Goal: Task Accomplishment & Management: Use online tool/utility

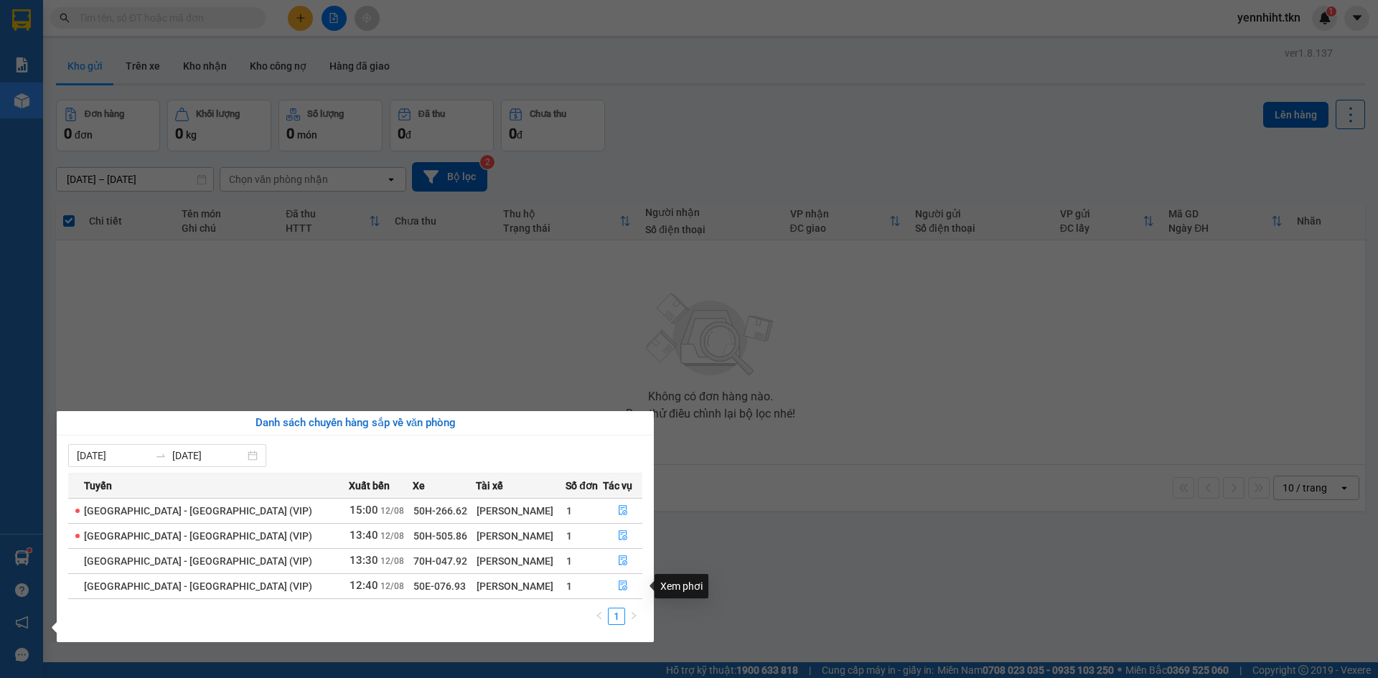
click at [633, 588] on button "button" at bounding box center [622, 586] width 38 height 23
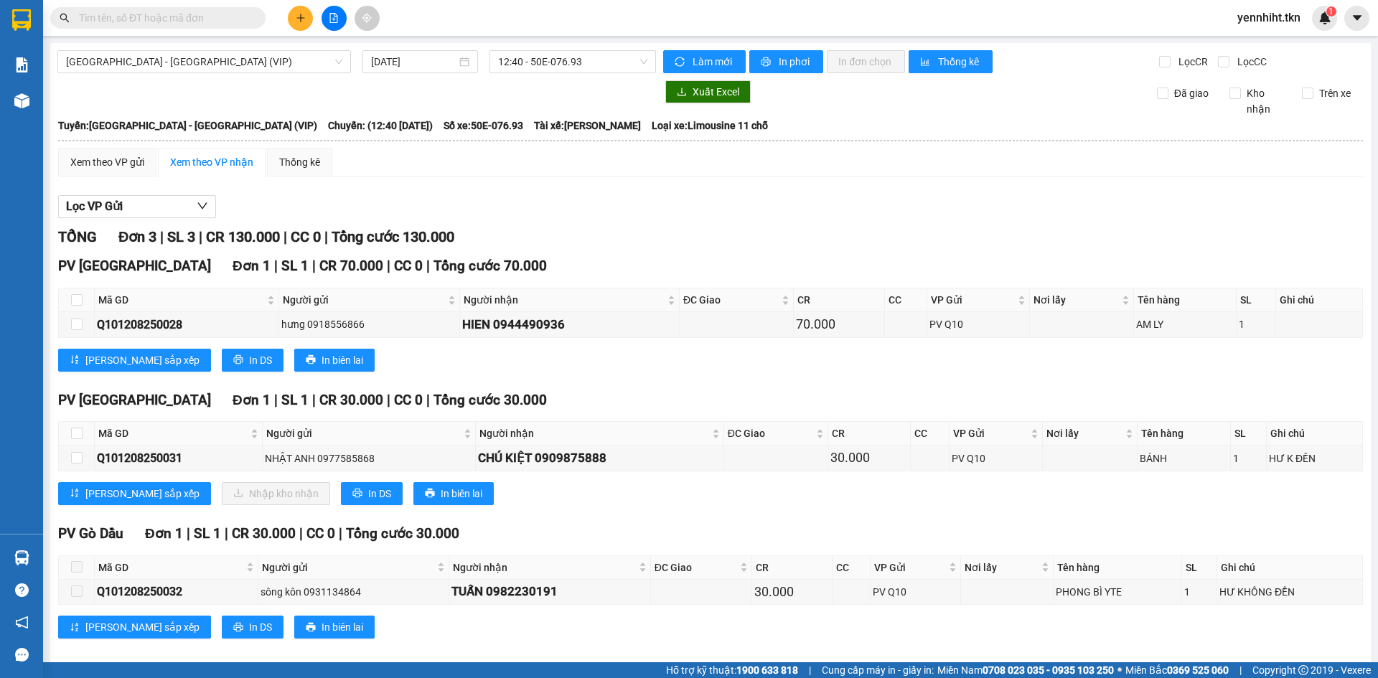
scroll to position [17, 0]
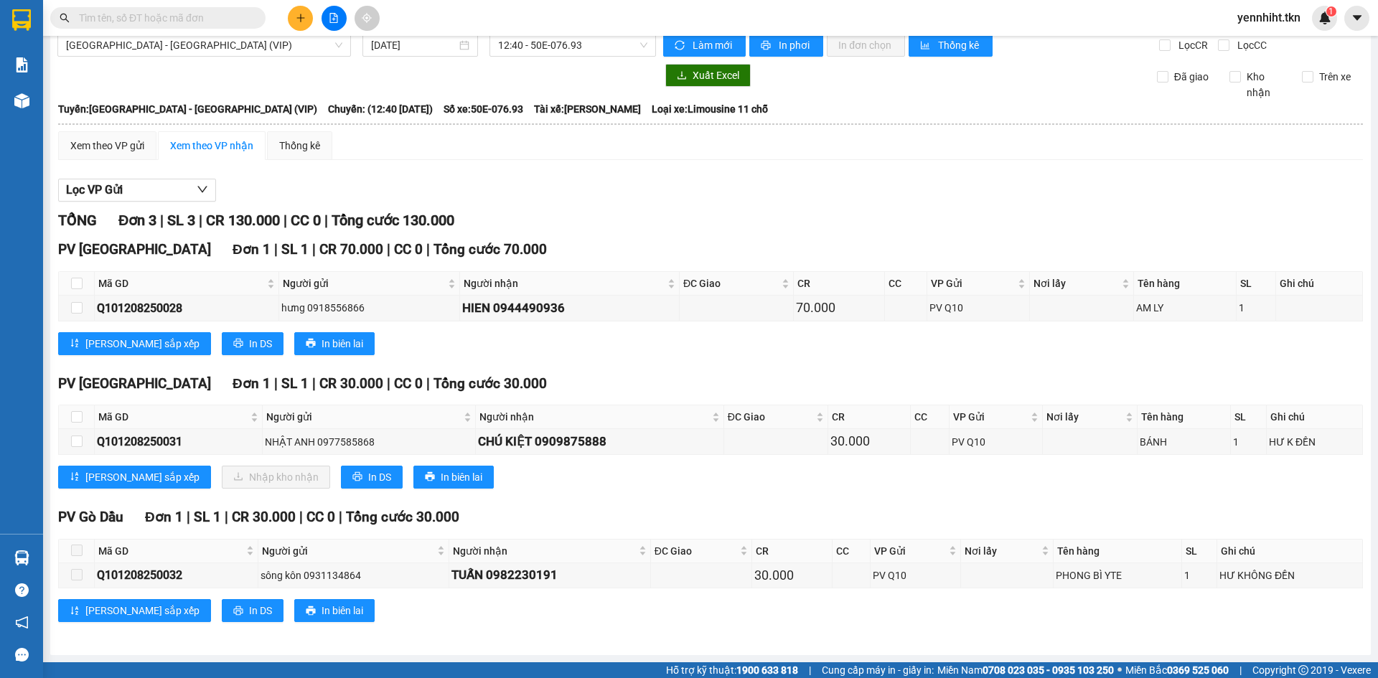
click at [772, 513] on div "PV Gò Dầu Đơn 1 | SL 1 | CR 30.000 | CC 0 | Tổng cước 30.000" at bounding box center [710, 518] width 1304 height 22
click at [781, 495] on div "PV Hòa Thành Đơn 1 | SL 1 | CR 30.000 | CC 0 | Tổng cước 30.000 Mã GD Người gửi…" at bounding box center [710, 436] width 1304 height 126
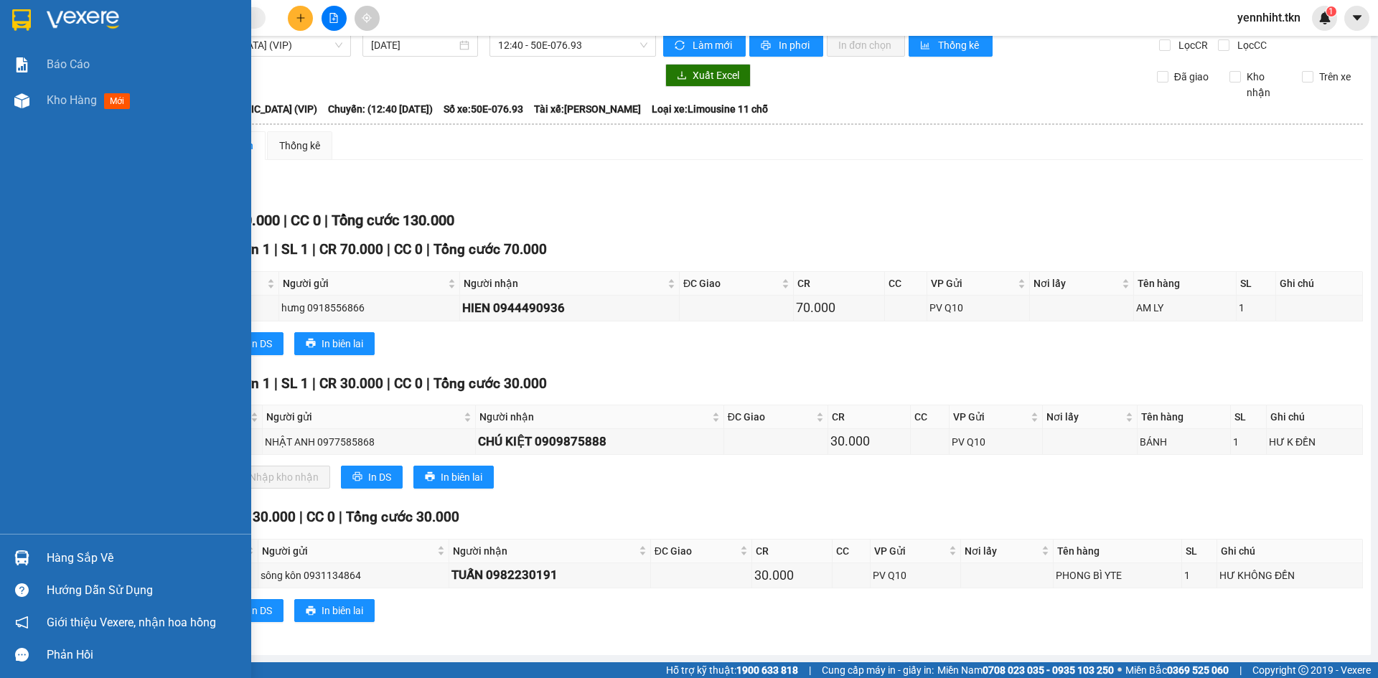
click at [34, 105] on div "Kho hàng mới" at bounding box center [125, 101] width 251 height 36
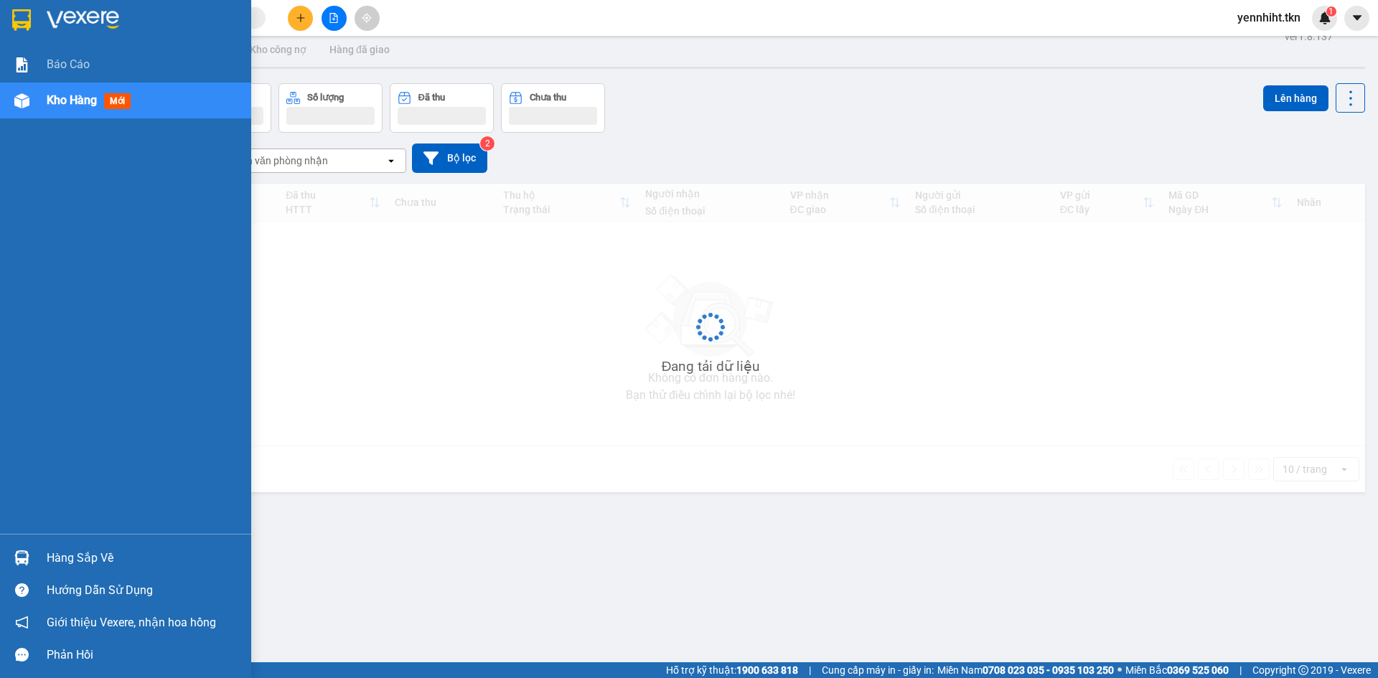
click at [44, 557] on div "Hàng sắp về" at bounding box center [125, 558] width 251 height 32
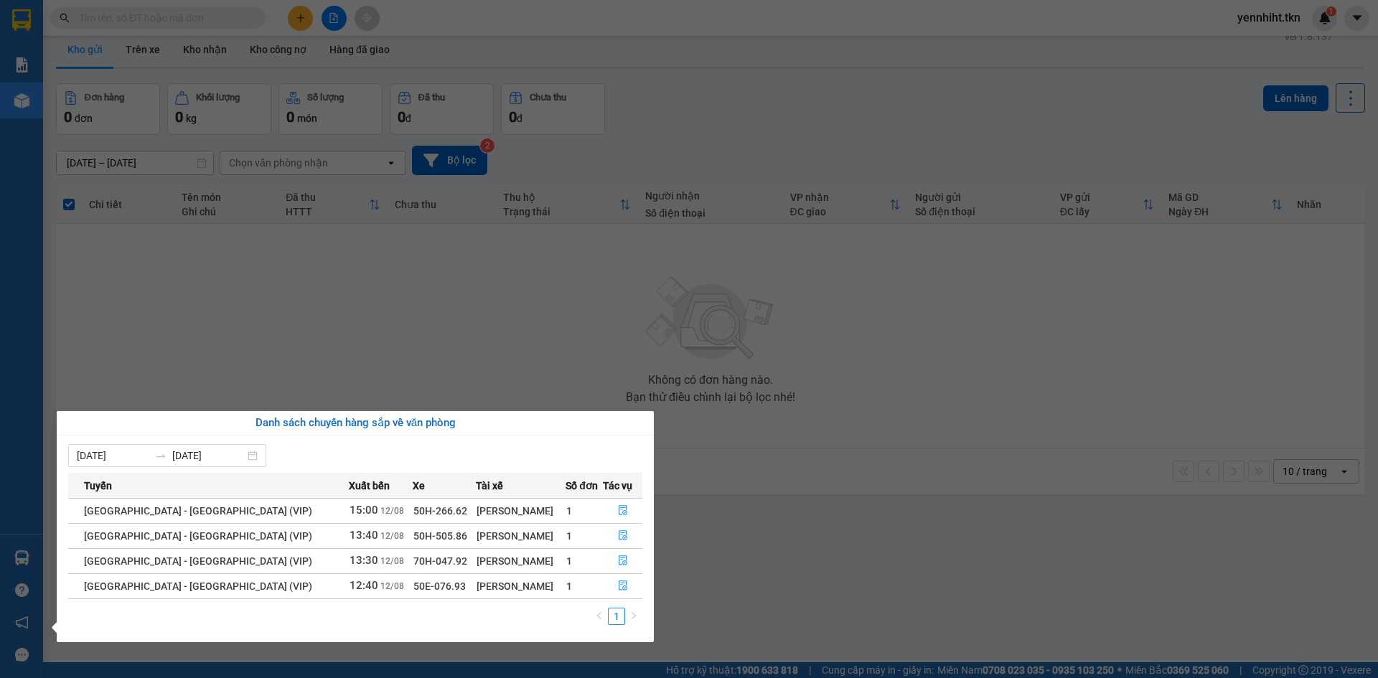
click at [737, 585] on section "Kết quả tìm kiếm ( 0 ) Bộ lọc No Data yennhiht.tkn 1 Báo cáo Kho hàng mới Hàng …" at bounding box center [689, 339] width 1378 height 678
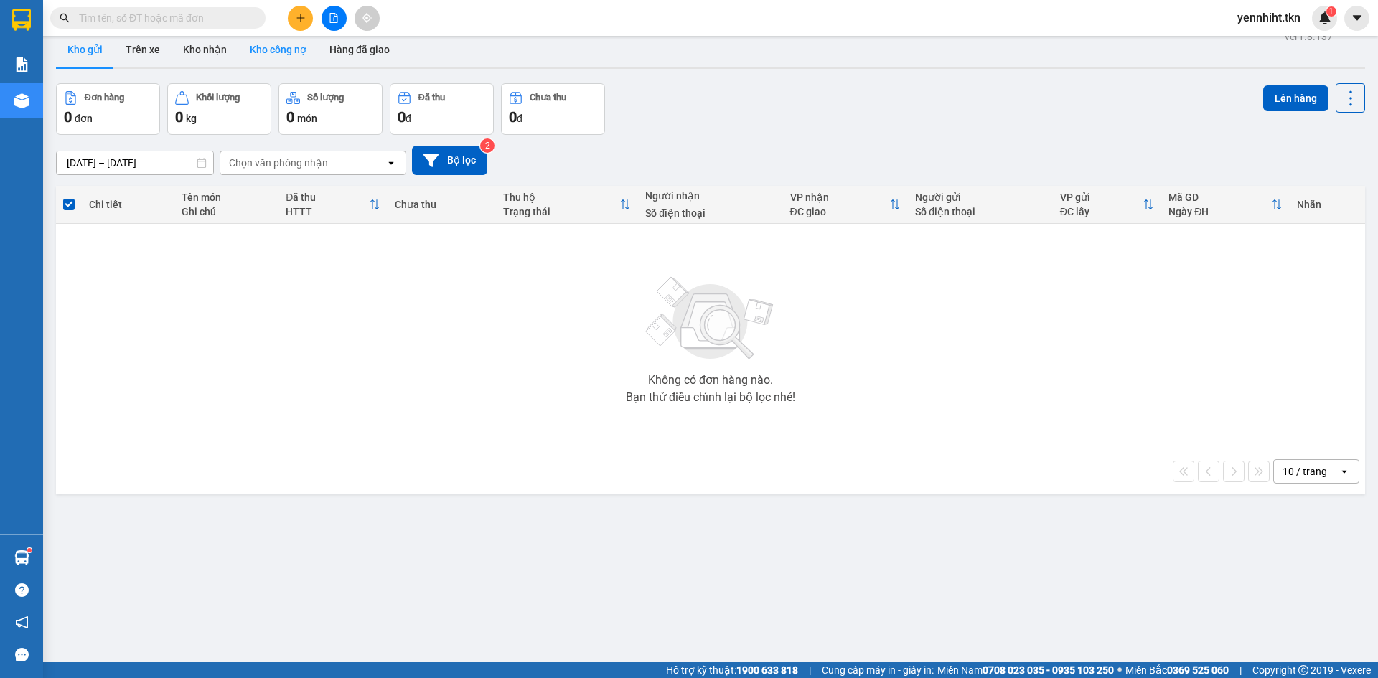
click at [275, 53] on button "Kho công nợ" at bounding box center [278, 49] width 80 height 34
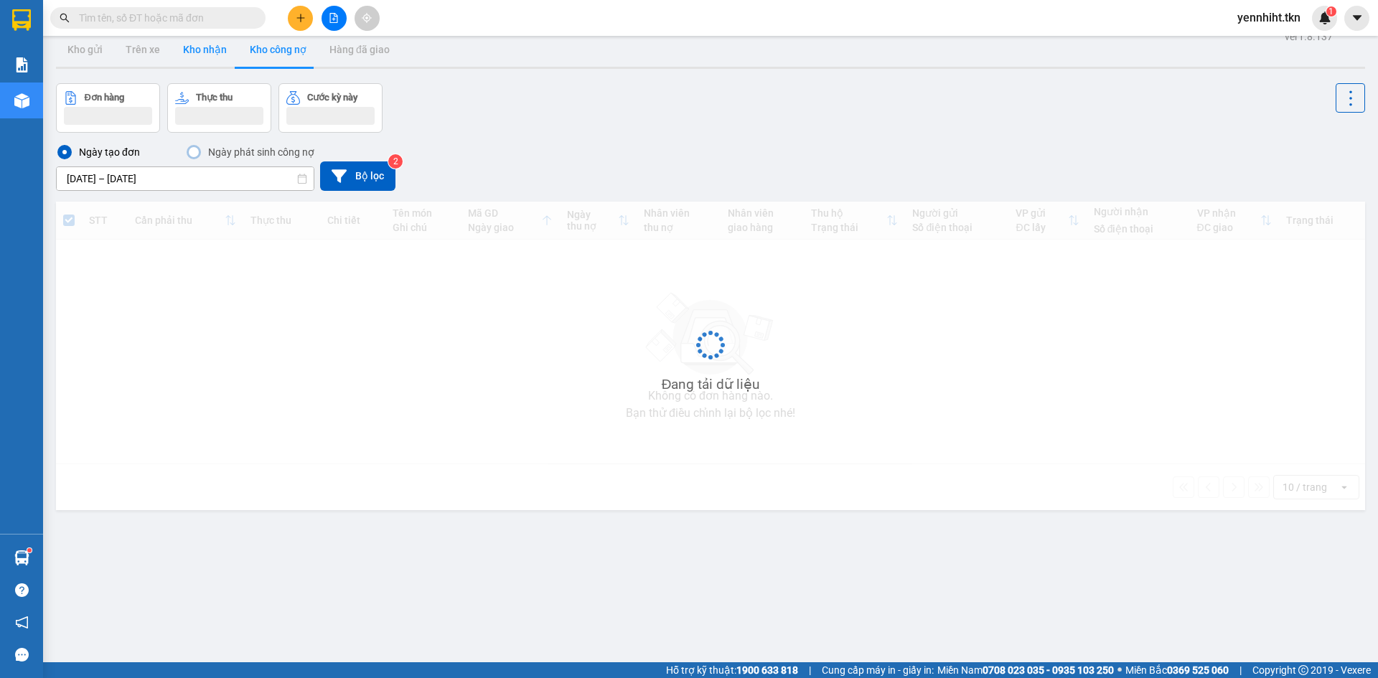
click at [217, 60] on button "Kho nhận" at bounding box center [204, 49] width 67 height 34
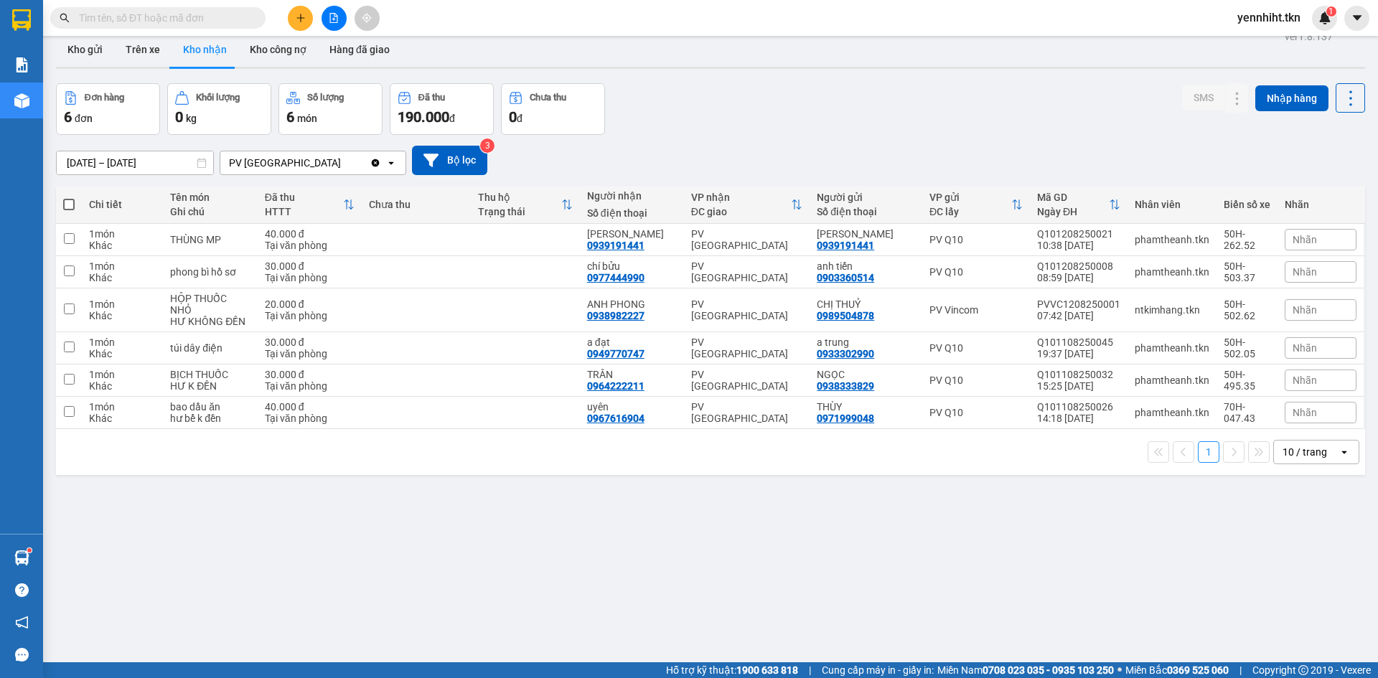
click at [214, 61] on button "Kho nhận" at bounding box center [204, 49] width 67 height 34
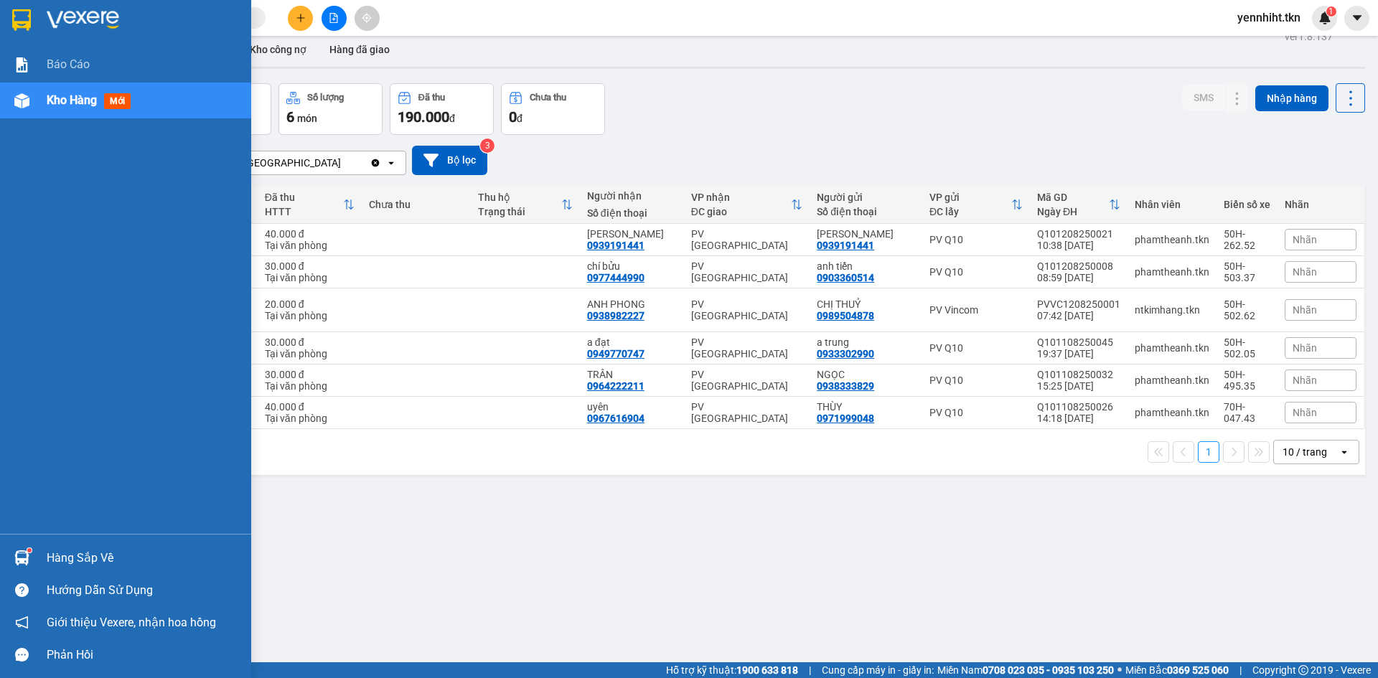
click at [36, 554] on div "Hàng sắp về" at bounding box center [125, 558] width 251 height 32
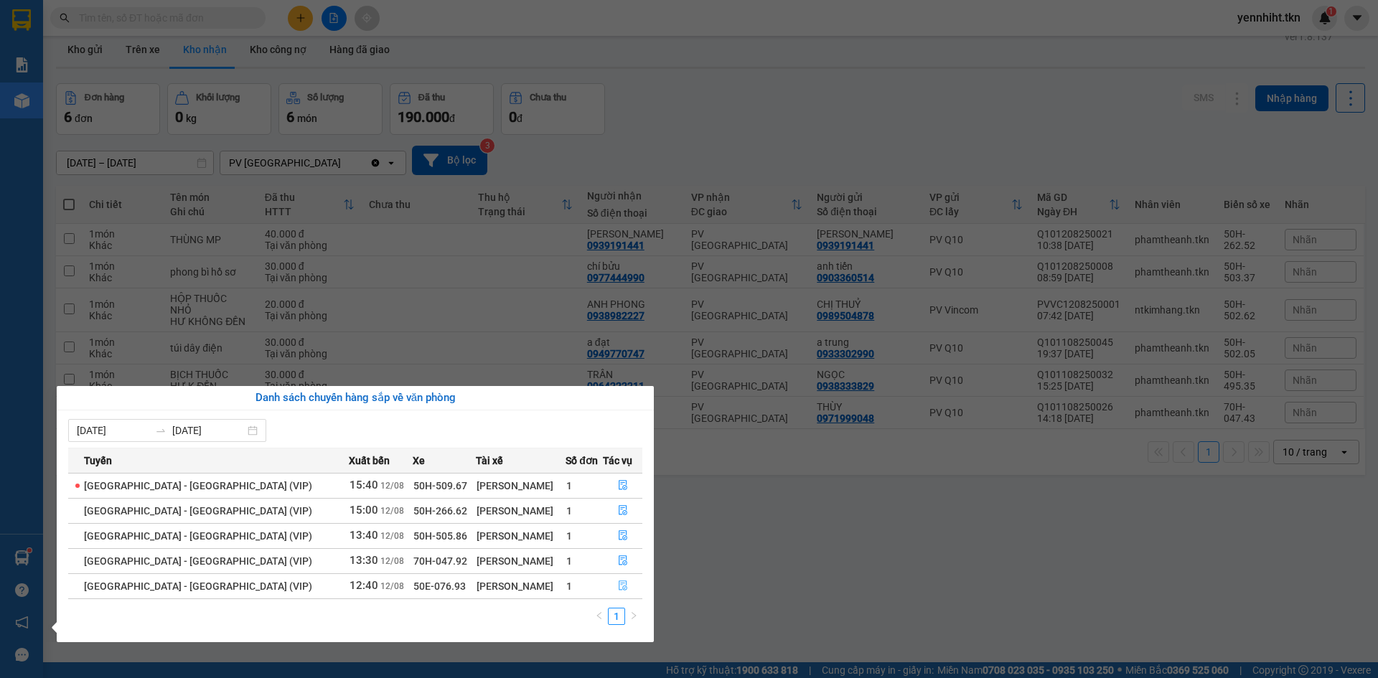
click at [608, 588] on button "button" at bounding box center [622, 586] width 38 height 23
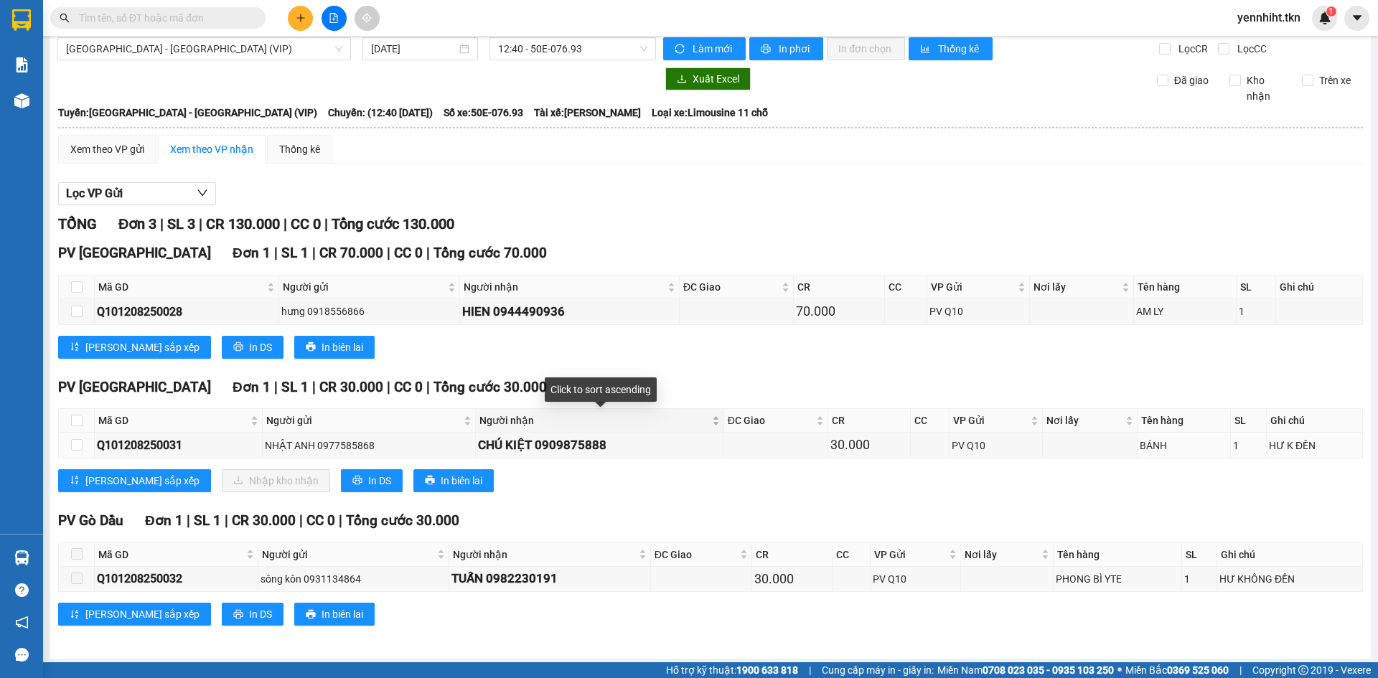
scroll to position [17, 0]
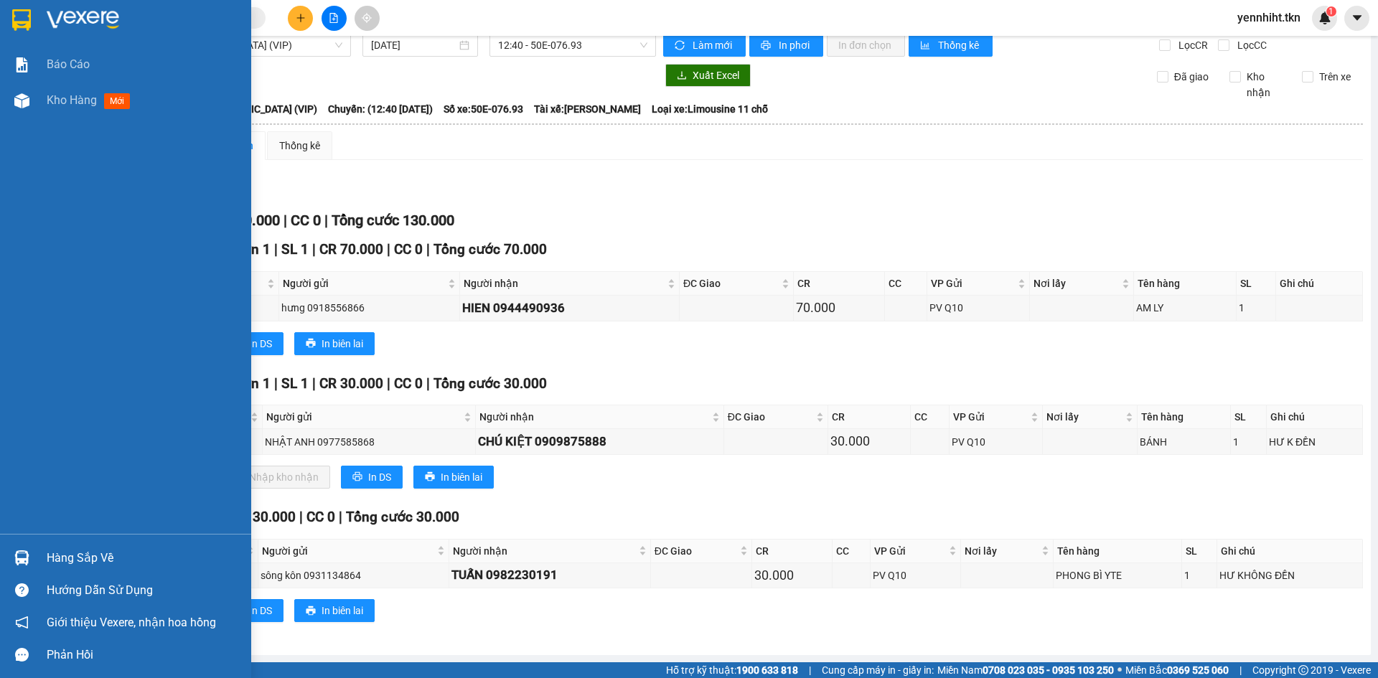
click at [19, 559] on img at bounding box center [21, 557] width 15 height 15
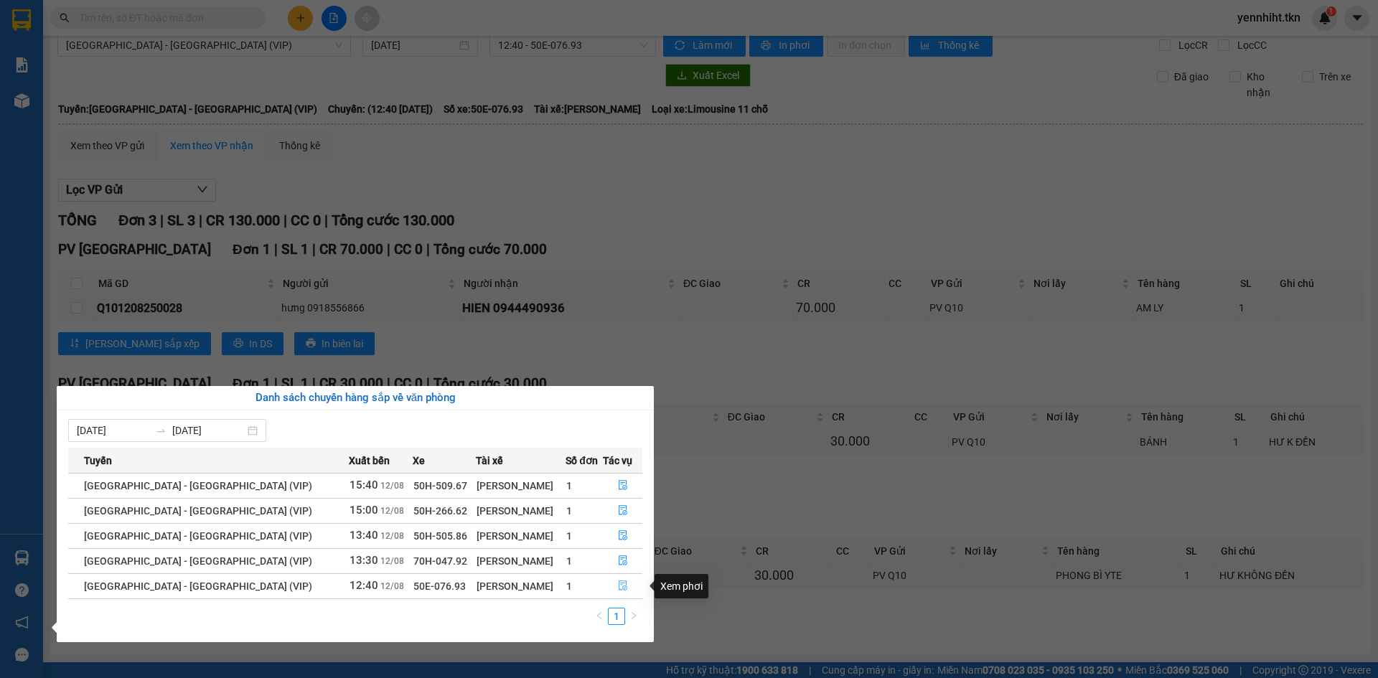
click at [621, 590] on icon "file-done" at bounding box center [622, 586] width 9 height 10
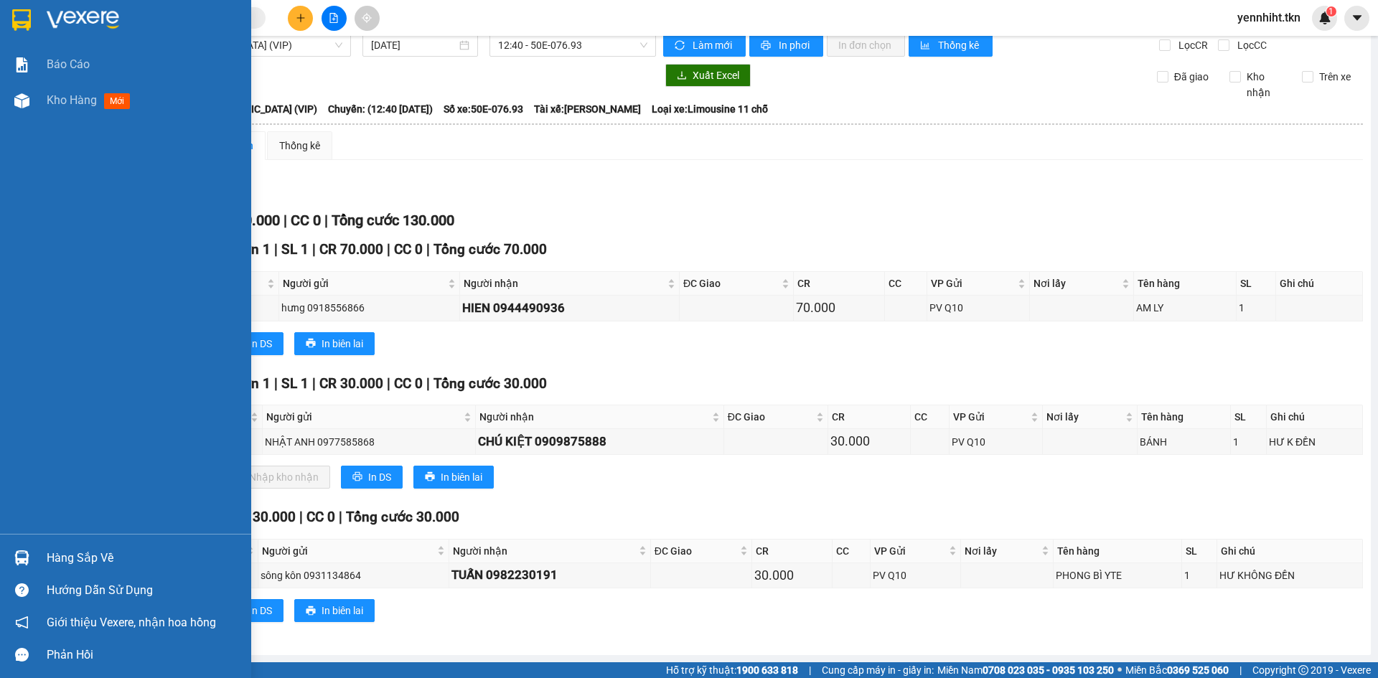
click at [34, 545] on div at bounding box center [21, 557] width 25 height 25
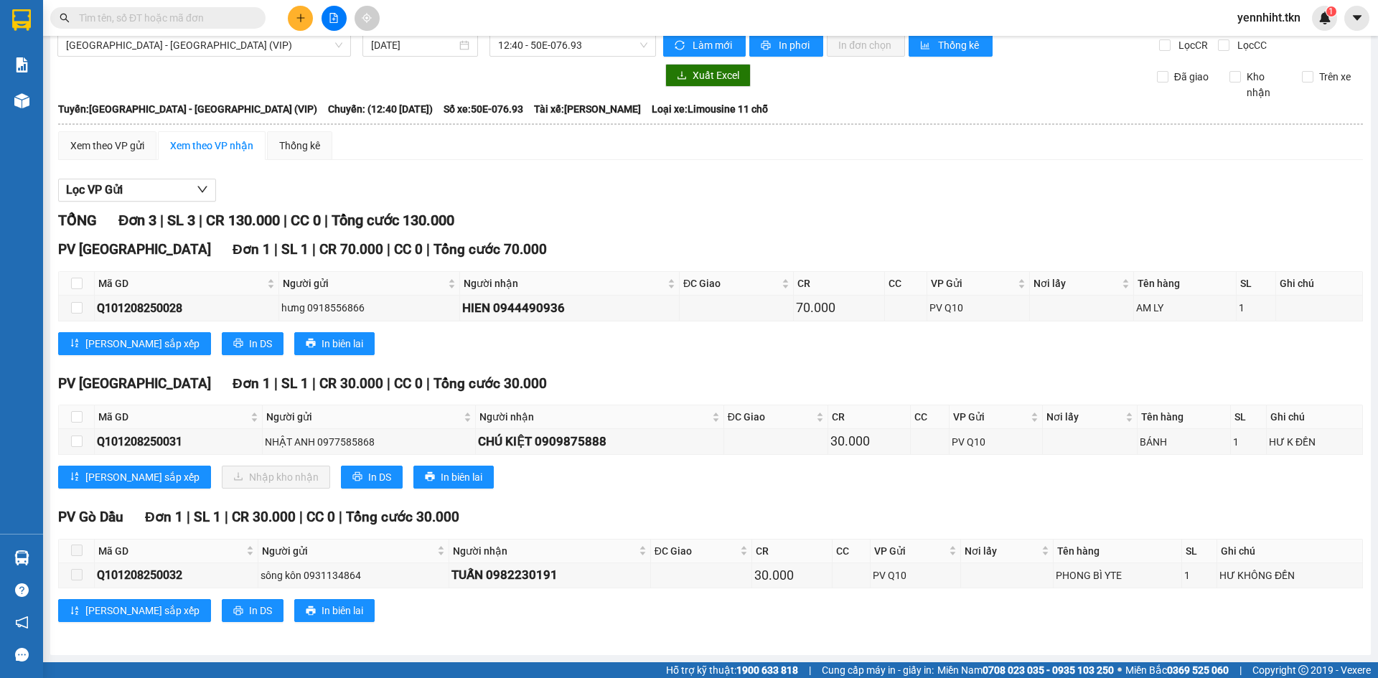
click at [742, 509] on section "Kết quả tìm kiếm ( 0 ) Bộ lọc No Data yennhiht.tkn 1 Báo cáo Kho hàng mới Hàng …" at bounding box center [689, 339] width 1378 height 678
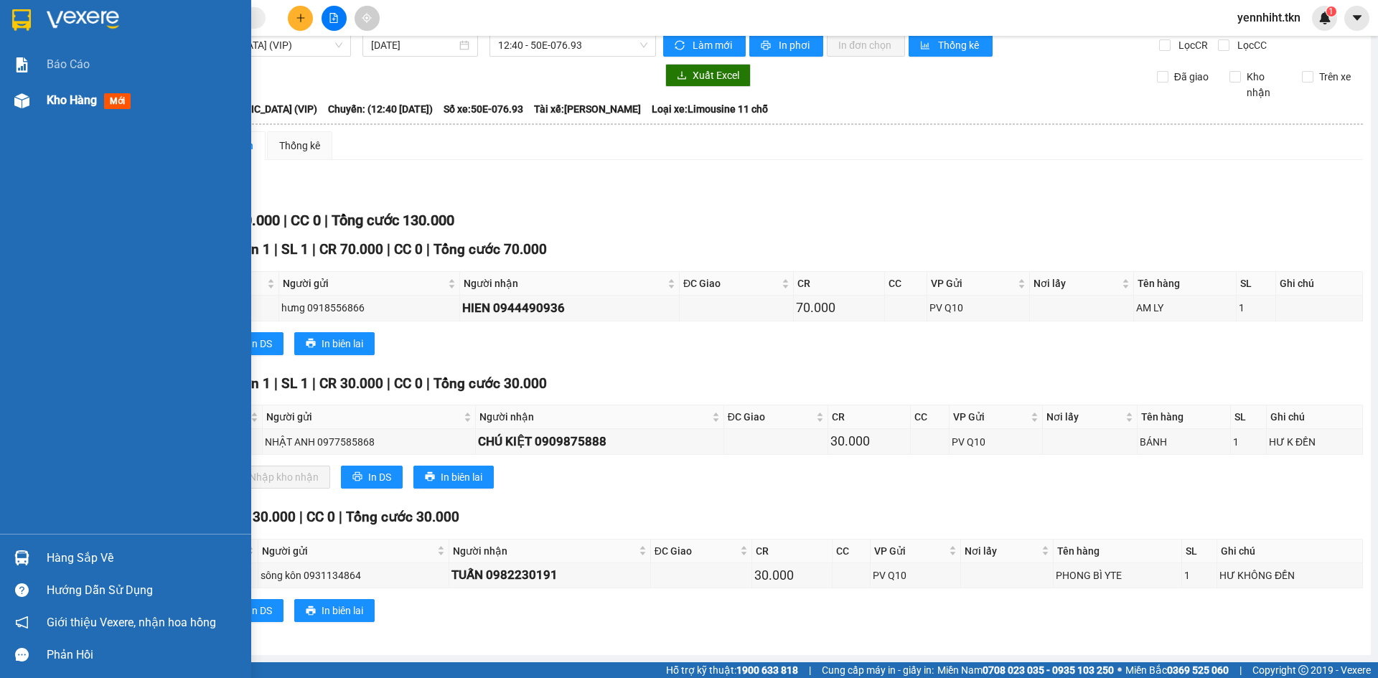
click at [83, 116] on div "Kho hàng mới" at bounding box center [144, 101] width 194 height 36
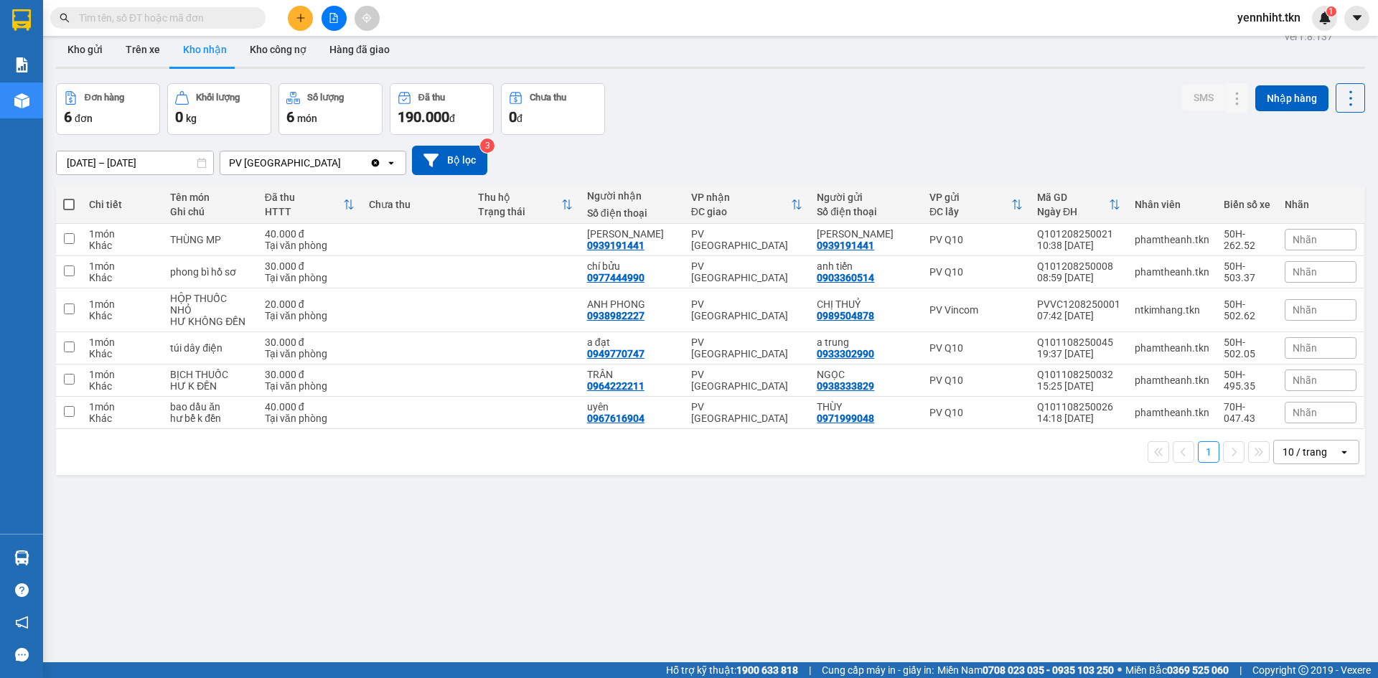
click at [824, 126] on div "Đơn hàng 6 đơn Khối lượng 0 kg Số lượng 6 món Đã thu 190.000 đ Chưa thu 0 đ SMS…" at bounding box center [710, 109] width 1309 height 52
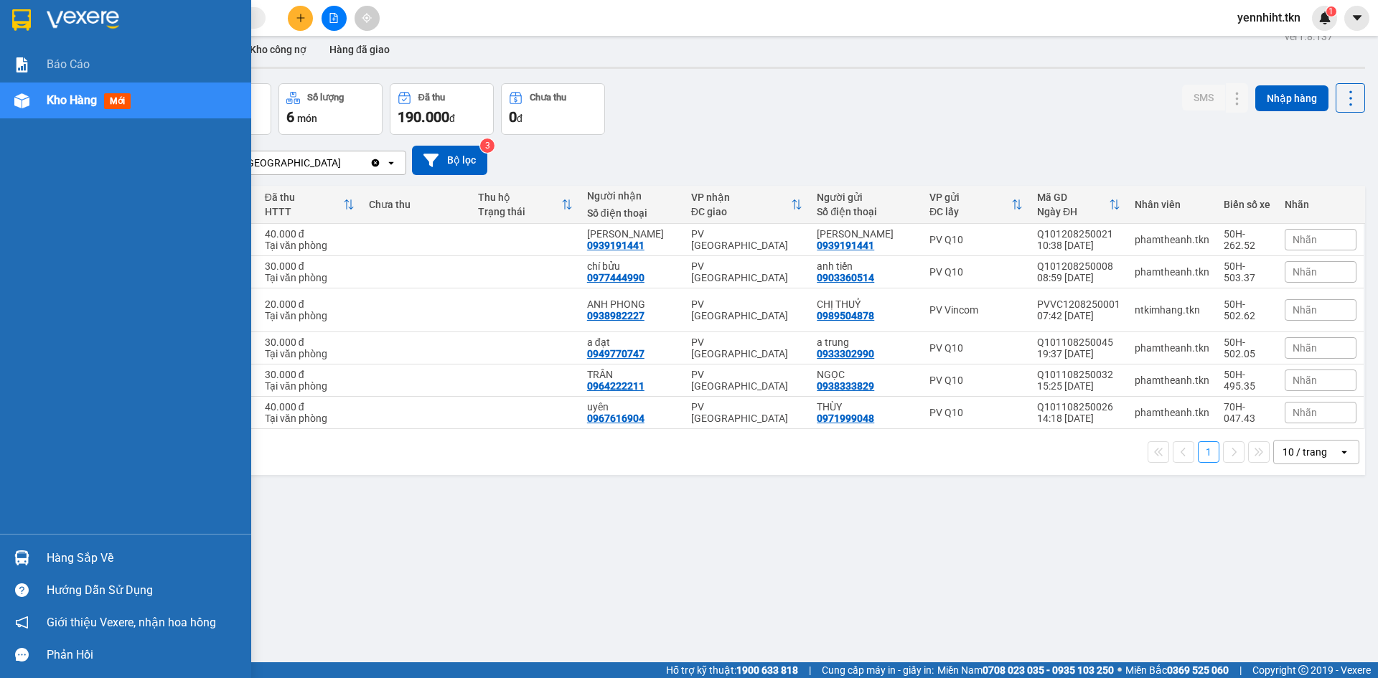
click at [22, 550] on div at bounding box center [21, 557] width 25 height 25
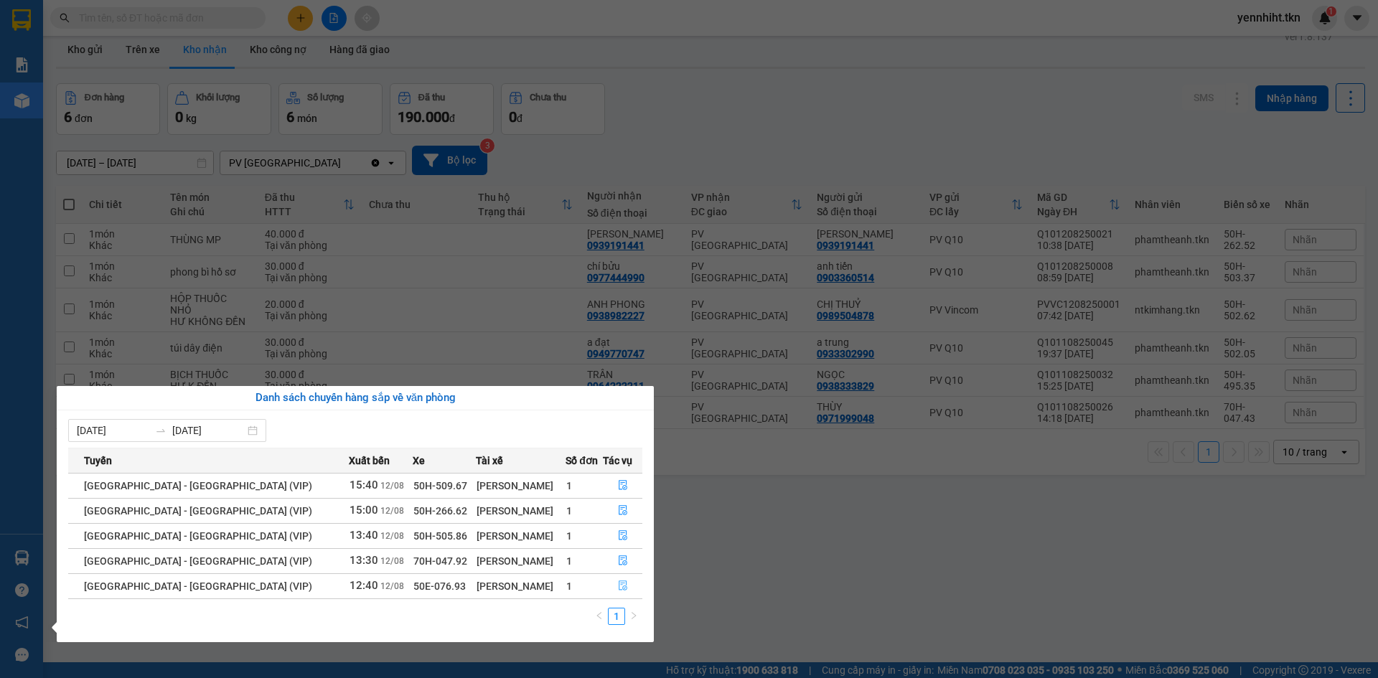
click at [622, 586] on icon "file-done" at bounding box center [623, 585] width 10 height 10
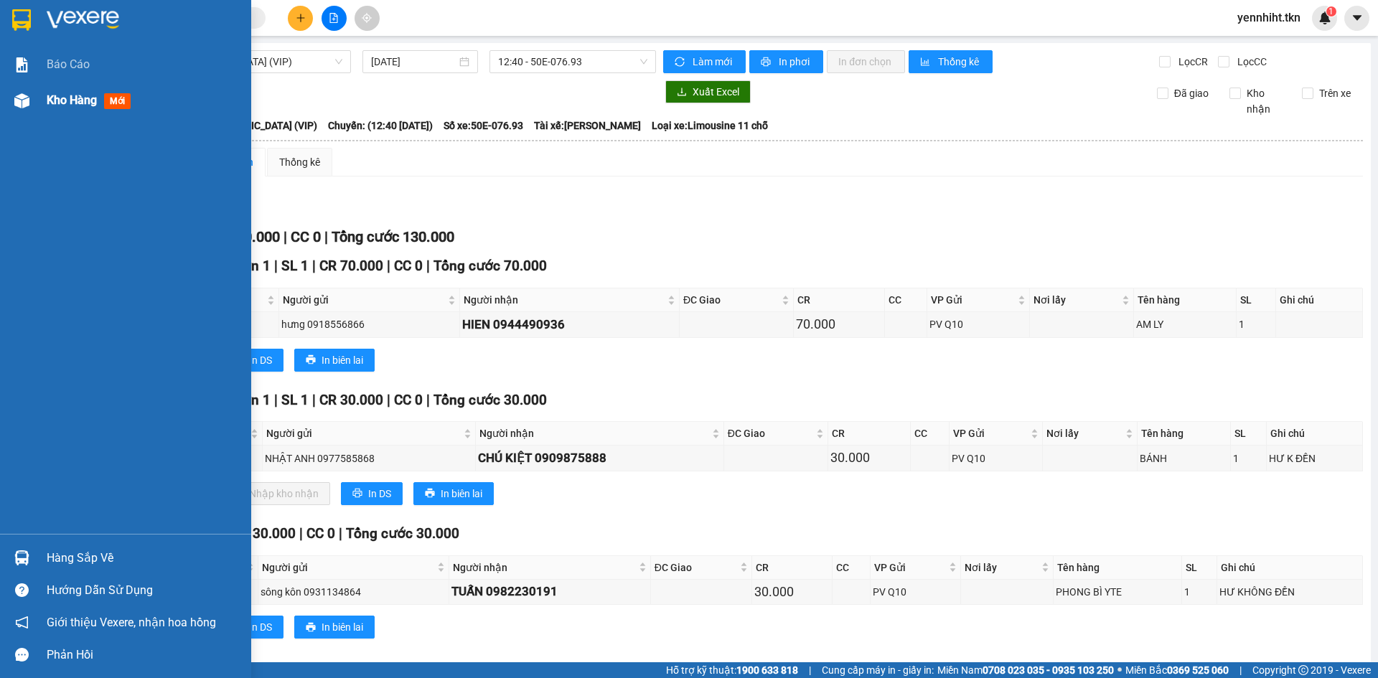
click at [58, 105] on span "Kho hàng" at bounding box center [72, 100] width 50 height 14
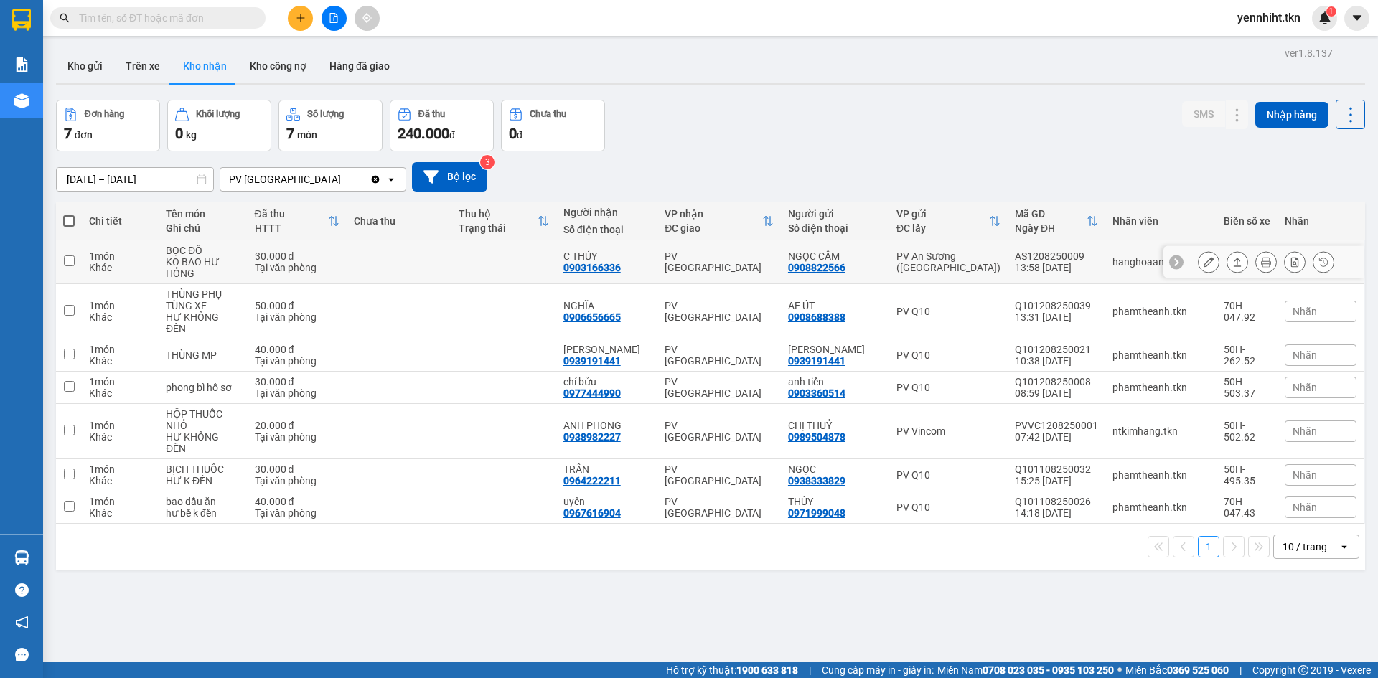
click at [451, 257] on td at bounding box center [399, 262] width 105 height 44
checkbox input "true"
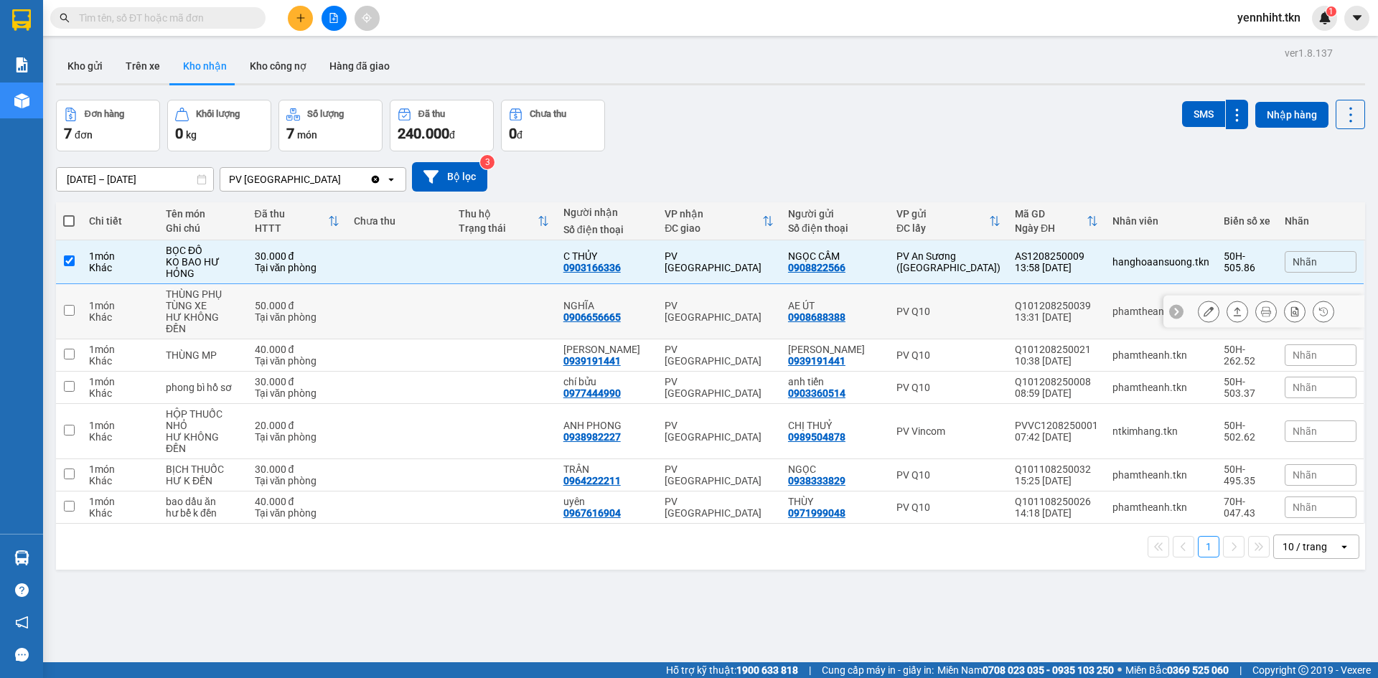
click at [451, 311] on td at bounding box center [399, 311] width 105 height 55
checkbox input "true"
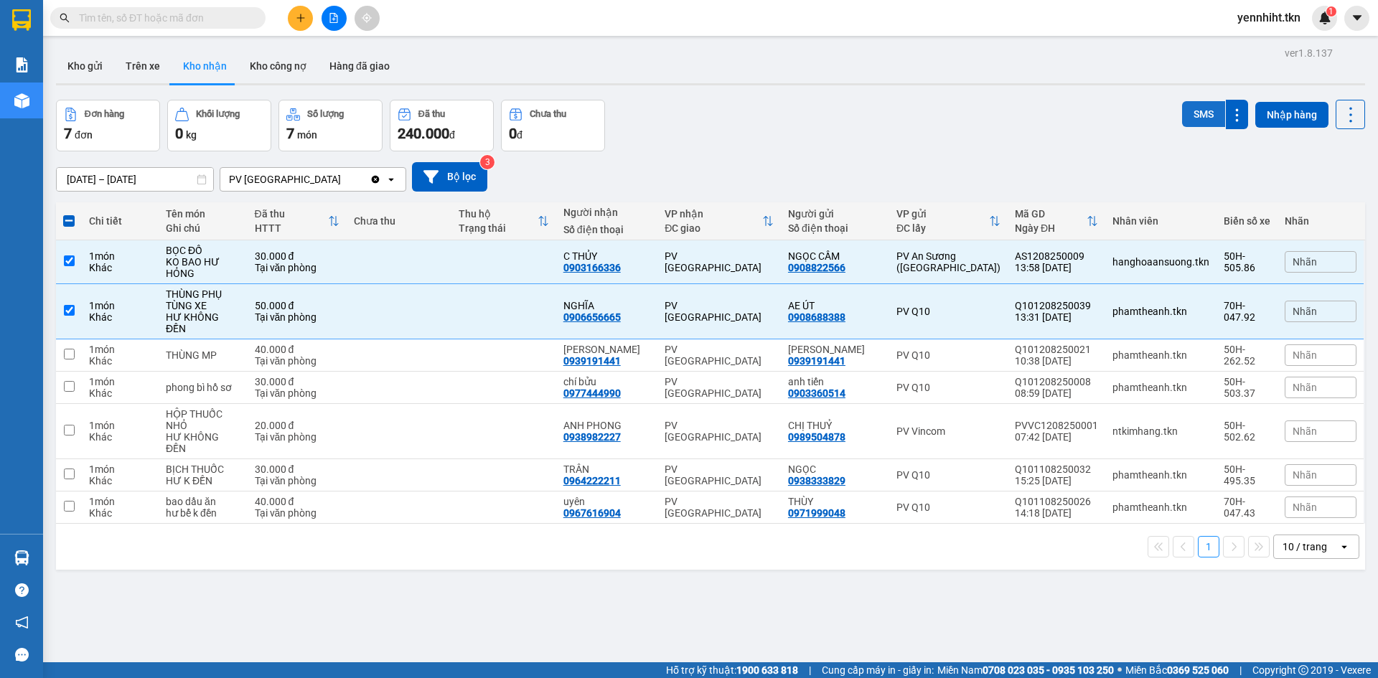
click at [1191, 115] on button "SMS" at bounding box center [1203, 114] width 43 height 26
click at [1187, 115] on button "SMS" at bounding box center [1203, 114] width 43 height 26
click at [832, 122] on div "Đơn hàng 7 đơn Khối lượng 0 kg Số lượng 7 món Đã thu 240.000 đ Chưa thu 0 đ SMS…" at bounding box center [710, 126] width 1309 height 52
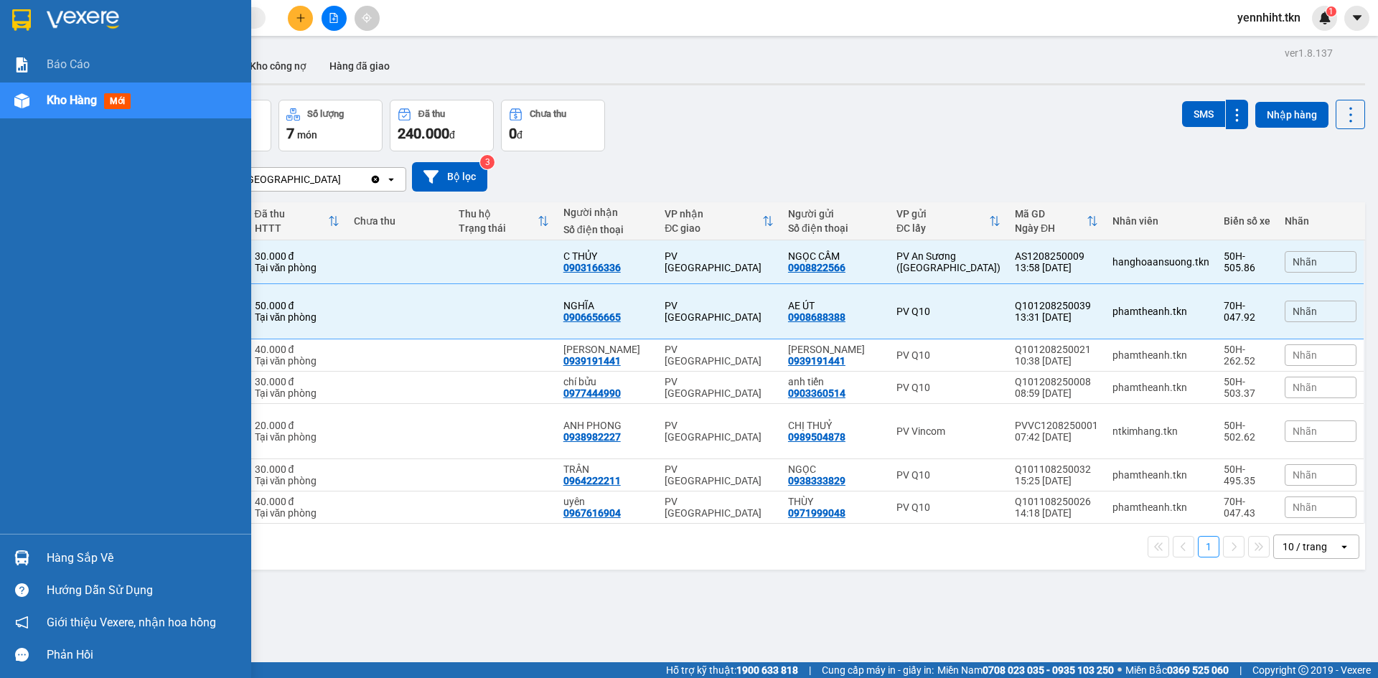
click at [7, 568] on div "Hàng sắp về" at bounding box center [125, 558] width 251 height 32
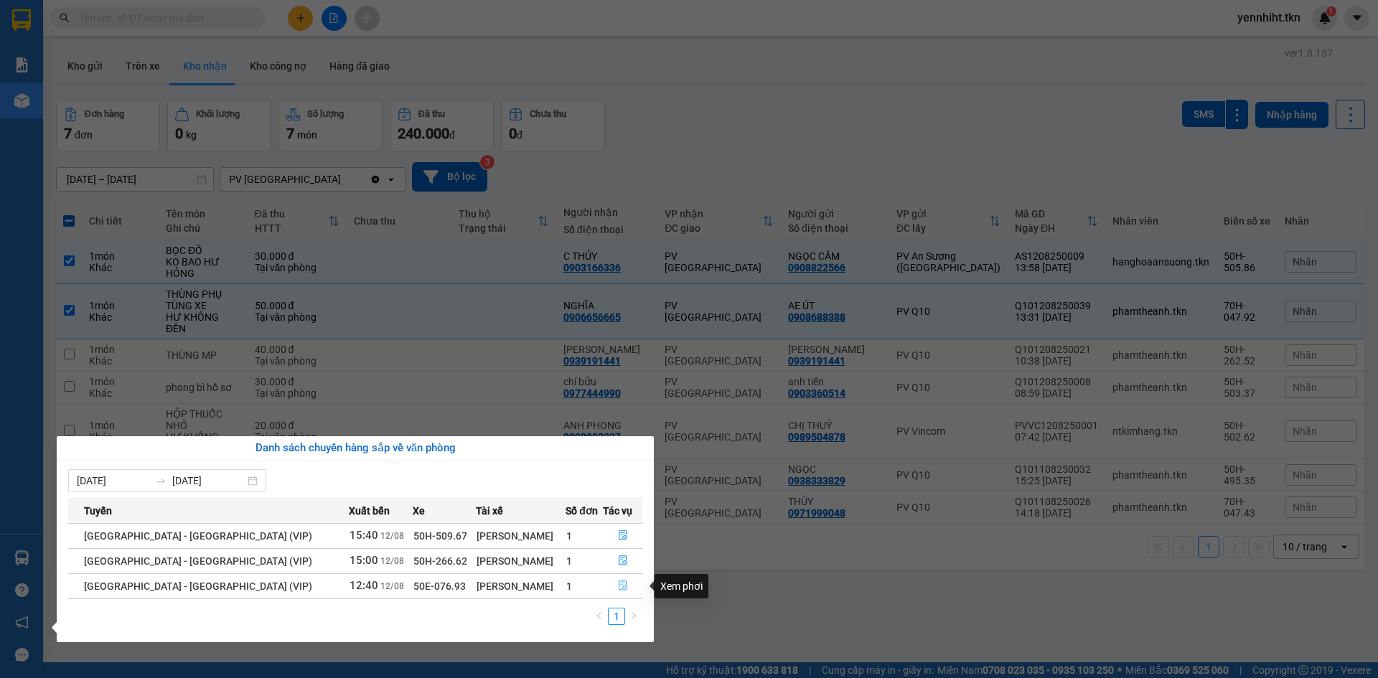
click at [611, 587] on button "button" at bounding box center [622, 586] width 38 height 23
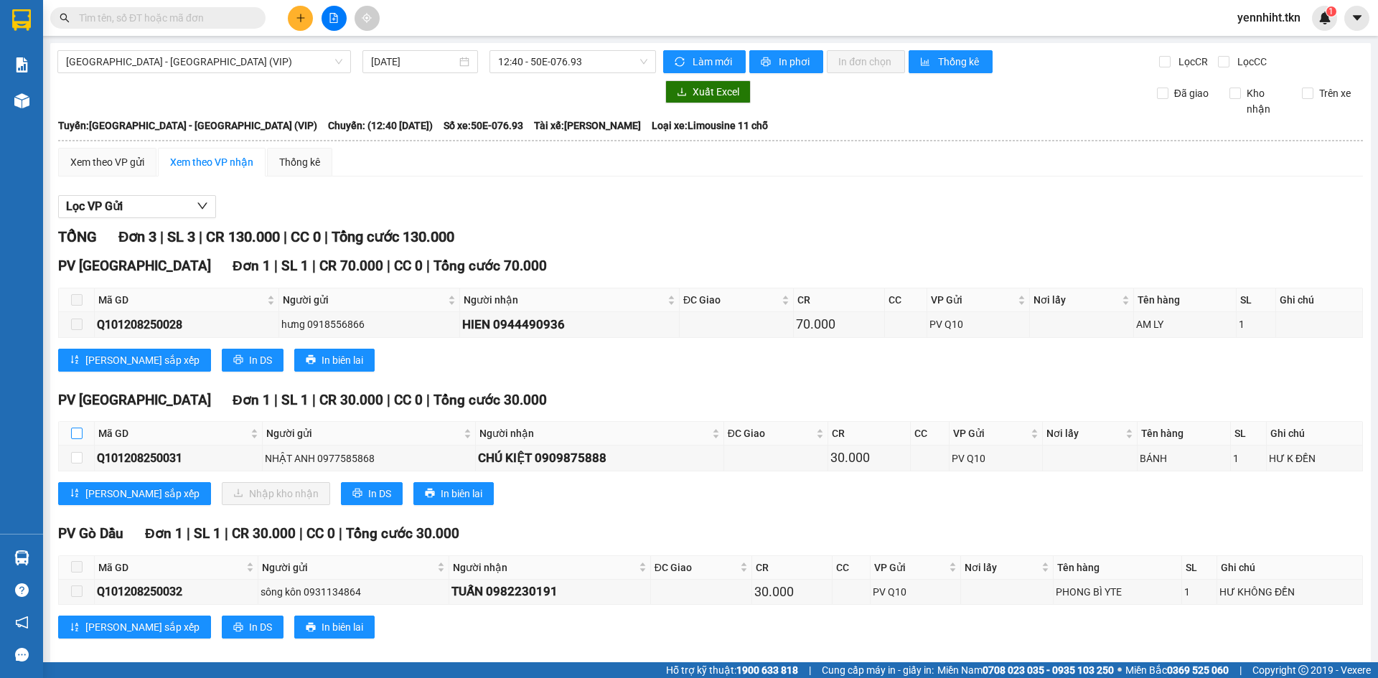
click at [73, 435] on input "checkbox" at bounding box center [76, 433] width 11 height 11
checkbox input "true"
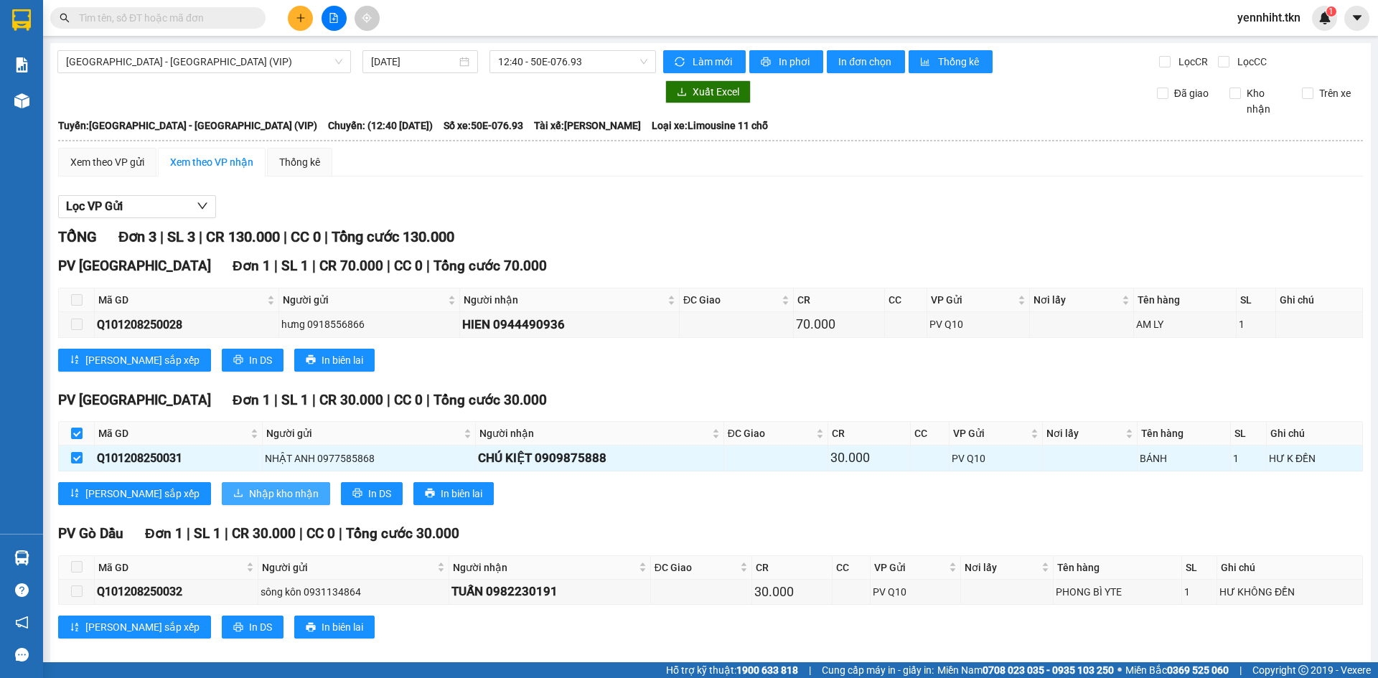
click at [249, 489] on span "Nhập kho nhận" at bounding box center [284, 494] width 70 height 16
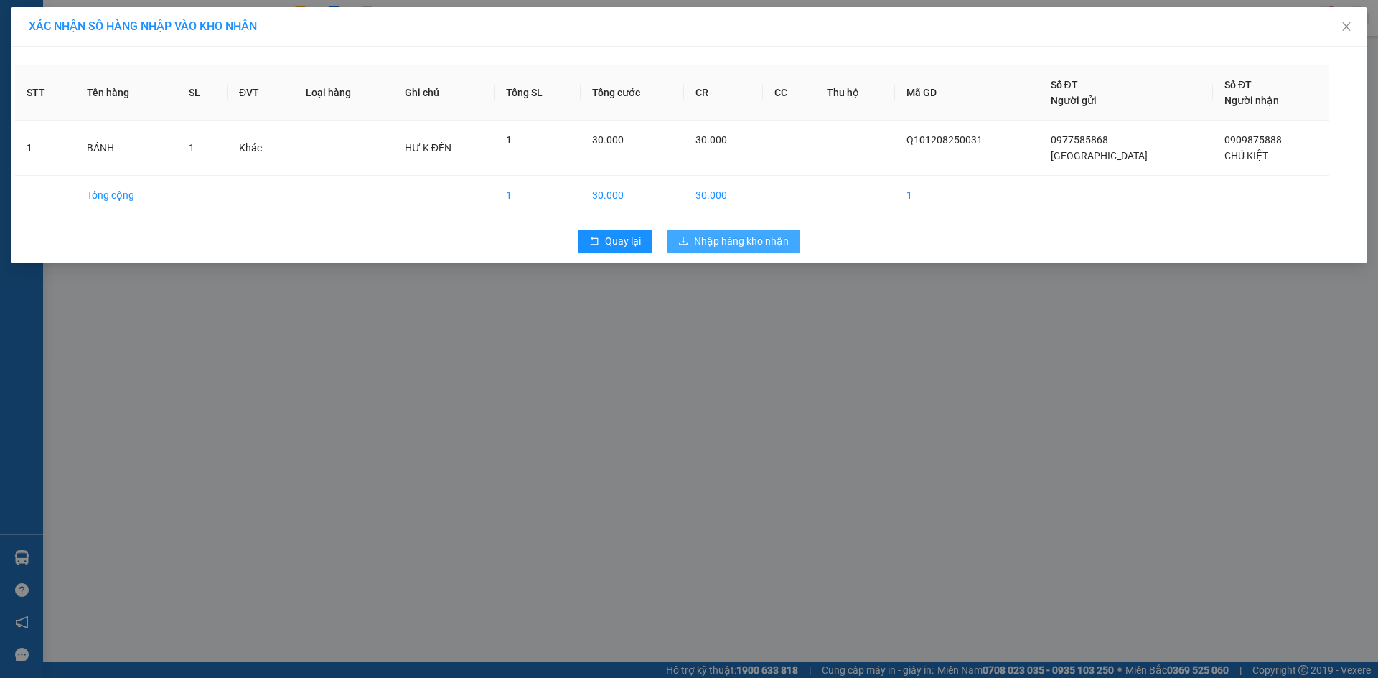
click at [750, 237] on span "Nhập hàng kho nhận" at bounding box center [741, 241] width 95 height 16
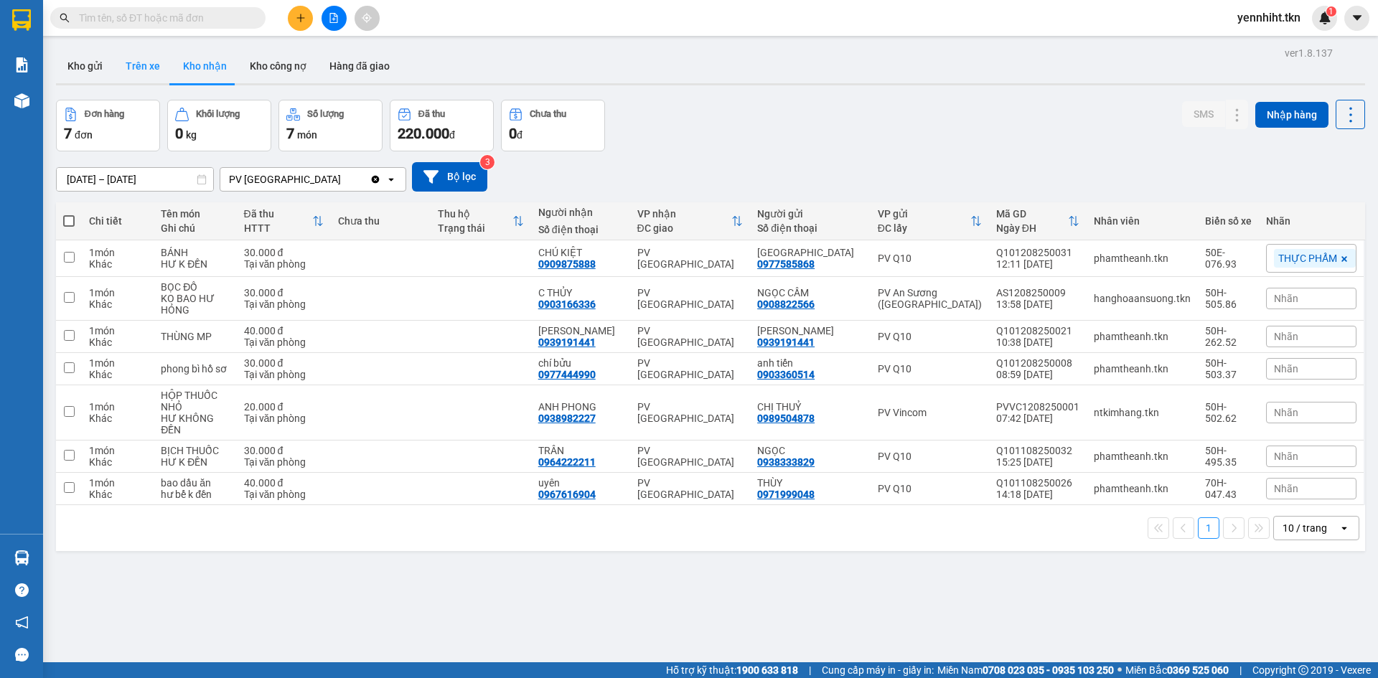
click at [128, 61] on button "Trên xe" at bounding box center [142, 66] width 57 height 34
type input "10/08/2025 – 12/08/2025"
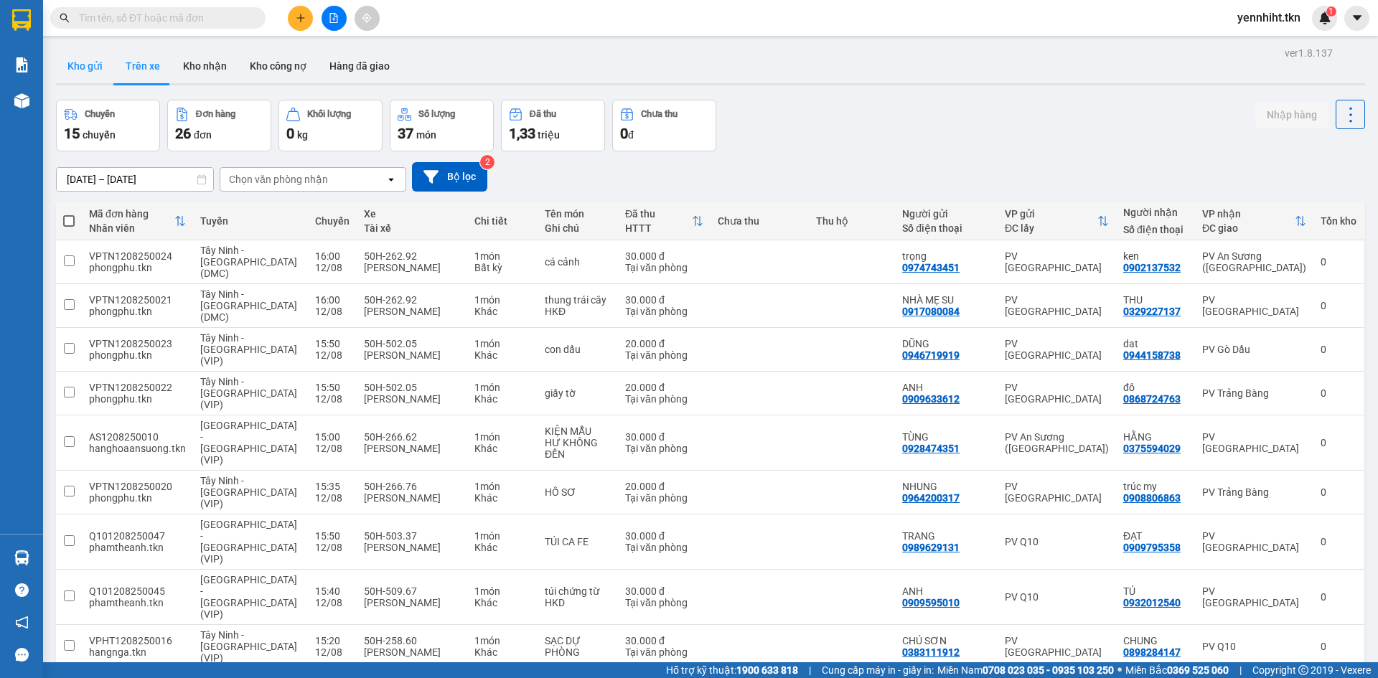
click at [90, 72] on button "Kho gửi" at bounding box center [85, 66] width 58 height 34
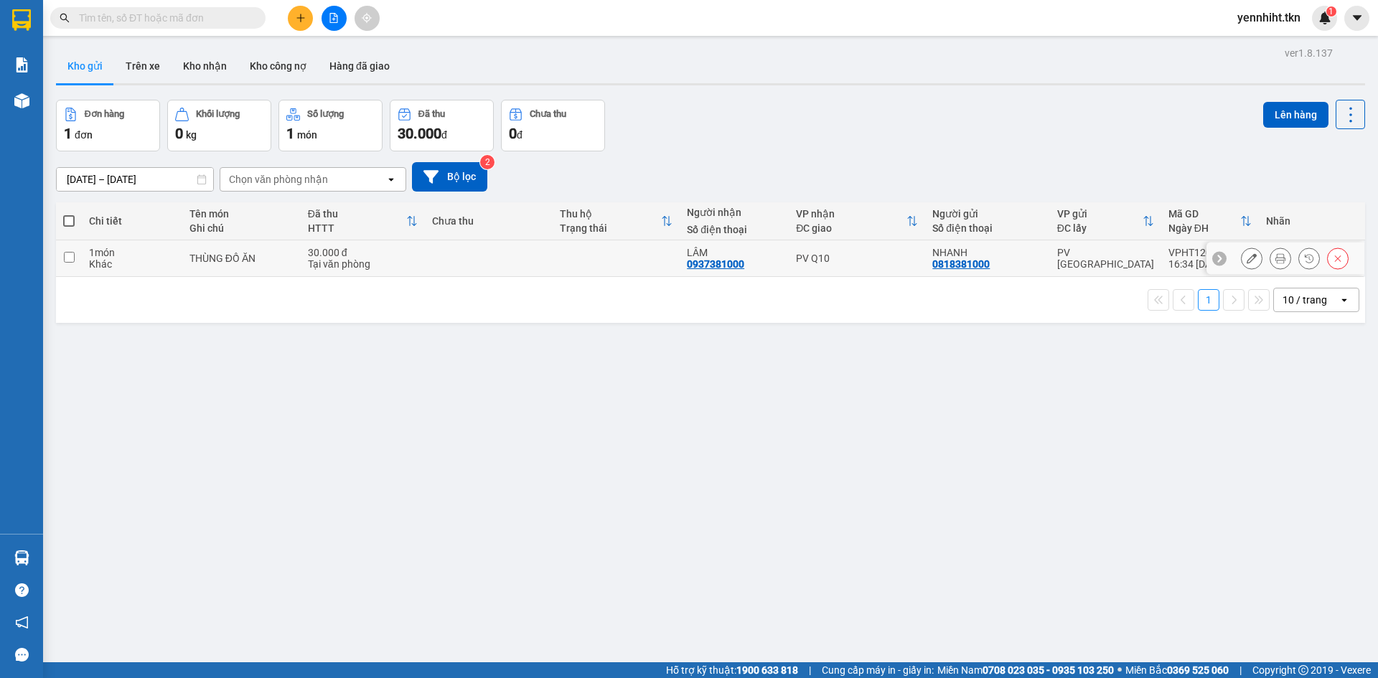
click at [290, 253] on div "THÙNG ĐỒ ĂN" at bounding box center [241, 258] width 104 height 11
checkbox input "true"
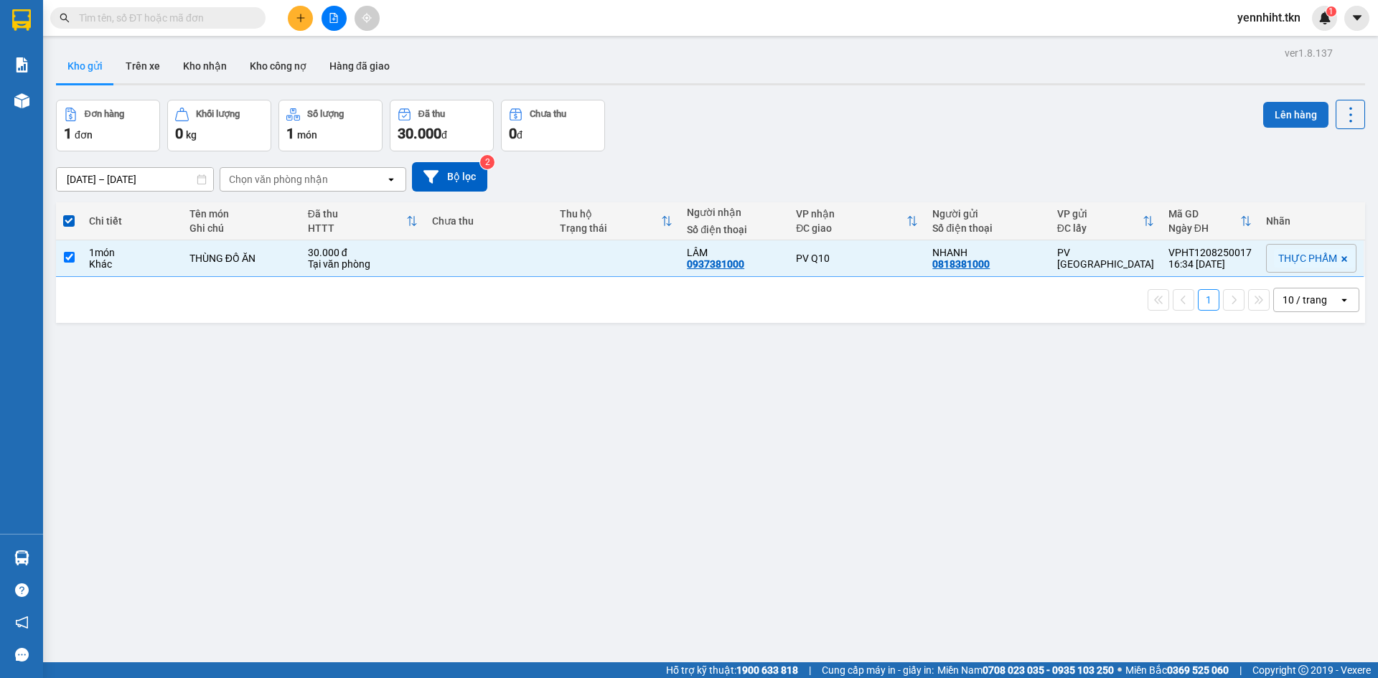
click at [1274, 109] on button "Lên hàng" at bounding box center [1295, 115] width 65 height 26
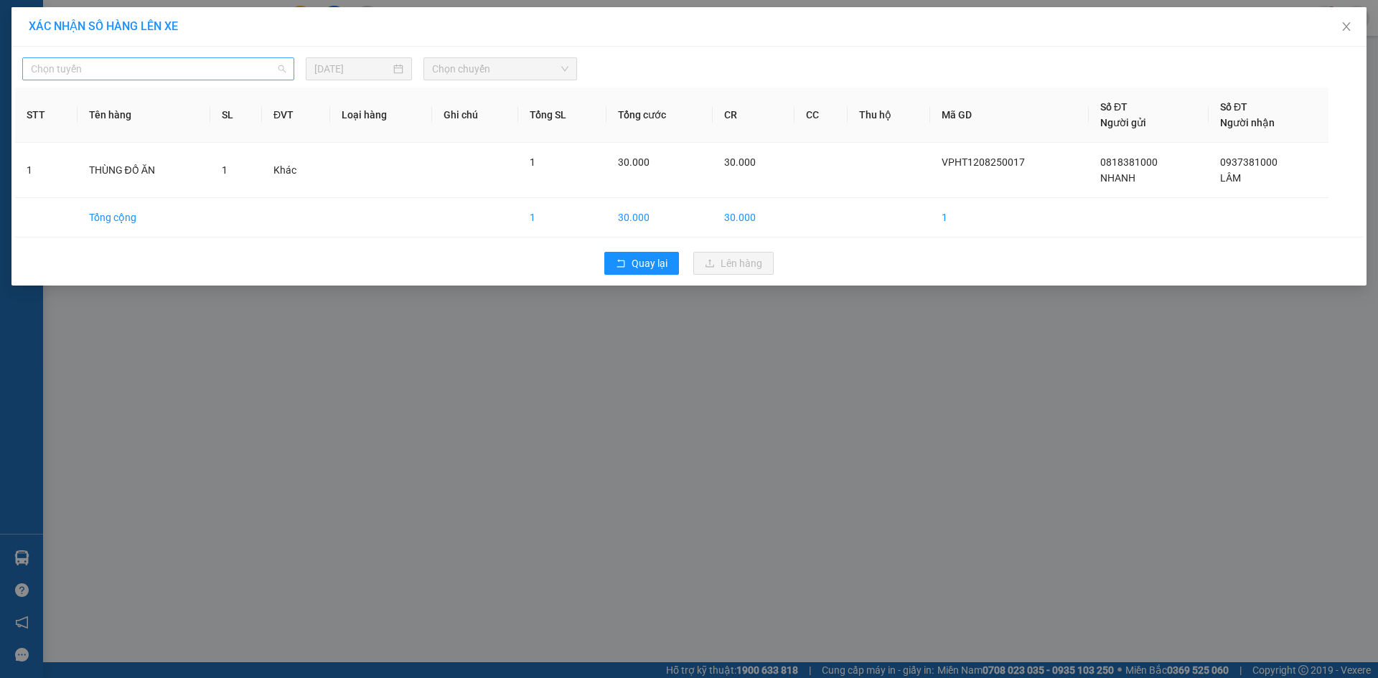
click at [219, 77] on span "Chọn tuyến" at bounding box center [158, 69] width 255 height 22
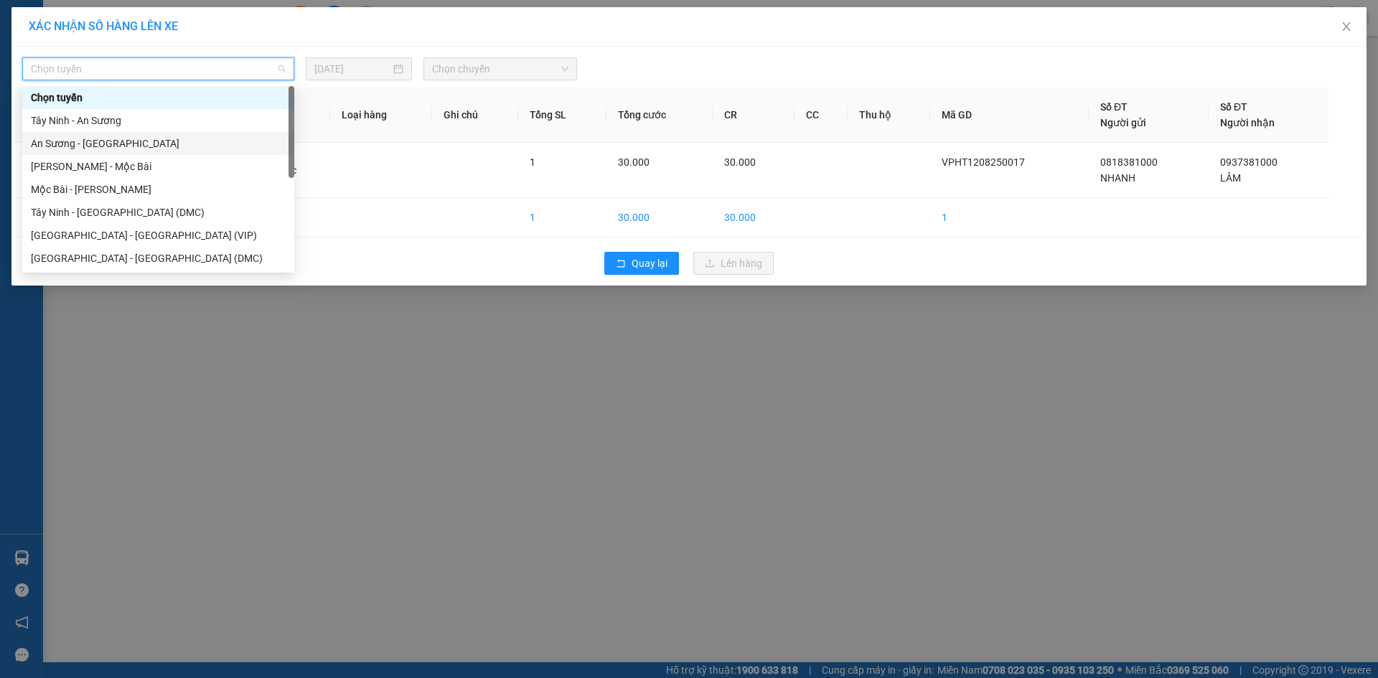
scroll to position [23, 0]
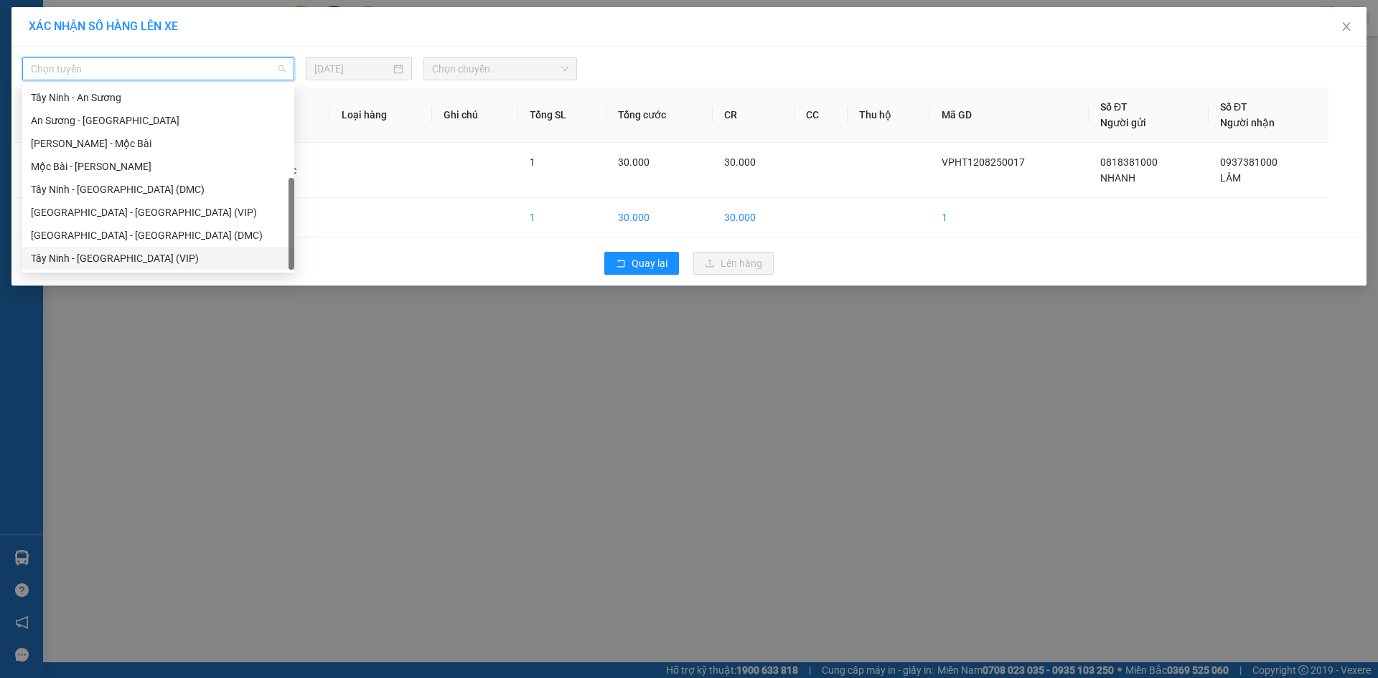
click at [176, 251] on div "Tây Ninh - Sài Gòn (VIP)" at bounding box center [158, 258] width 255 height 16
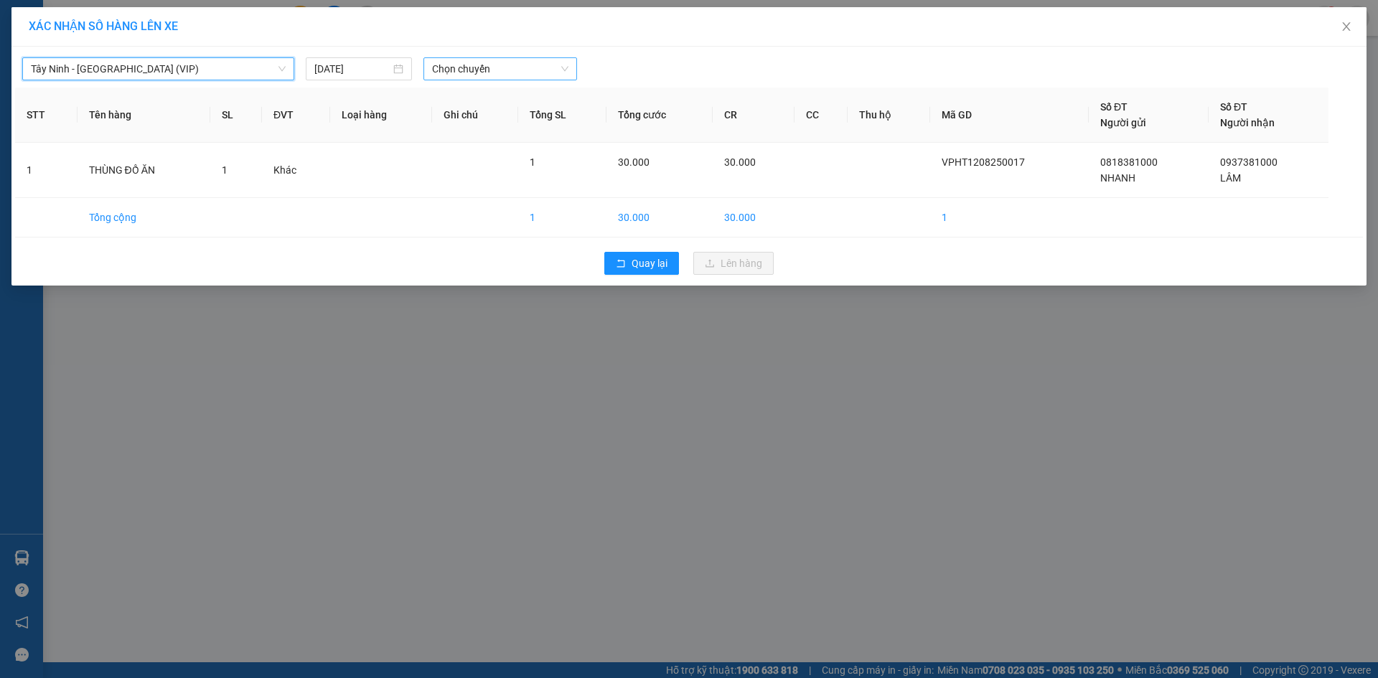
click at [452, 66] on span "Chọn chuyến" at bounding box center [500, 69] width 136 height 22
type input "49535"
click at [488, 146] on div "16:20 - 50H-495.35" at bounding box center [488, 144] width 112 height 16
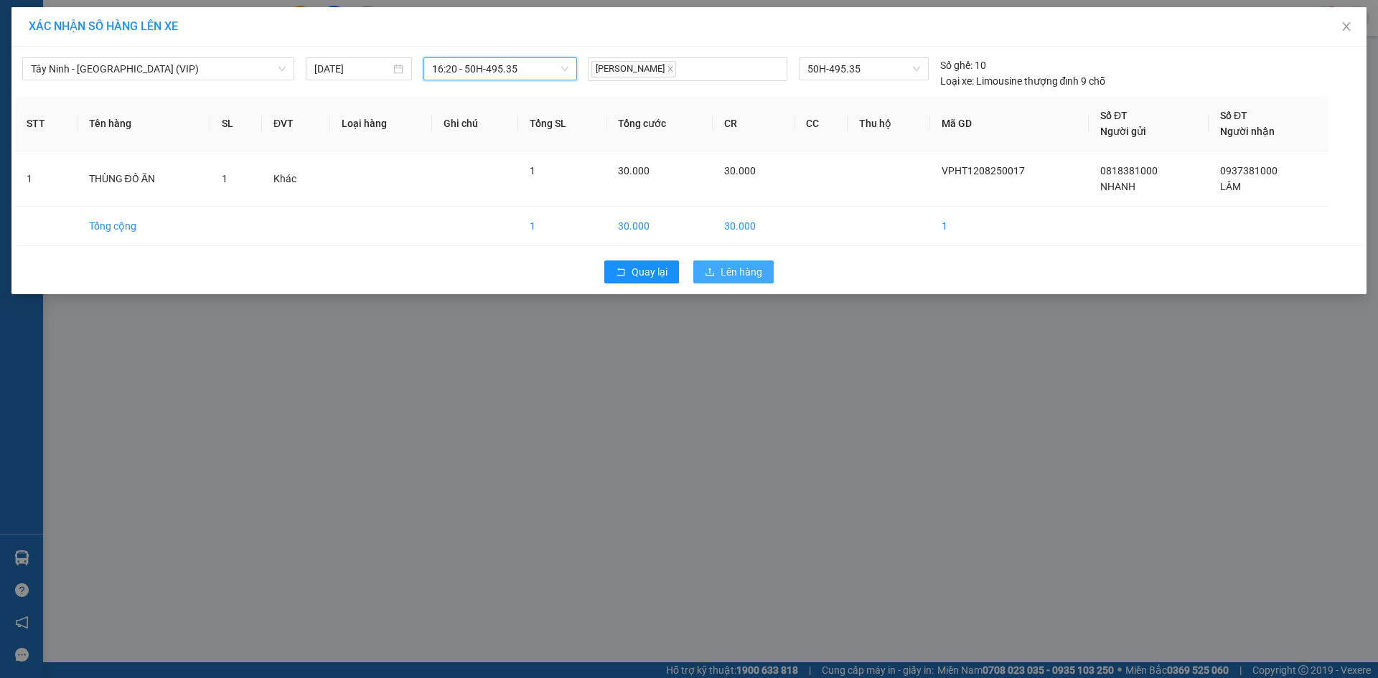
click at [753, 273] on span "Lên hàng" at bounding box center [741, 272] width 42 height 16
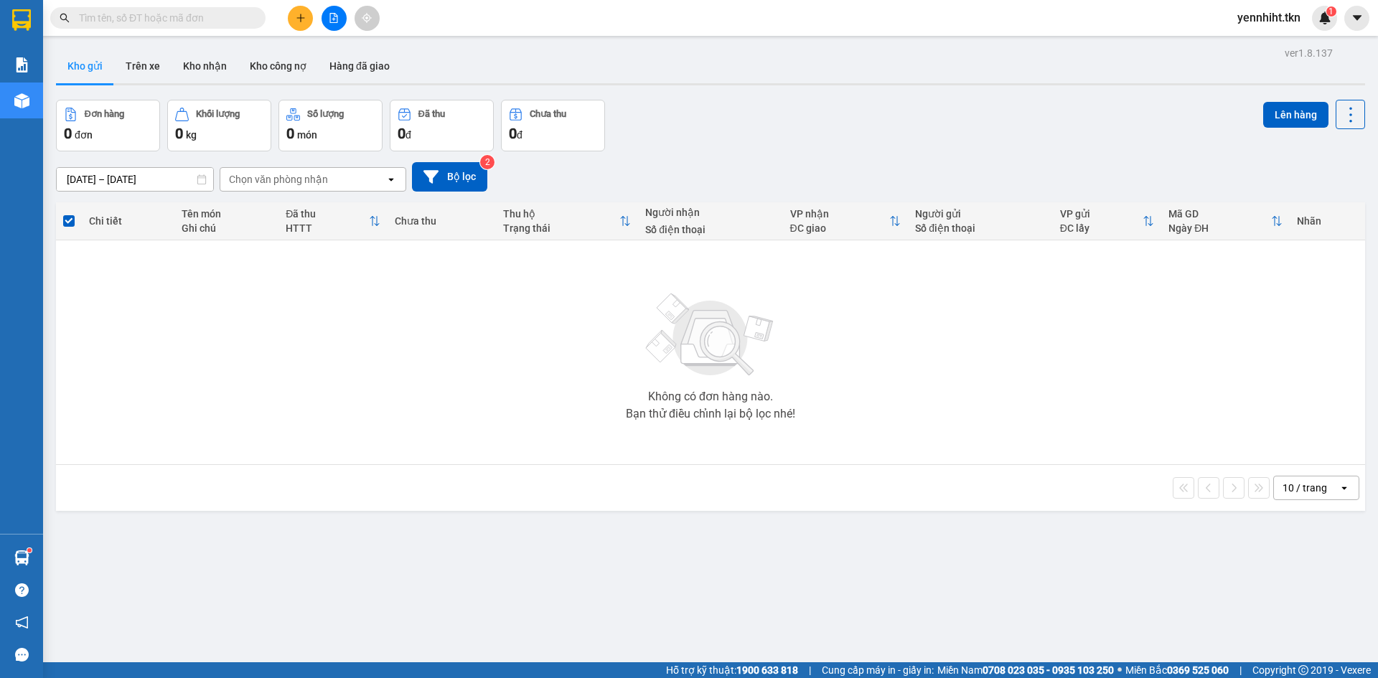
click at [529, 565] on div "ver 1.8.137 Kho gửi Trên xe Kho nhận Kho công nợ Hàng đã giao Đơn hàng 0 đơn Kh…" at bounding box center [710, 382] width 1320 height 678
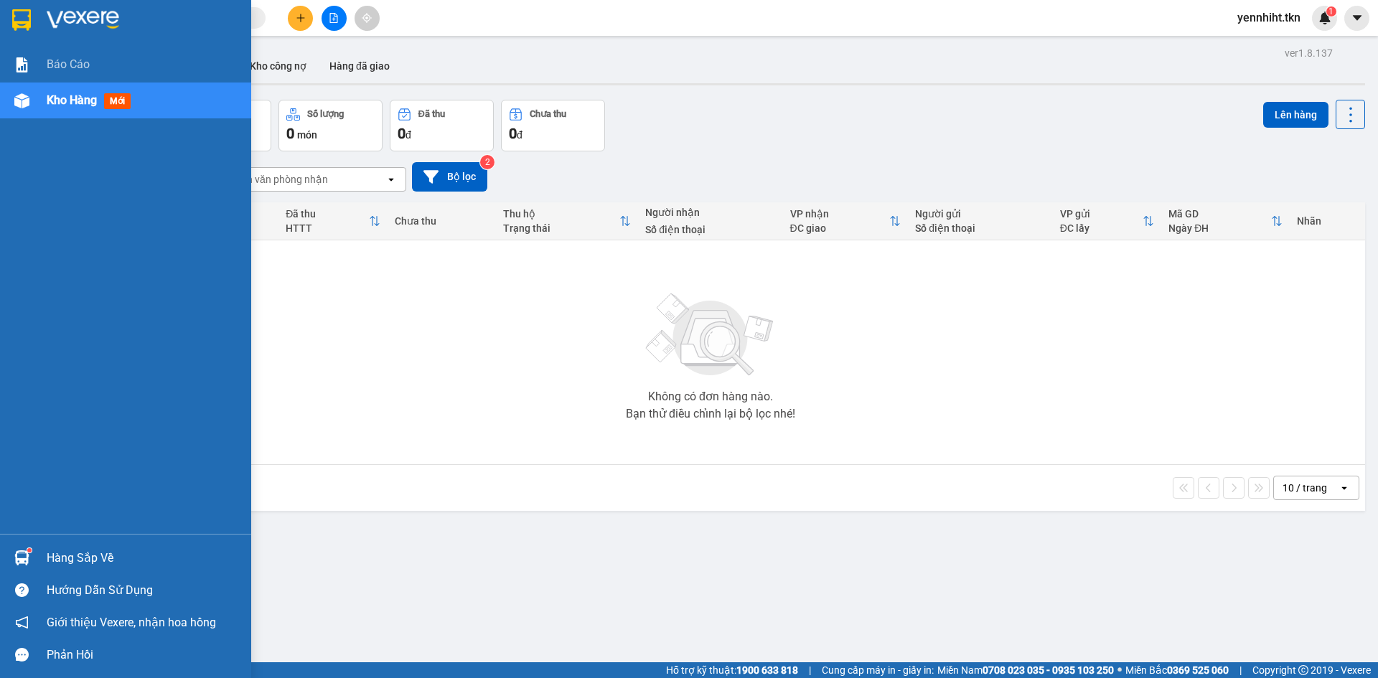
click at [20, 556] on img at bounding box center [21, 557] width 15 height 15
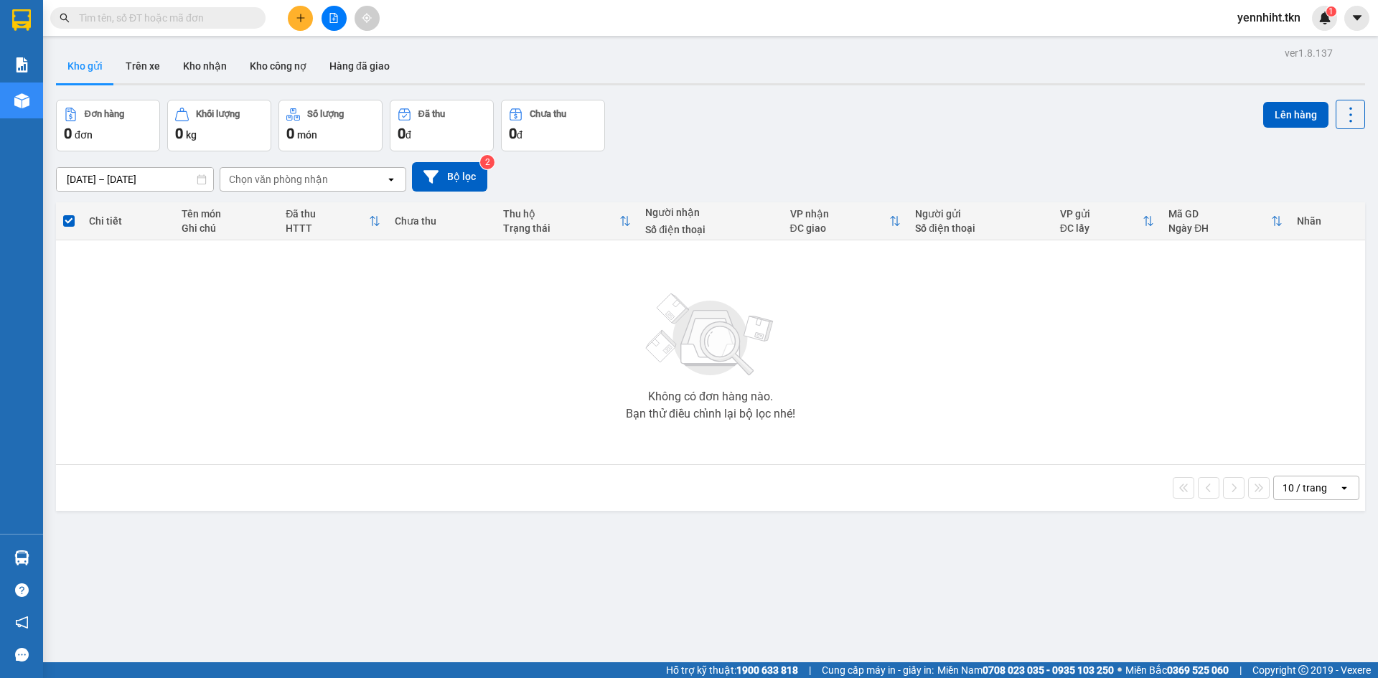
click at [482, 299] on section "Kết quả tìm kiếm ( 0 ) Bộ lọc No Data yennhiht.tkn 1 Báo cáo Kho hàng mới Hàng …" at bounding box center [689, 339] width 1378 height 678
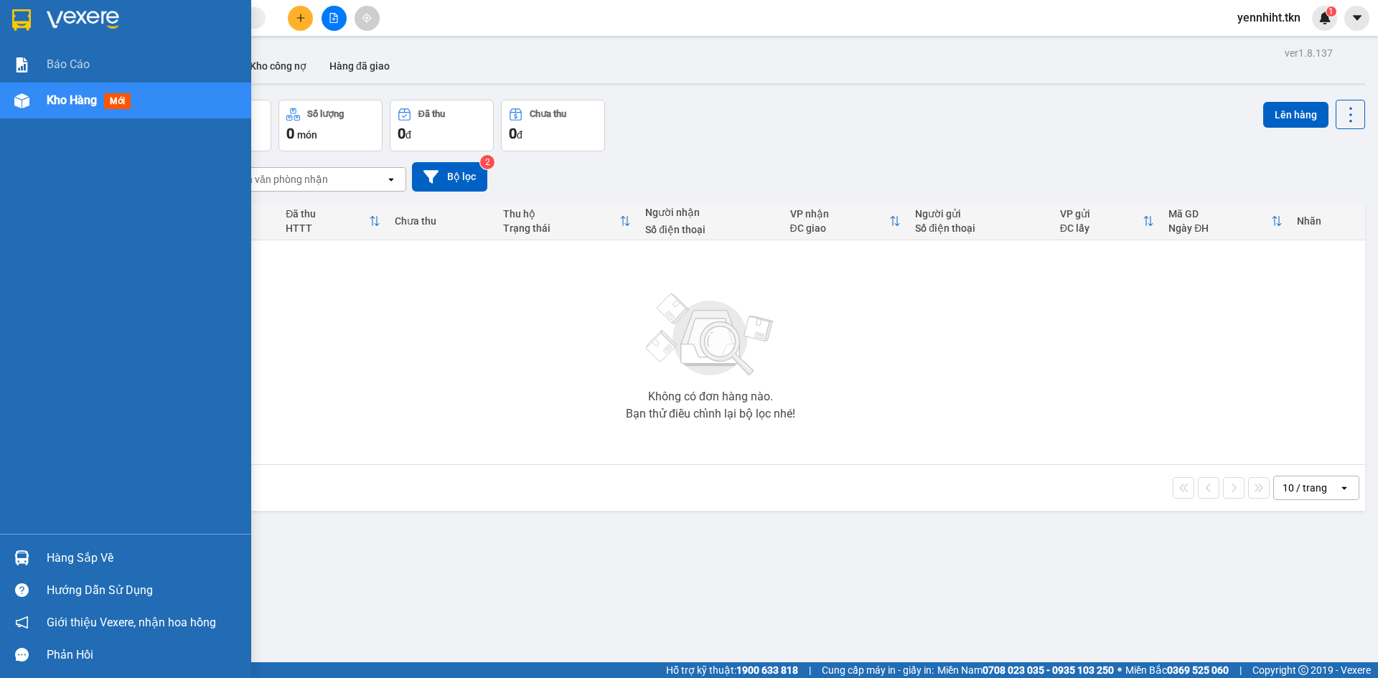
click at [35, 555] on div "Hàng sắp về" at bounding box center [125, 558] width 251 height 32
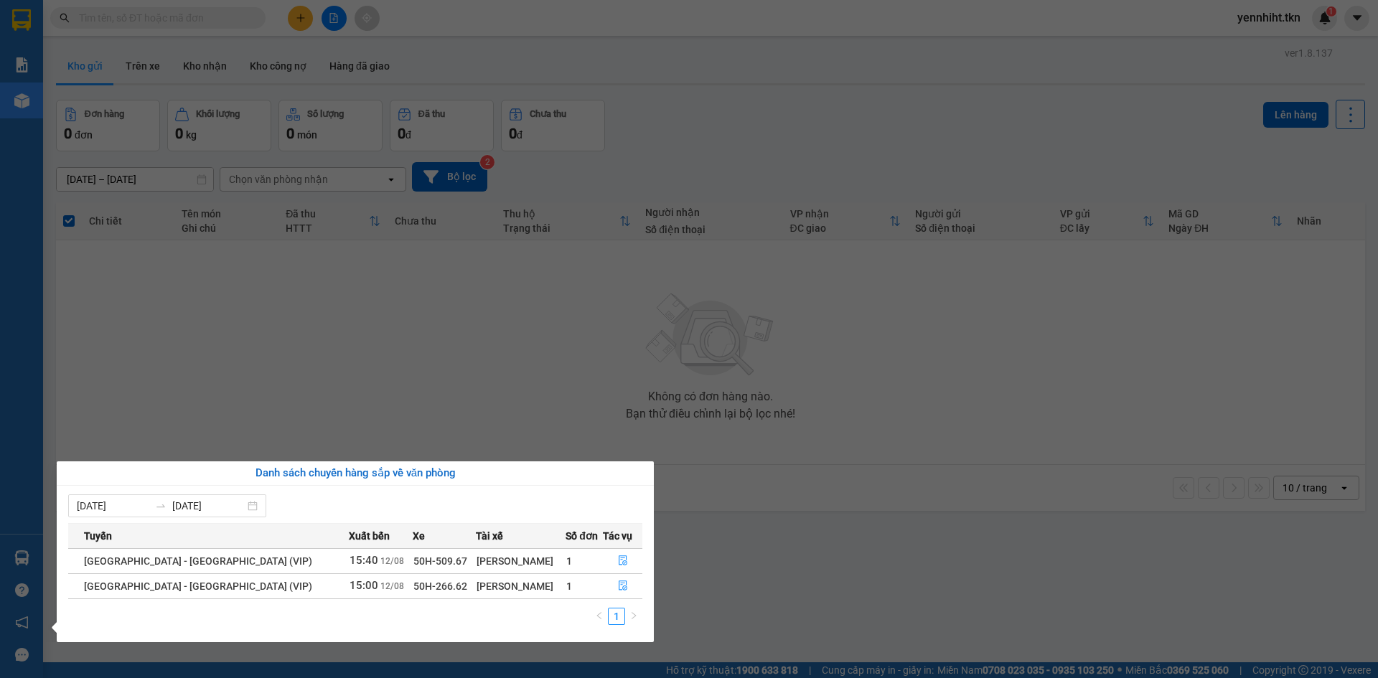
click at [331, 363] on section "Kết quả tìm kiếm ( 0 ) Bộ lọc No Data yennhiht.tkn 1 Báo cáo Kho hàng mới Hàng …" at bounding box center [689, 339] width 1378 height 678
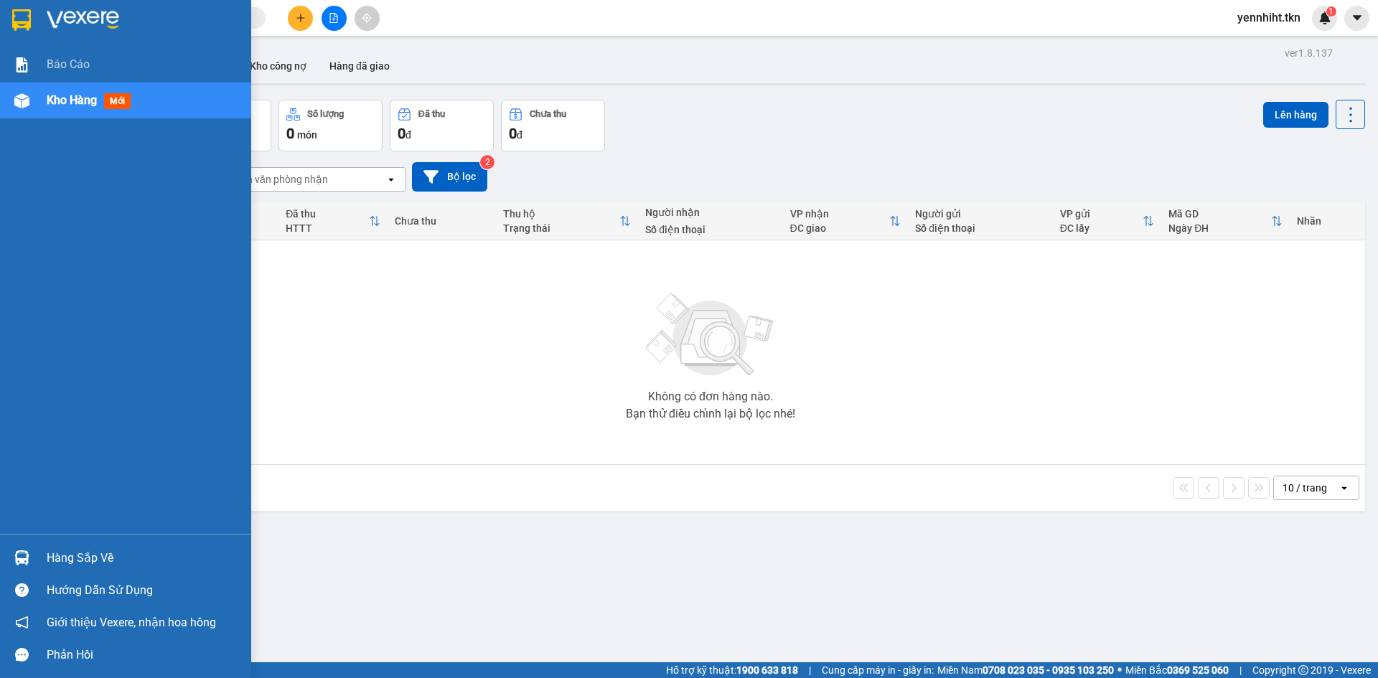
click at [34, 562] on div at bounding box center [21, 557] width 25 height 25
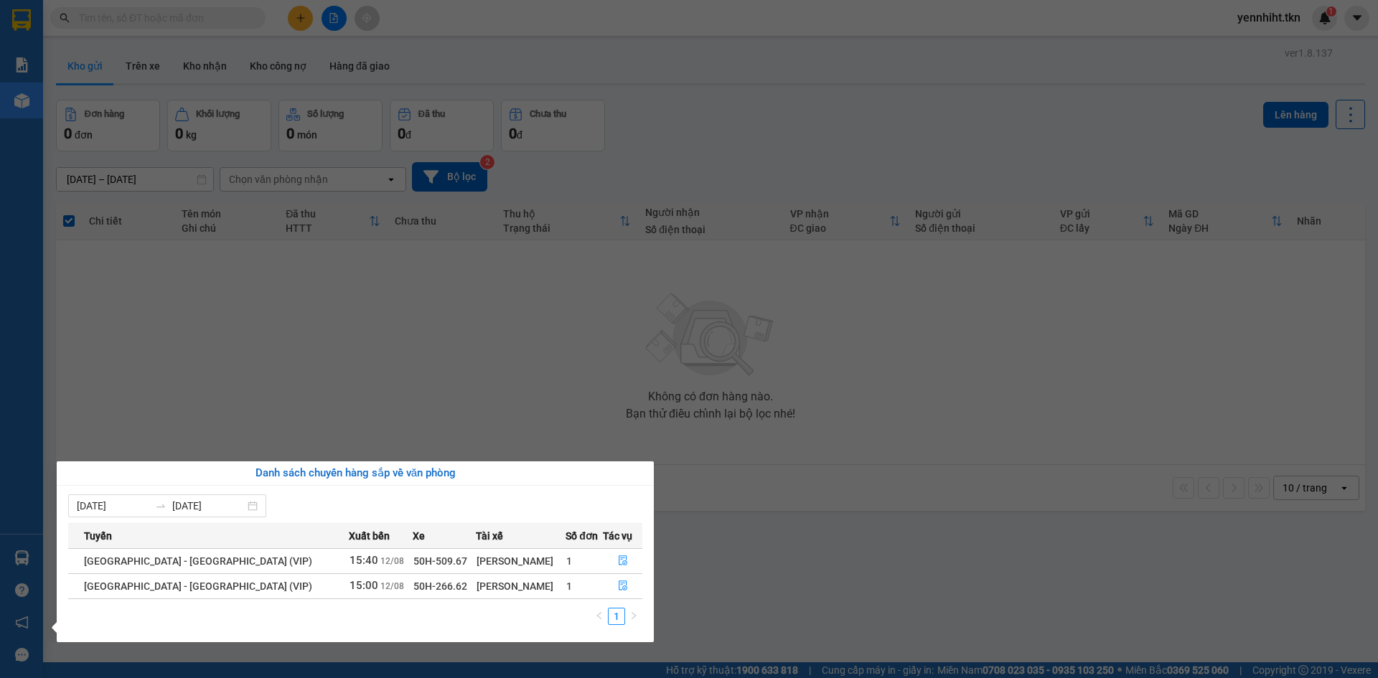
click at [168, 385] on section "Kết quả tìm kiếm ( 0 ) Bộ lọc No Data yennhiht.tkn 1 Báo cáo Kho hàng mới Hàng …" at bounding box center [689, 339] width 1378 height 678
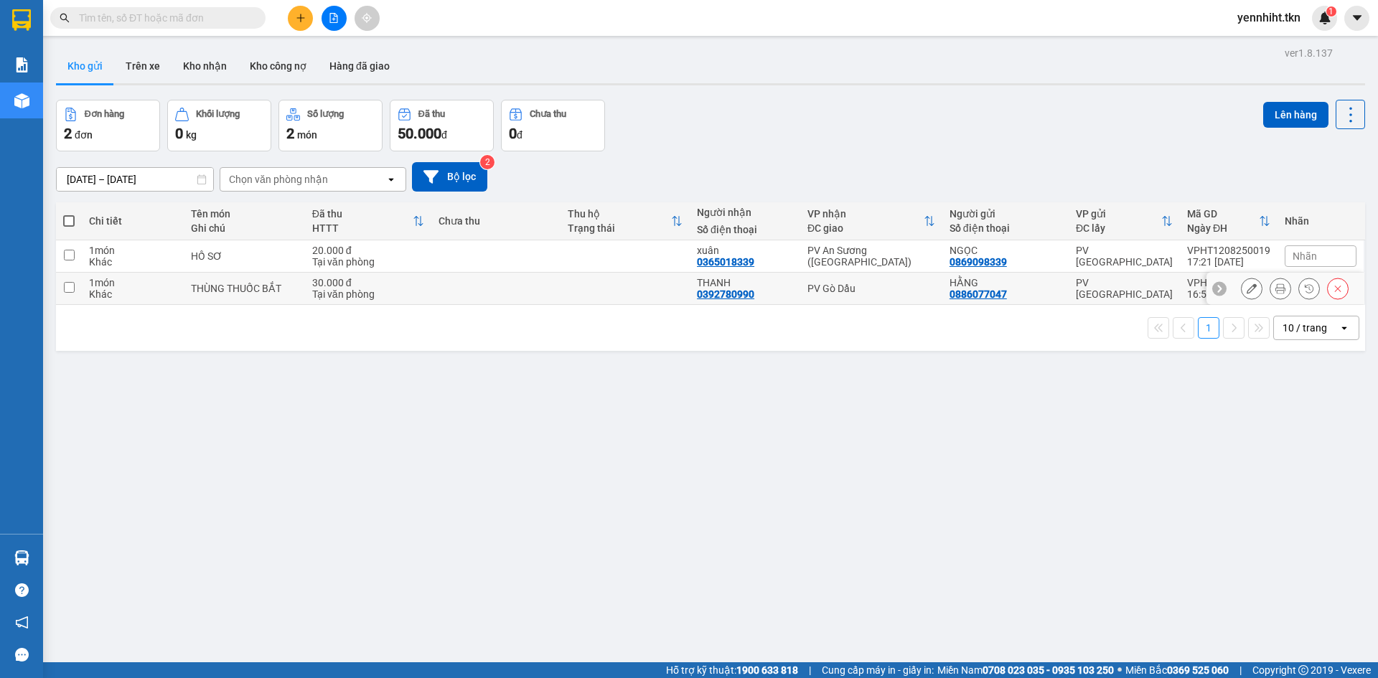
click at [293, 291] on div "THÙNG THUỐC BẮT" at bounding box center [244, 288] width 106 height 11
checkbox input "true"
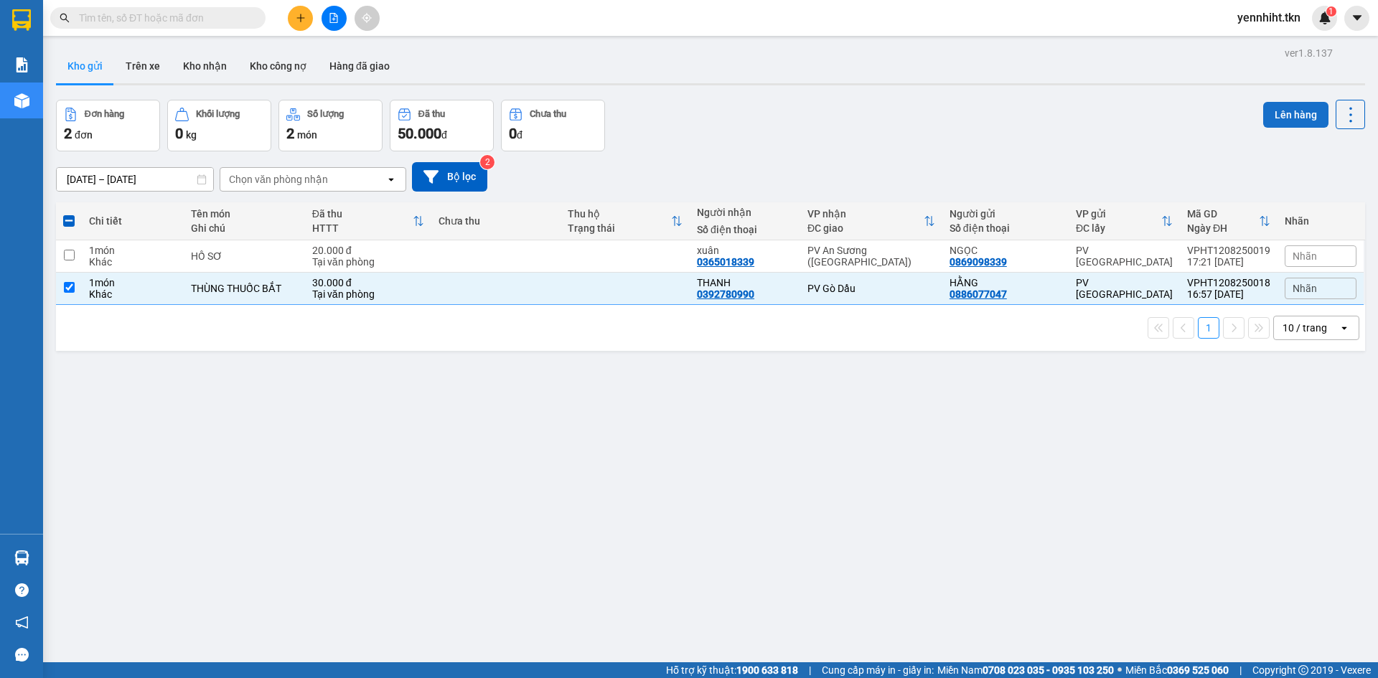
click at [1294, 123] on button "Lên hàng" at bounding box center [1295, 115] width 65 height 26
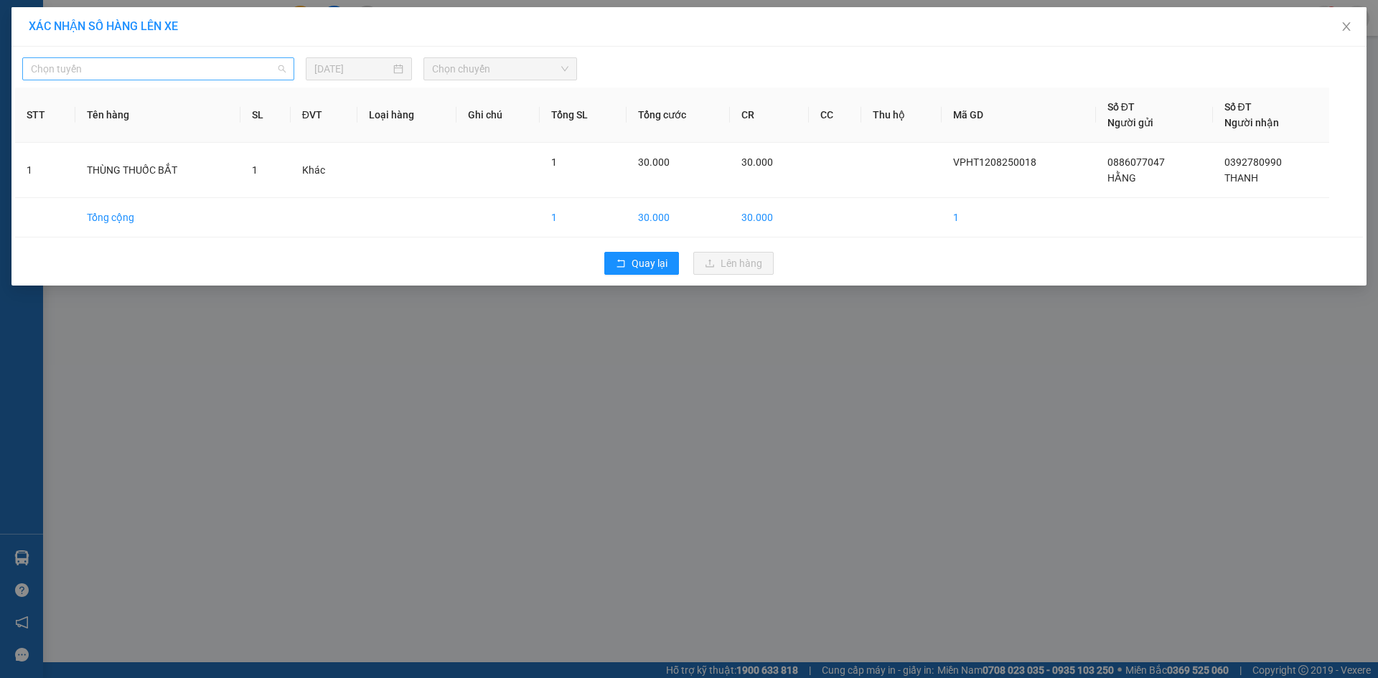
click at [68, 68] on span "Chọn tuyến" at bounding box center [158, 69] width 255 height 22
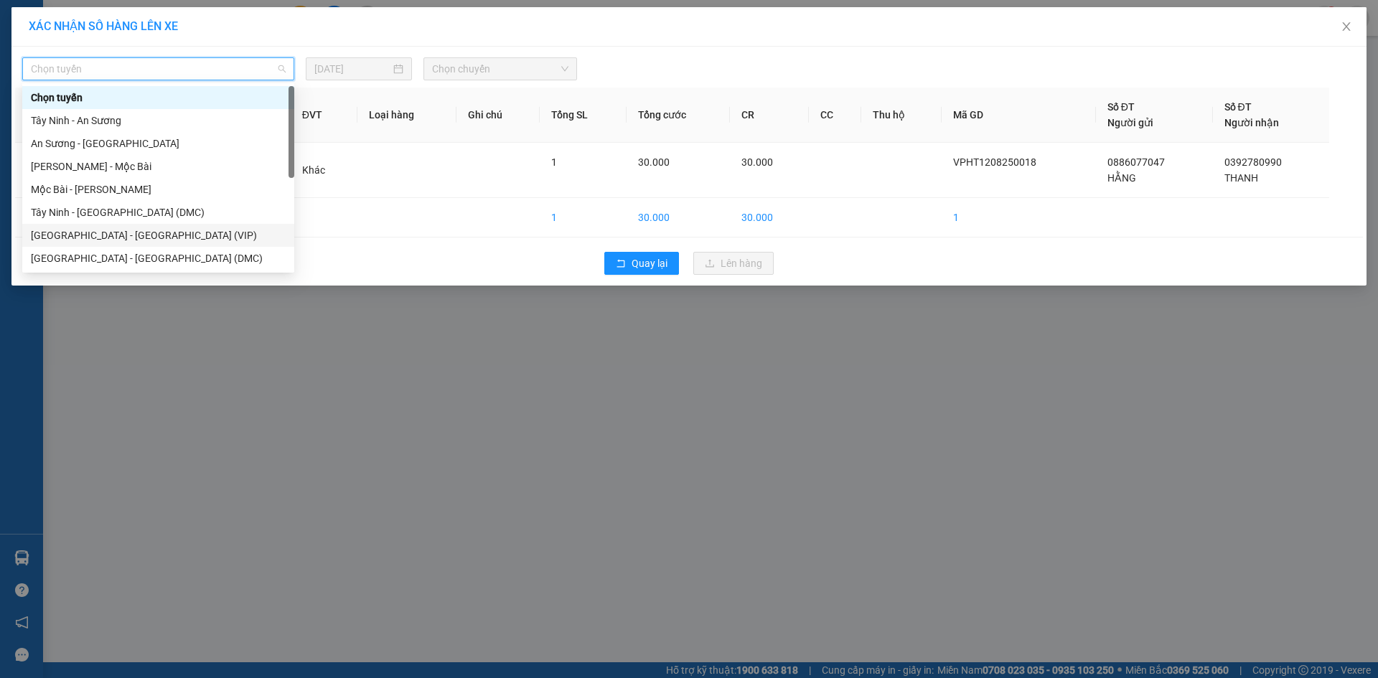
scroll to position [23, 0]
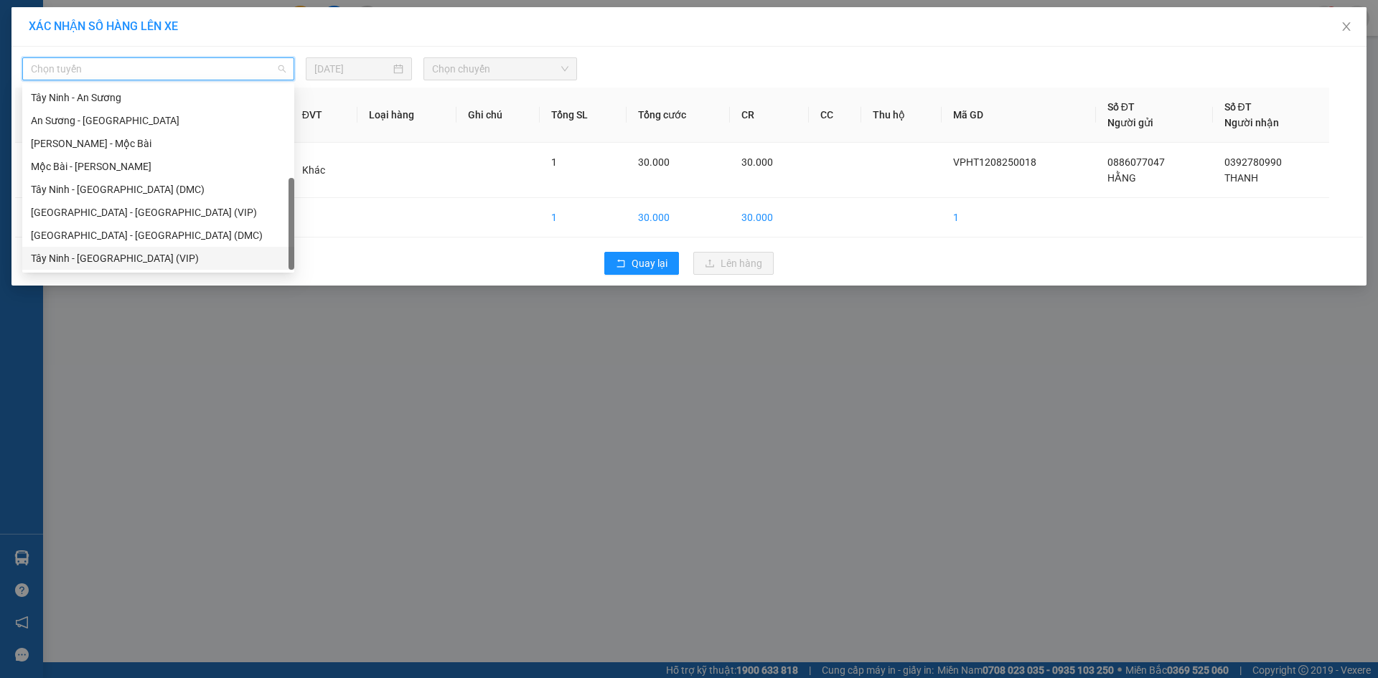
click at [150, 253] on div "Tây Ninh - Sài Gòn (VIP)" at bounding box center [158, 258] width 255 height 16
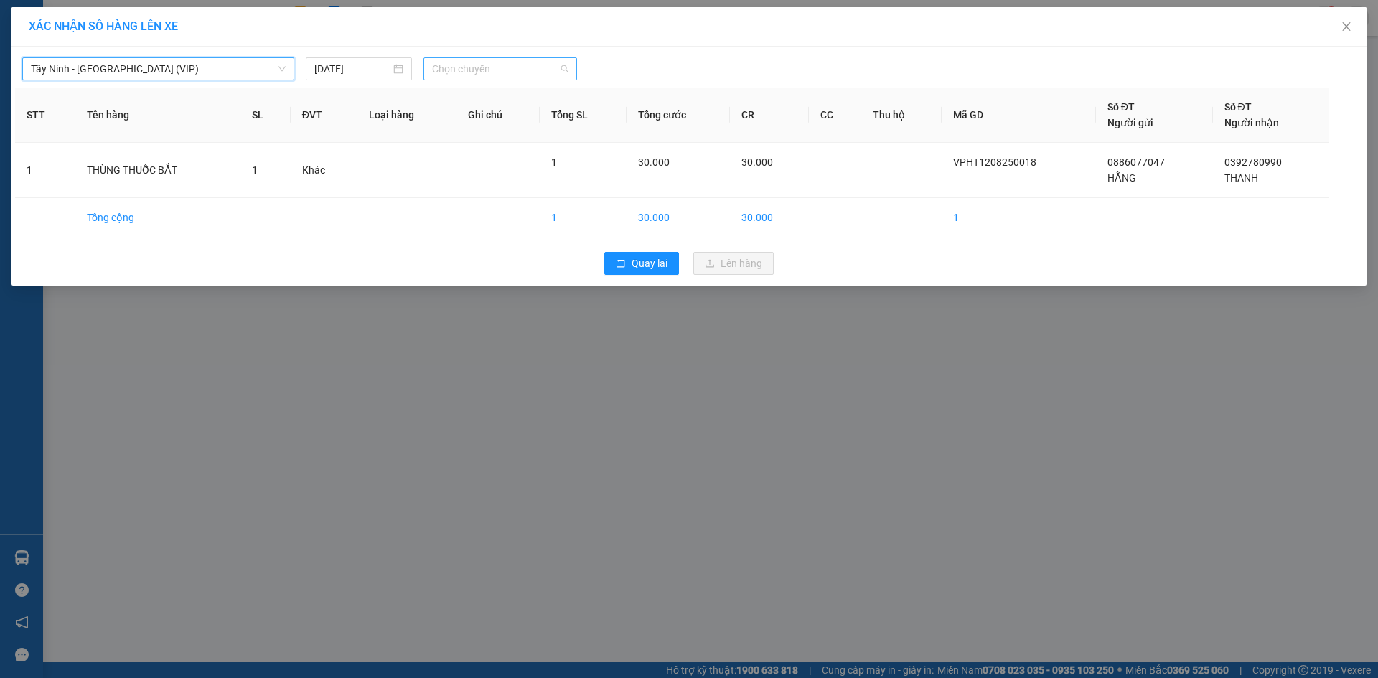
click at [499, 70] on span "Chọn chuyến" at bounding box center [500, 69] width 136 height 22
type input "50586"
click at [480, 141] on div "17:20 - 50H-505.86" at bounding box center [488, 144] width 112 height 16
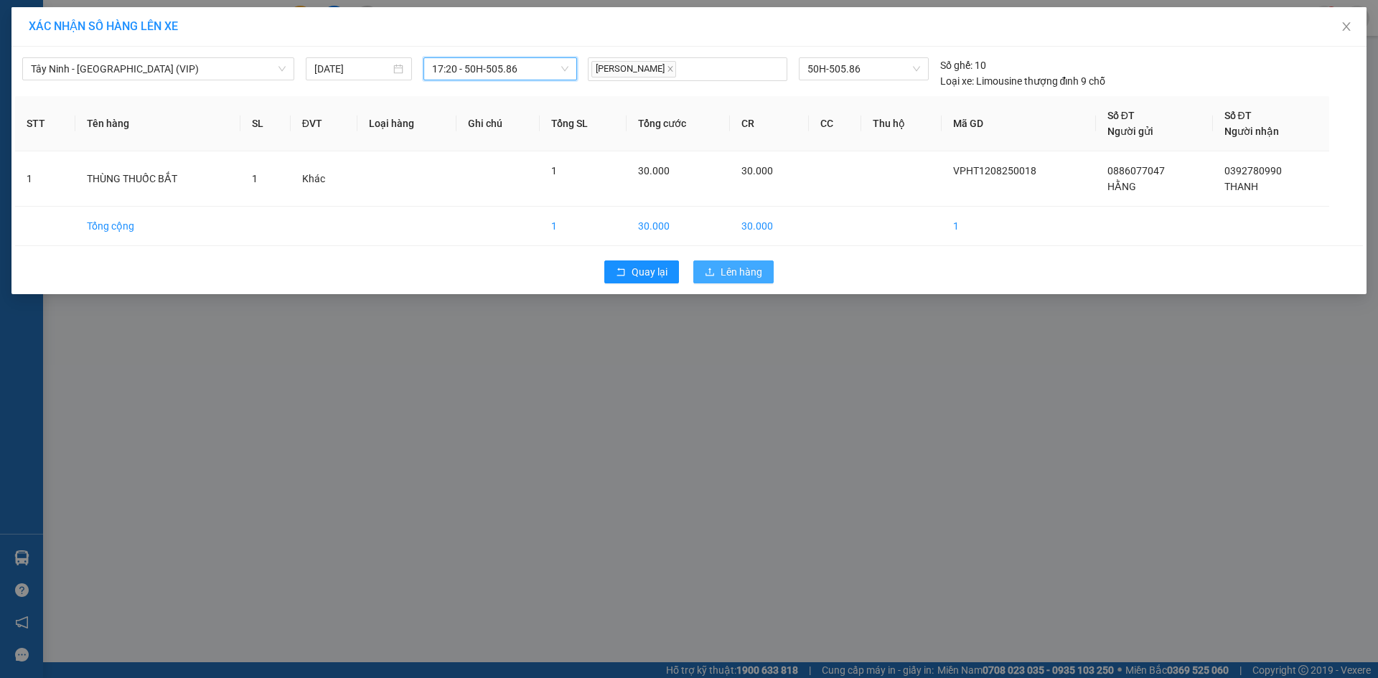
click at [738, 267] on span "Lên hàng" at bounding box center [741, 272] width 42 height 16
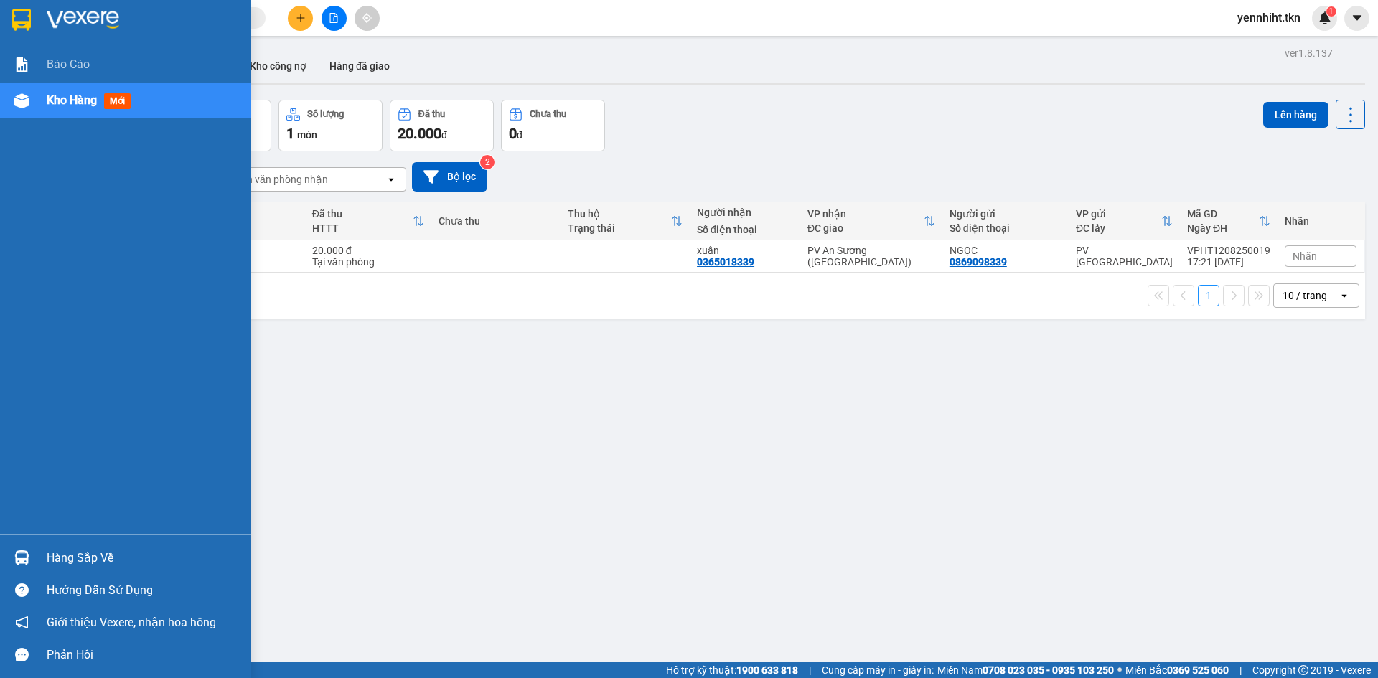
click at [29, 547] on div at bounding box center [21, 557] width 25 height 25
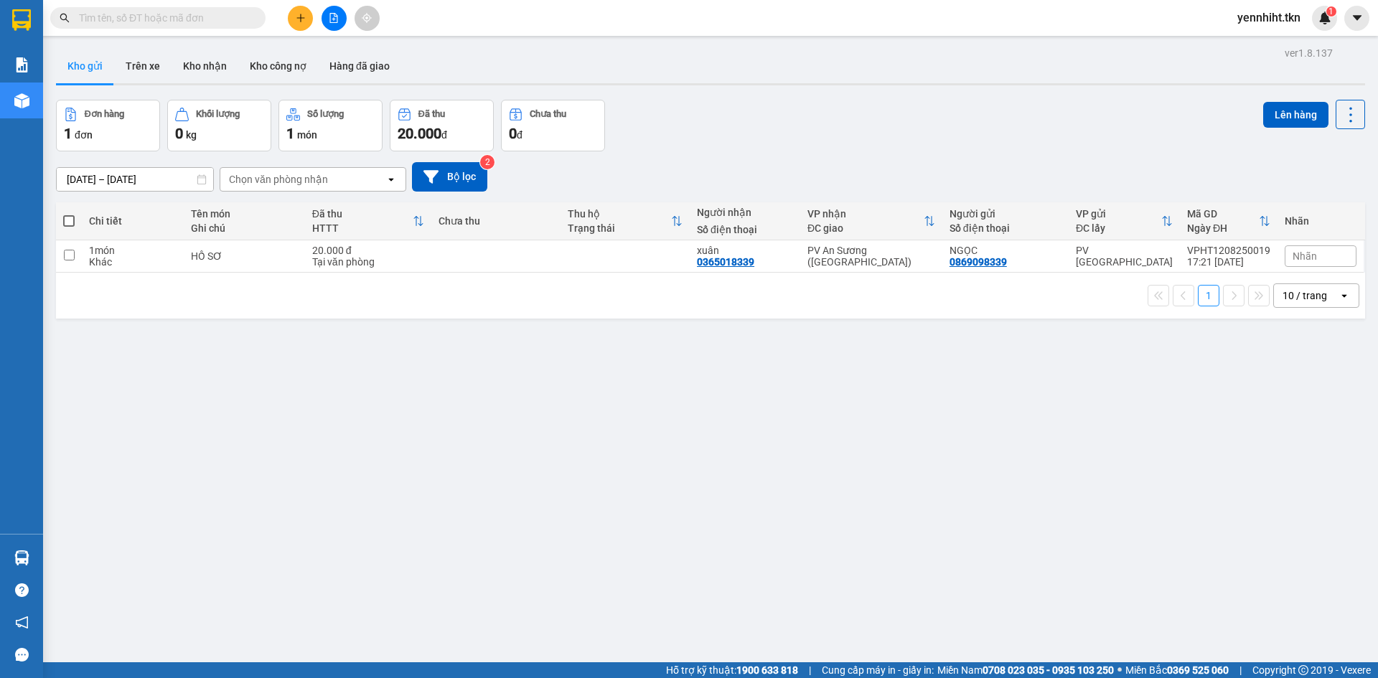
click at [673, 443] on section "Kết quả tìm kiếm ( 0 ) Bộ lọc No Data yennhiht.tkn 1 Báo cáo Kho hàng mới Hàng …" at bounding box center [689, 339] width 1378 height 678
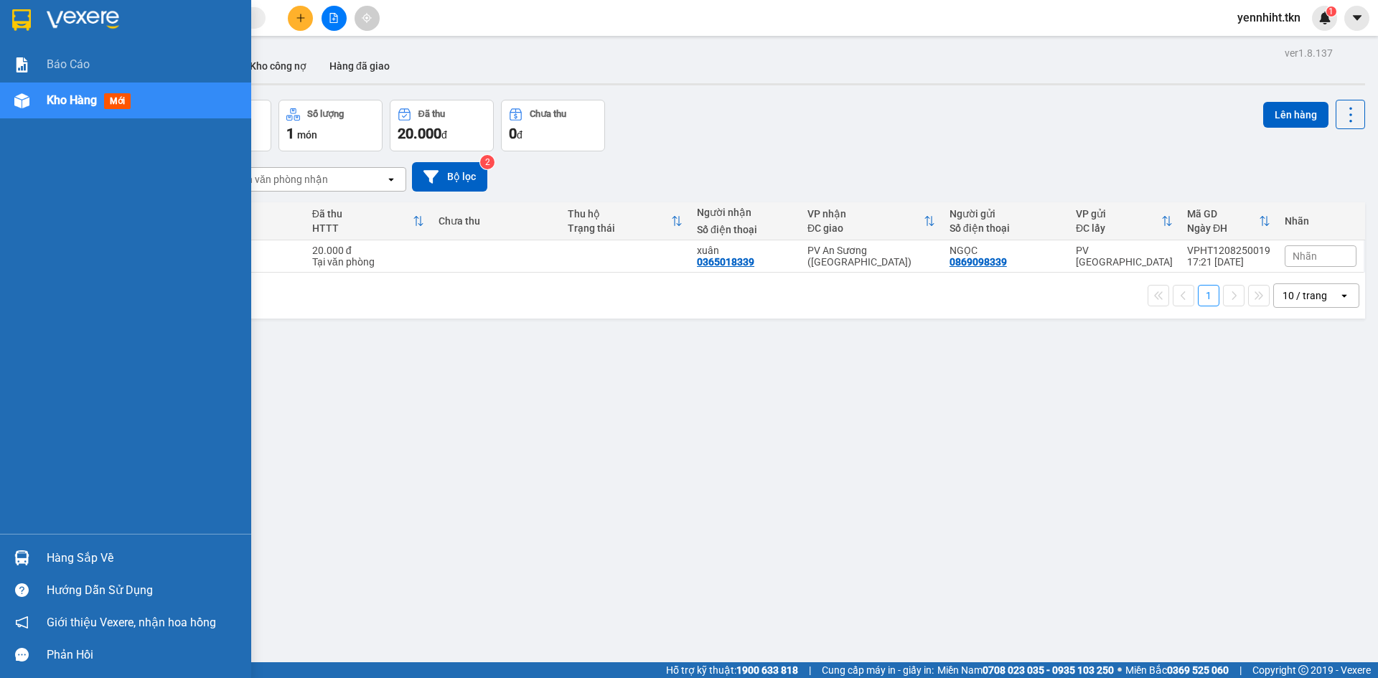
click at [30, 550] on div at bounding box center [21, 557] width 25 height 25
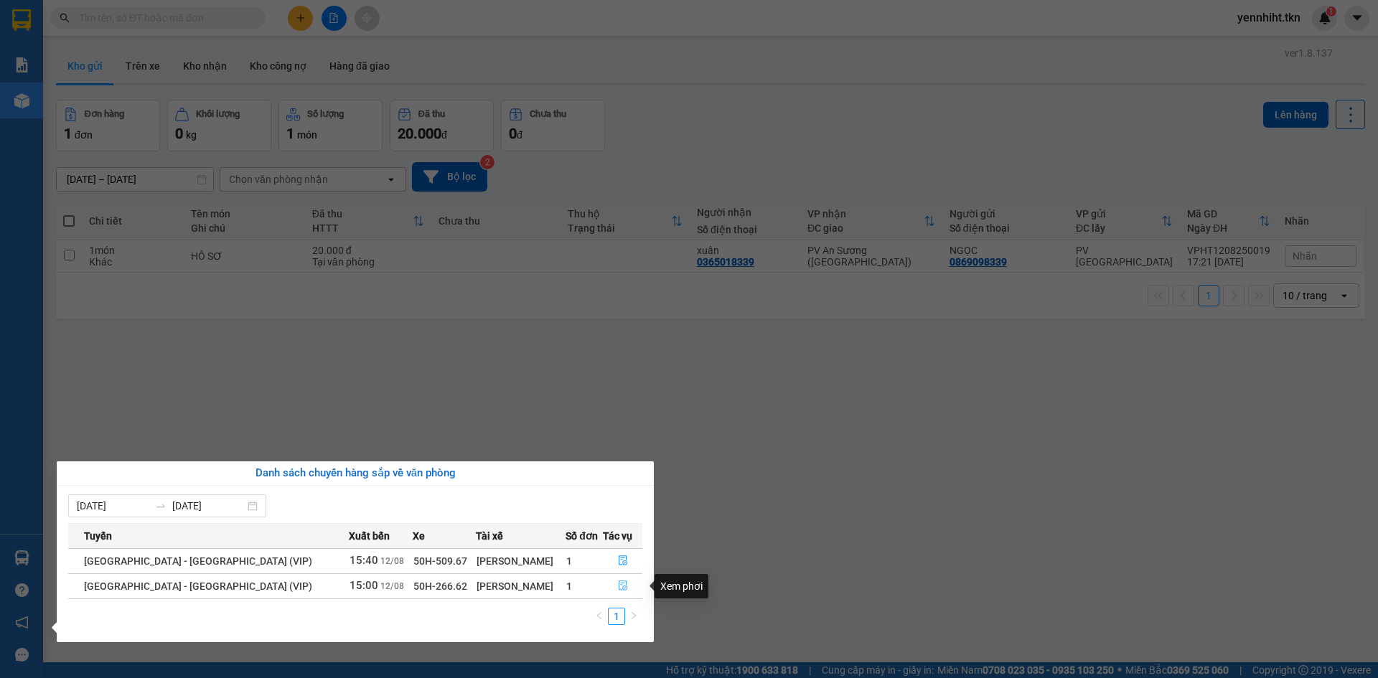
click at [618, 588] on icon "file-done" at bounding box center [623, 585] width 10 height 10
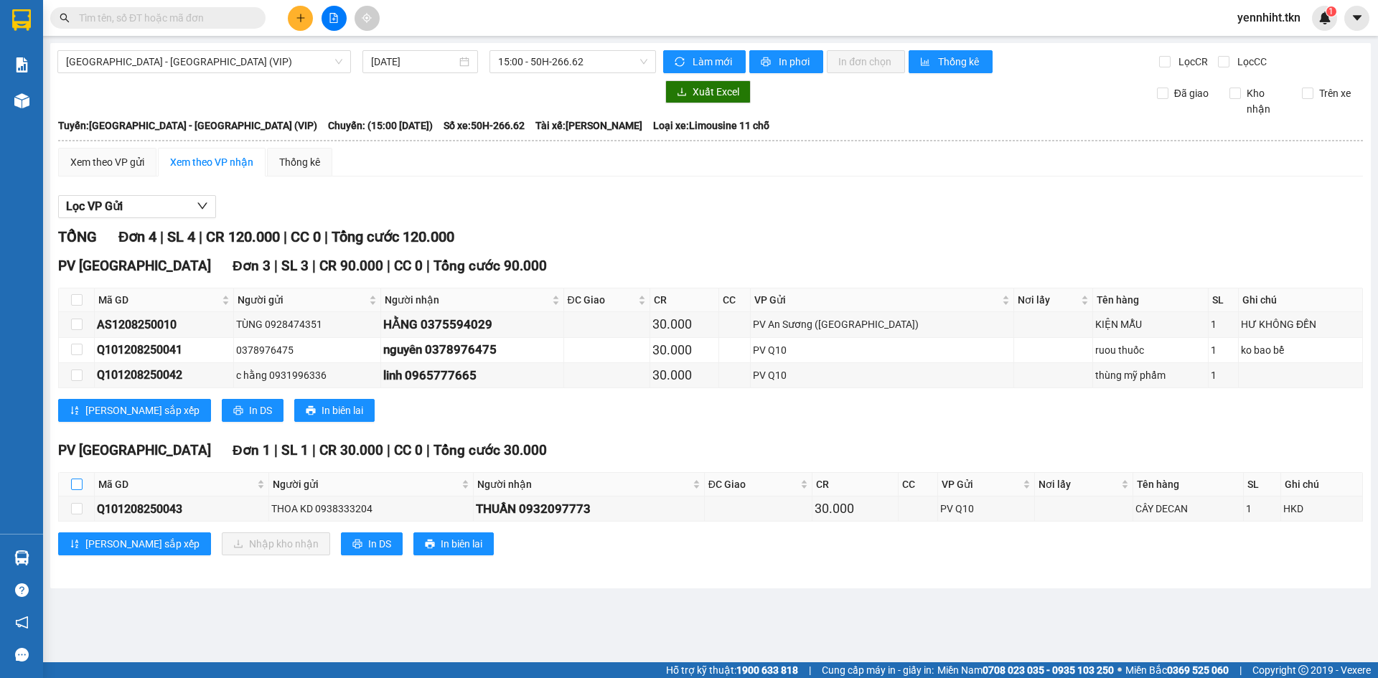
click at [81, 481] on input "checkbox" at bounding box center [76, 484] width 11 height 11
checkbox input "true"
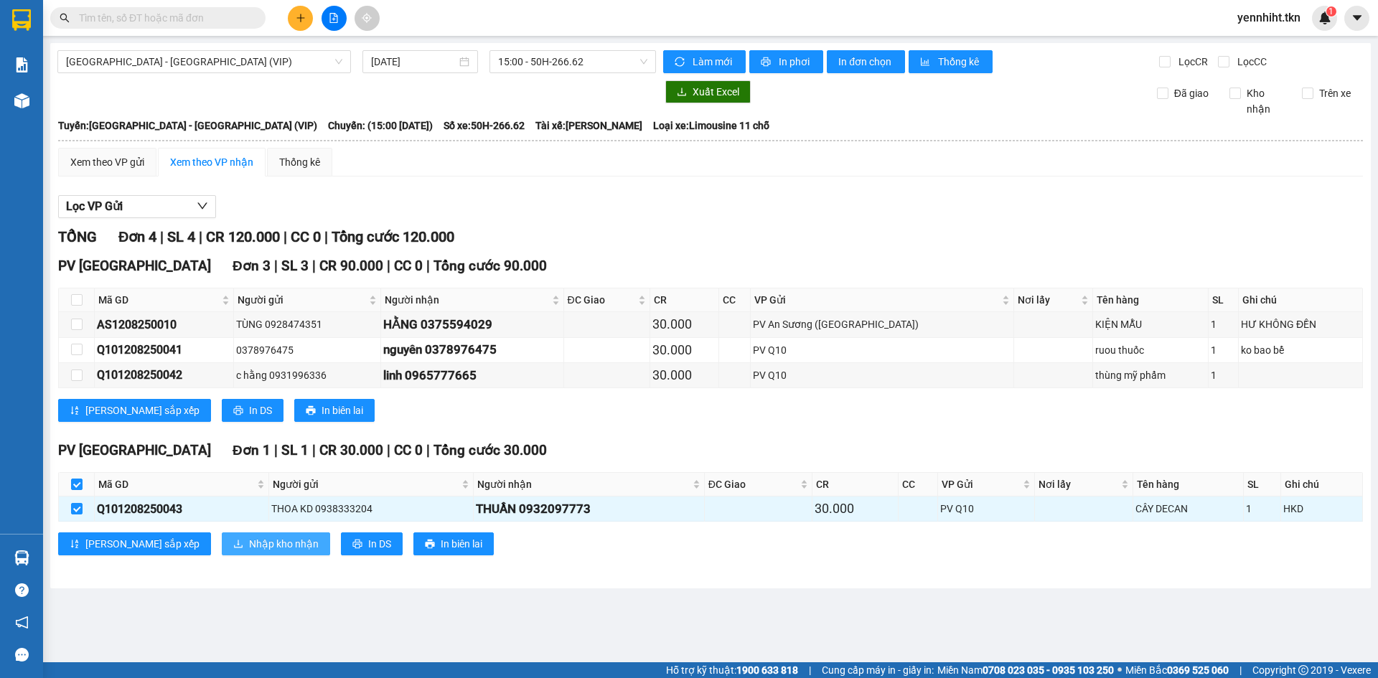
click at [249, 547] on span "Nhập kho nhận" at bounding box center [284, 544] width 70 height 16
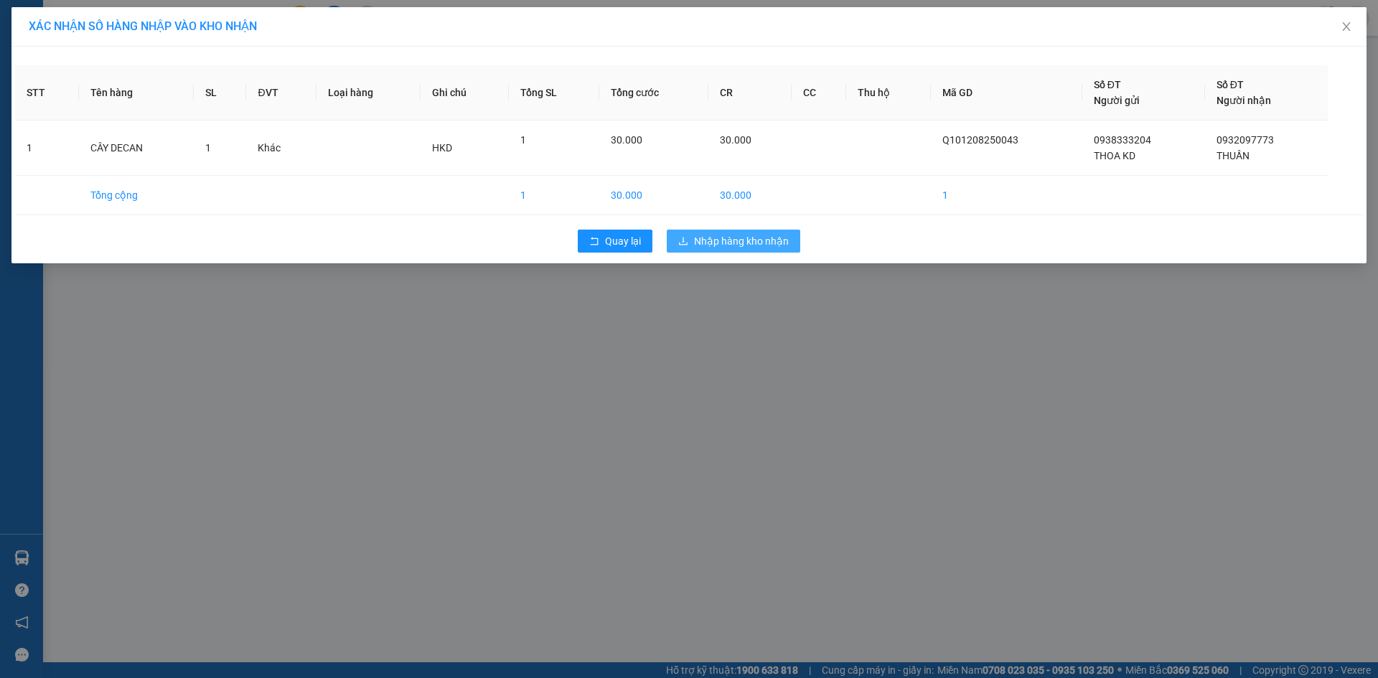
click at [770, 235] on span "Nhập hàng kho nhận" at bounding box center [741, 241] width 95 height 16
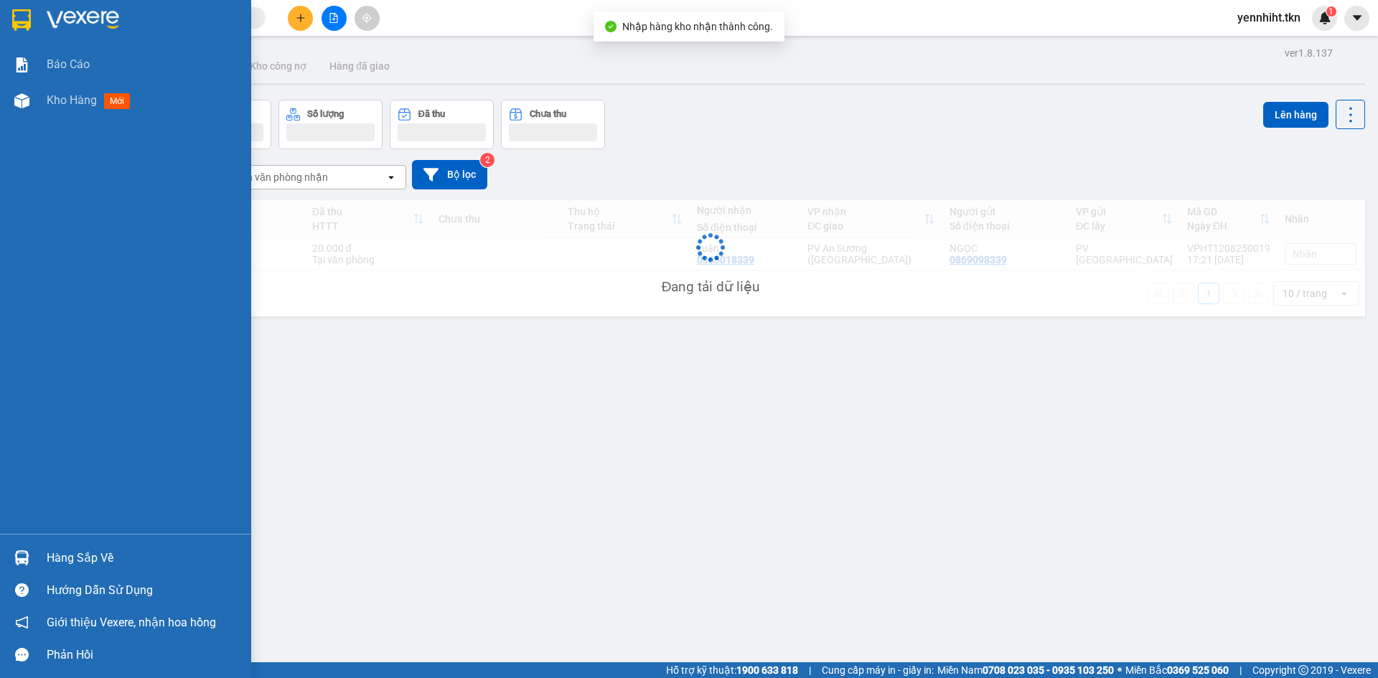
click at [30, 562] on div at bounding box center [21, 557] width 25 height 25
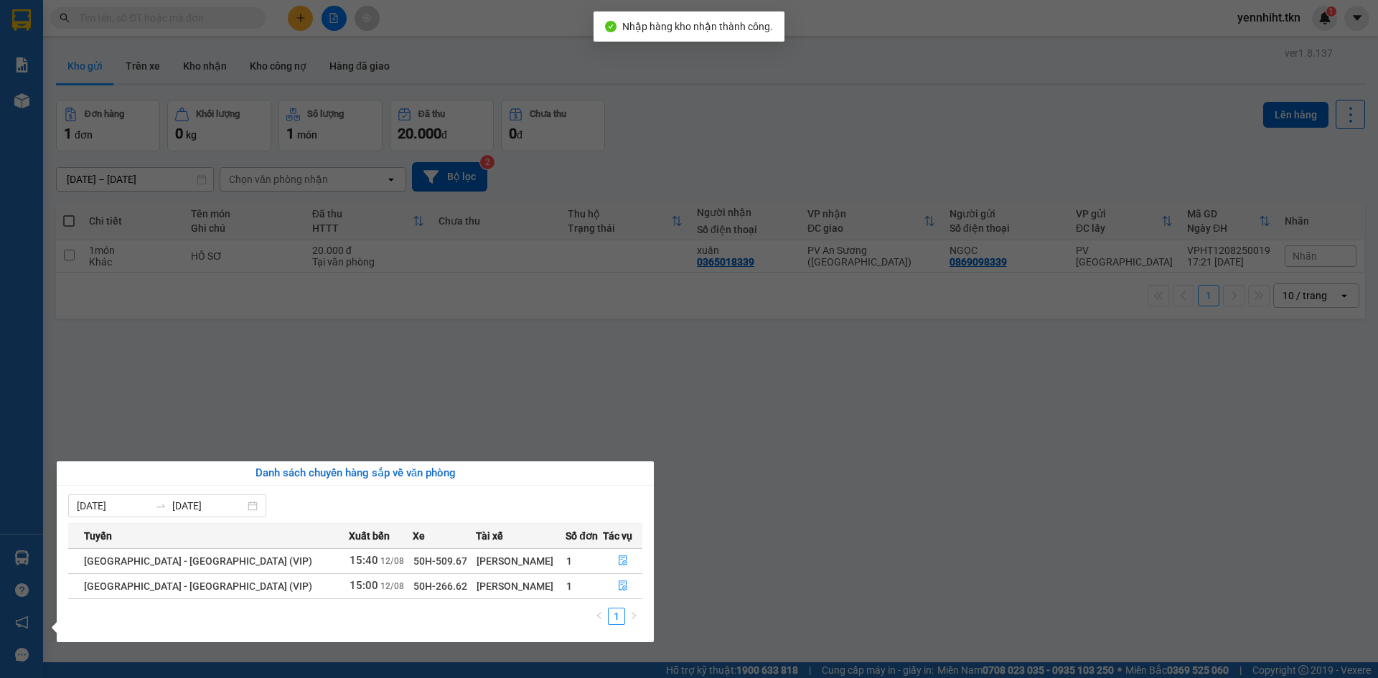
click at [476, 425] on section "Kết quả tìm kiếm ( 0 ) Bộ lọc No Data yennhiht.tkn 1 Báo cáo Kho hàng mới Hàng …" at bounding box center [689, 339] width 1378 height 678
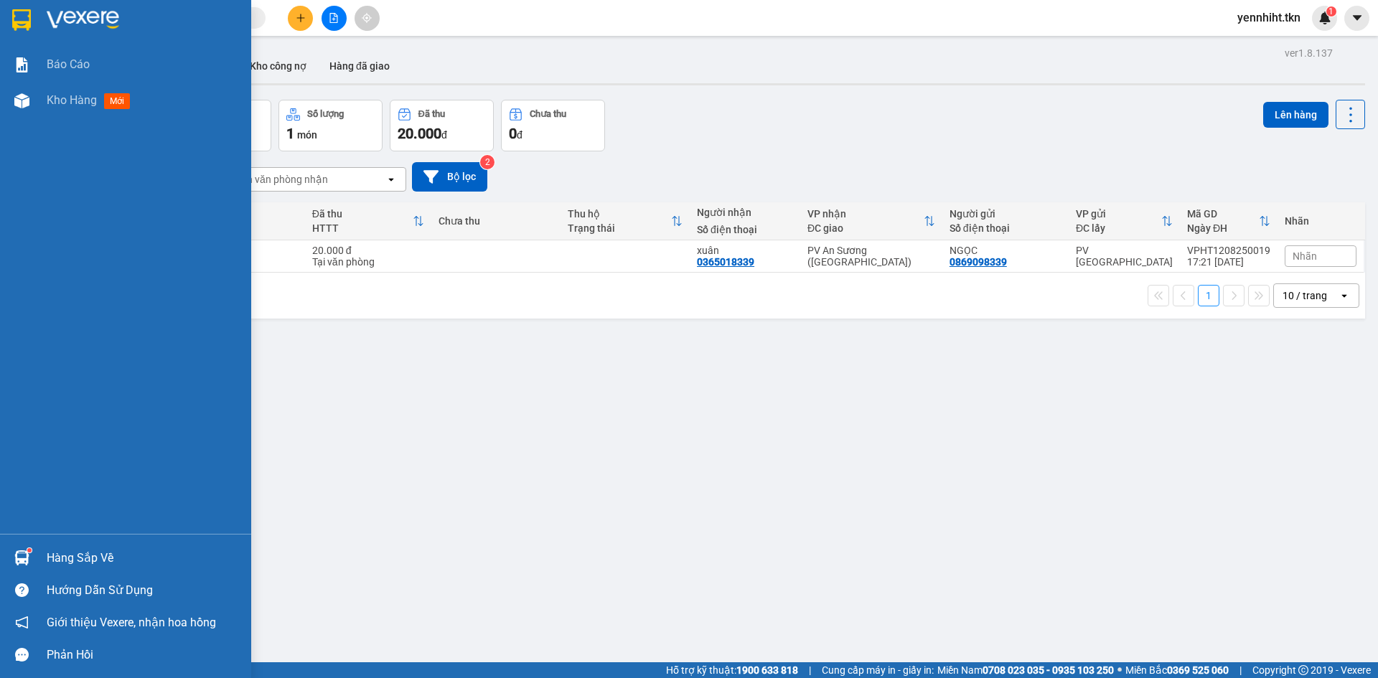
click at [34, 555] on div "Hàng sắp về" at bounding box center [125, 558] width 251 height 32
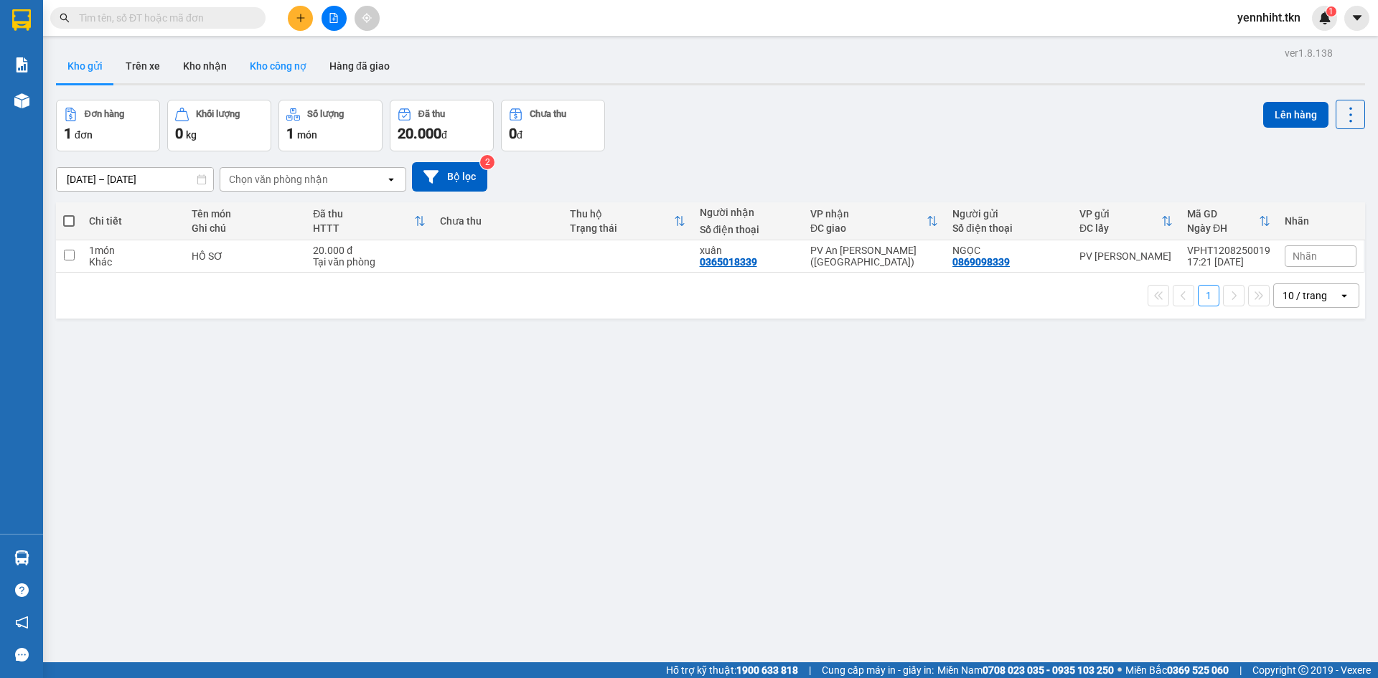
click at [275, 65] on button "Kho công nợ" at bounding box center [278, 66] width 80 height 34
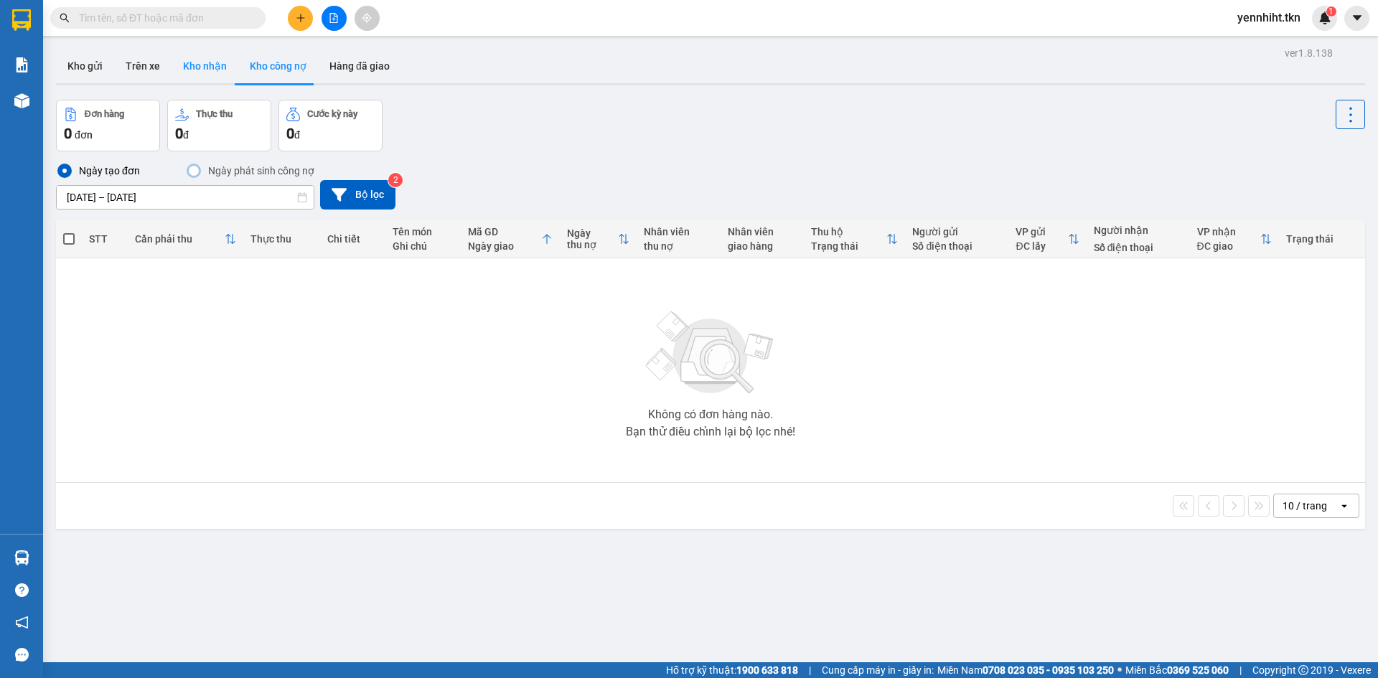
click at [206, 74] on button "Kho nhận" at bounding box center [204, 66] width 67 height 34
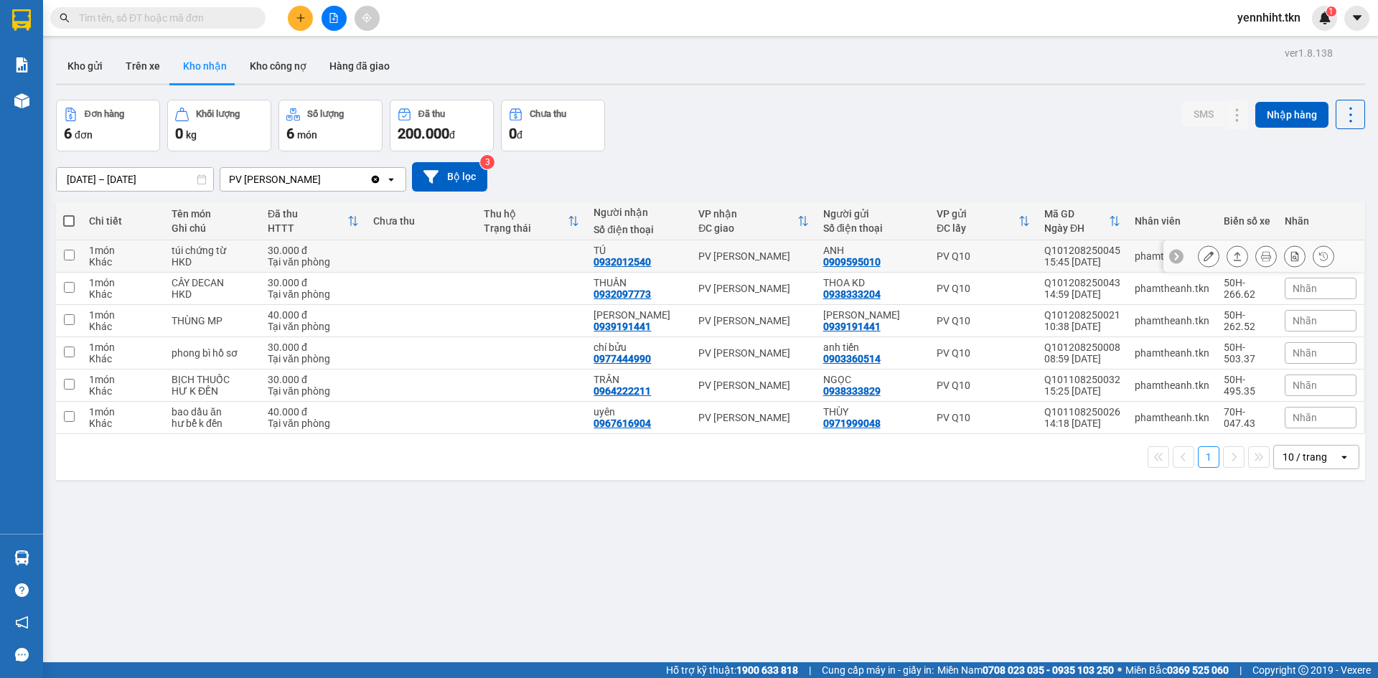
click at [232, 256] on div "HKD" at bounding box center [212, 261] width 82 height 11
checkbox input "true"
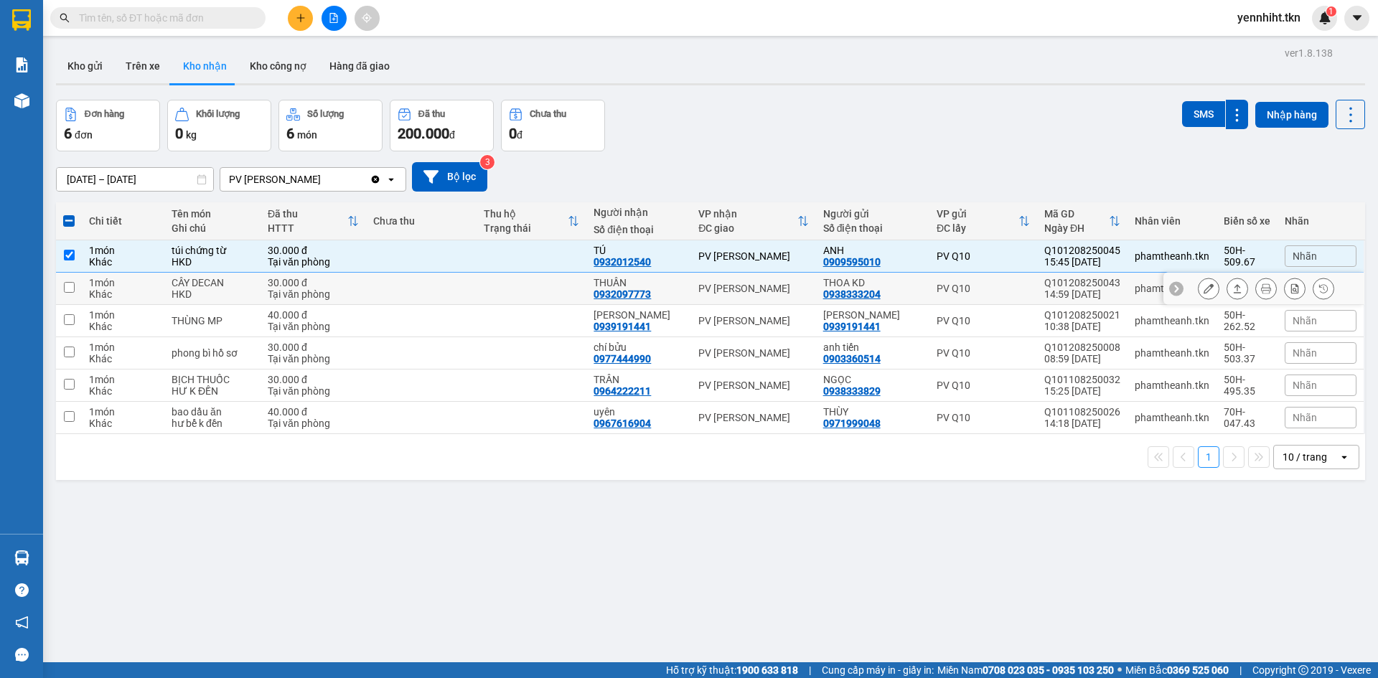
click at [235, 292] on div "HKD" at bounding box center [212, 293] width 82 height 11
checkbox input "true"
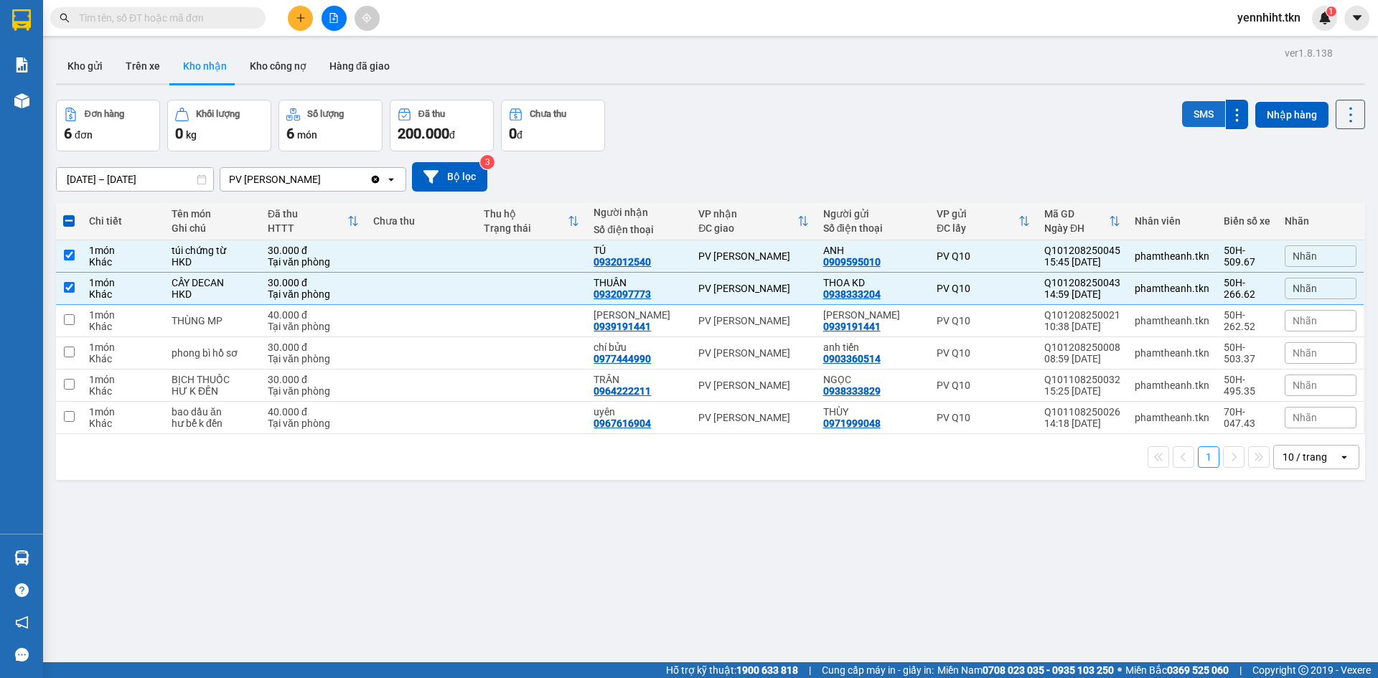
click at [1182, 109] on button "SMS" at bounding box center [1203, 114] width 43 height 26
click at [1190, 109] on button "SMS" at bounding box center [1203, 114] width 43 height 26
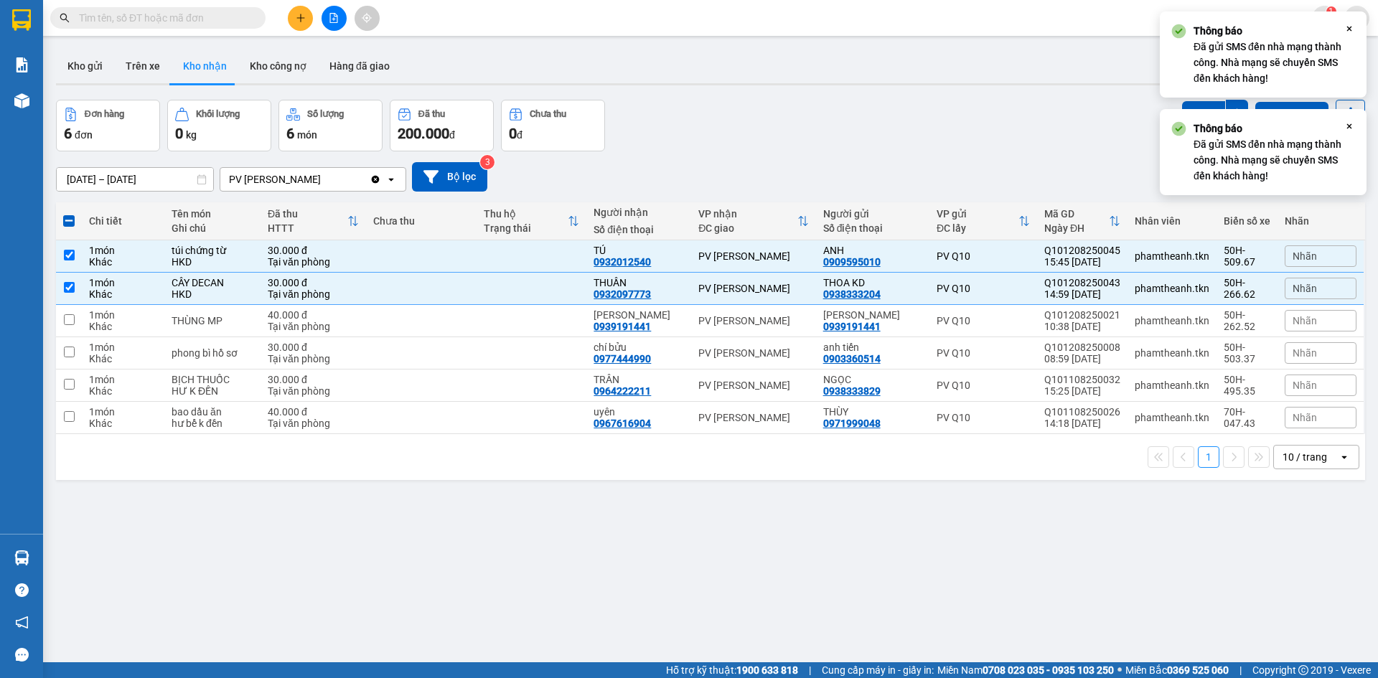
drag, startPoint x: 852, startPoint y: 139, endPoint x: 900, endPoint y: 128, distance: 48.6
click at [853, 139] on div "Đơn hàng 6 đơn [PERSON_NAME] 0 kg Số [PERSON_NAME] 6 món Đã thu 200.000 [PERSON…" at bounding box center [710, 126] width 1309 height 52
click at [1352, 27] on icon "Close" at bounding box center [1348, 28] width 11 height 11
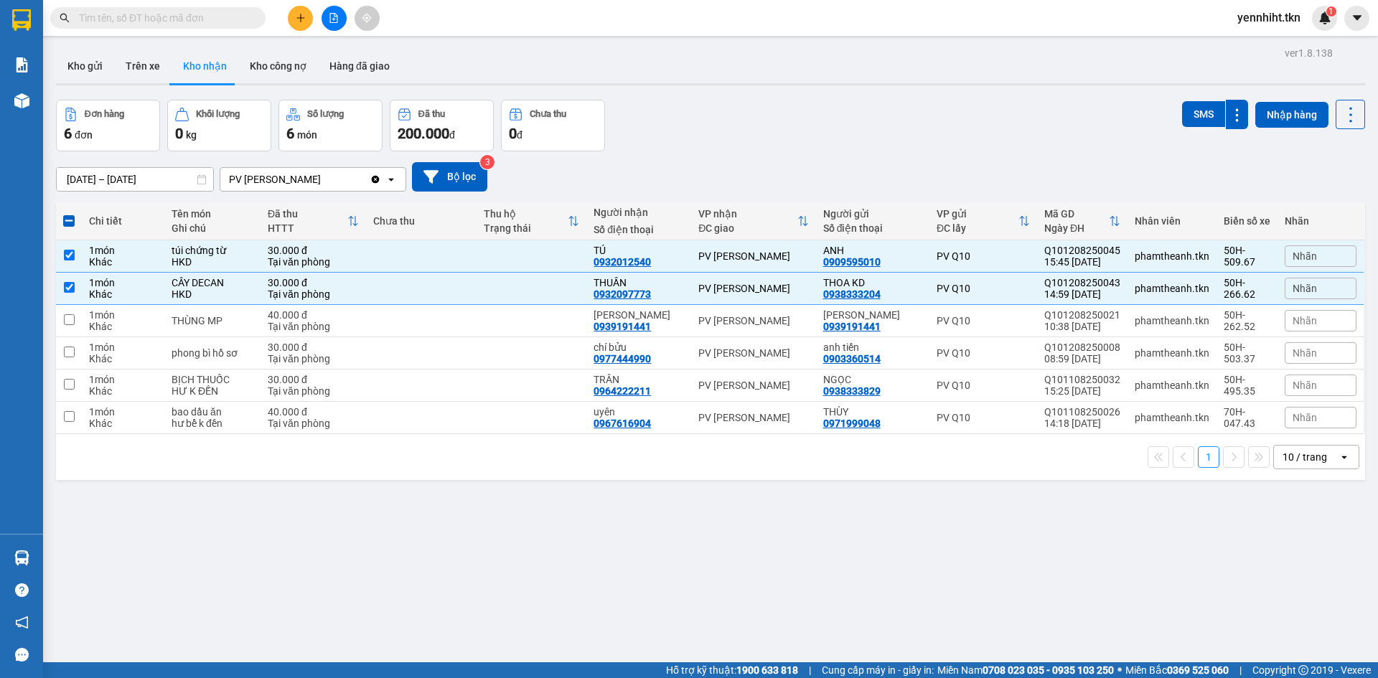
click at [832, 169] on div "[DATE] – [DATE] Press the down arrow key to interact with the calendar and sele…" at bounding box center [710, 176] width 1309 height 29
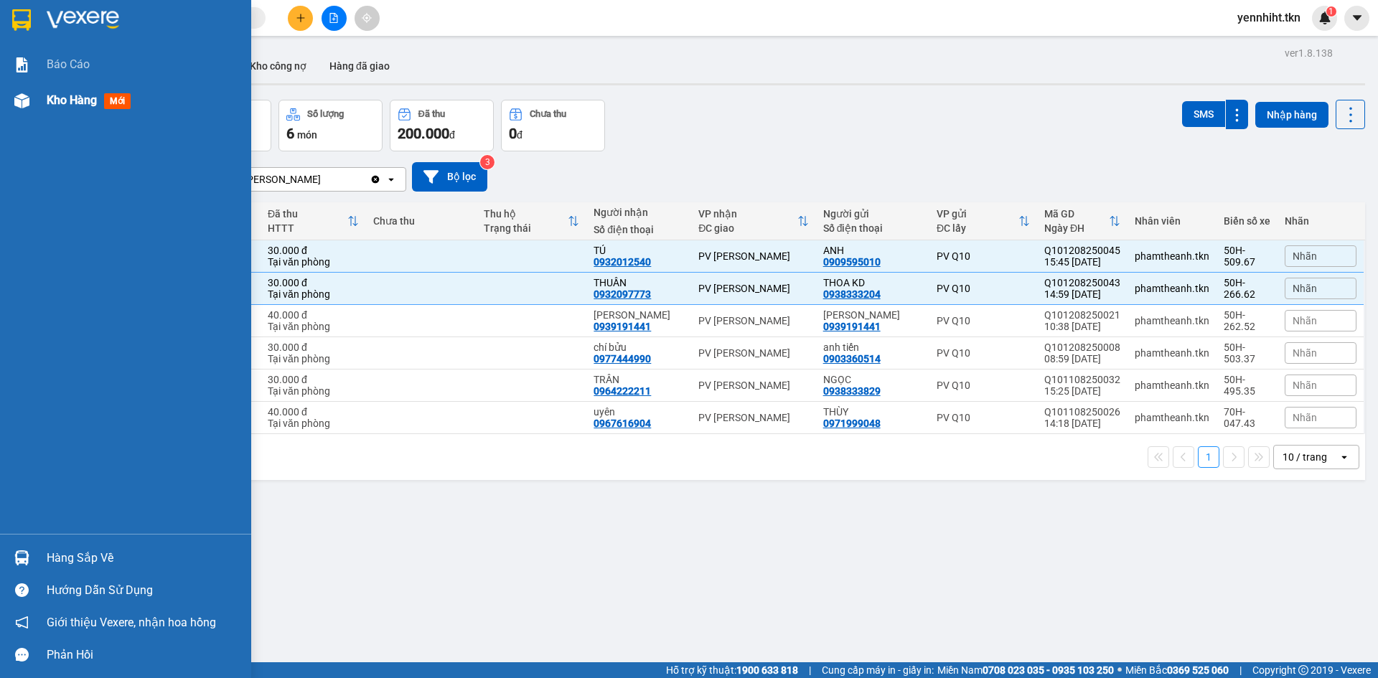
click at [79, 109] on div "Kho hàng mới" at bounding box center [92, 100] width 90 height 18
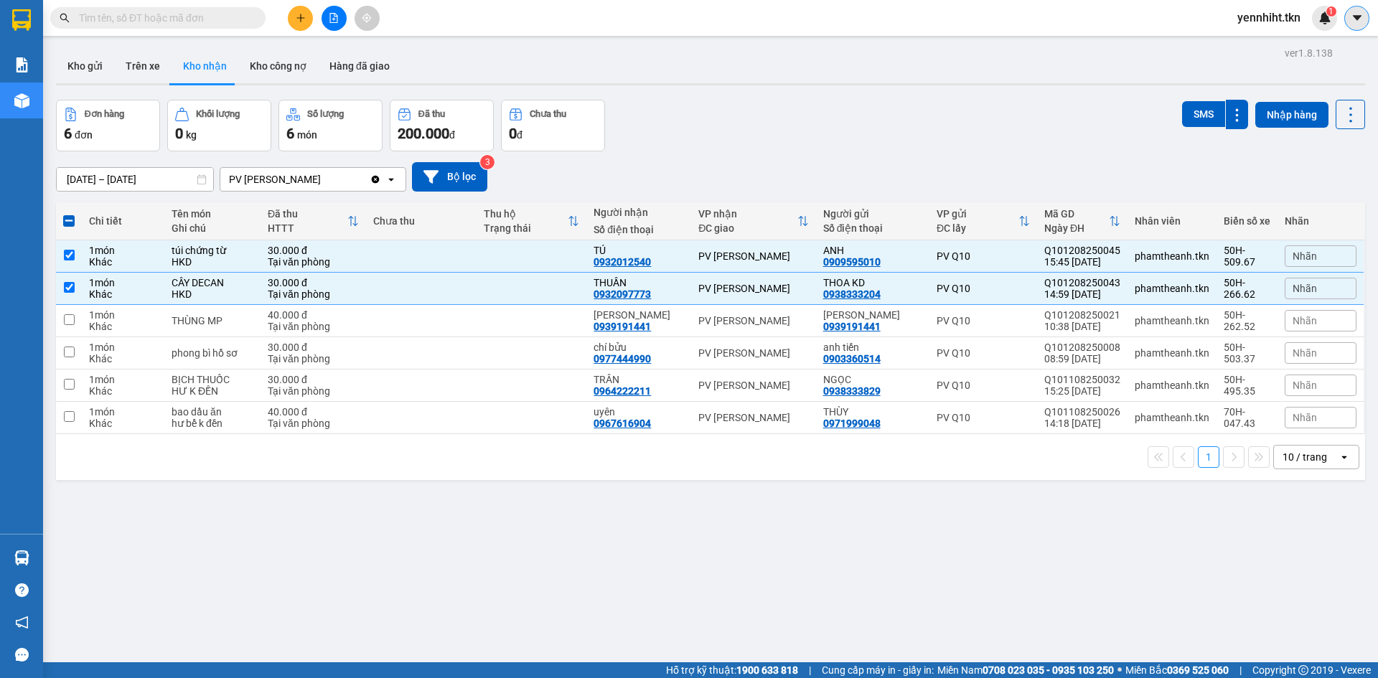
drag, startPoint x: 1350, startPoint y: 23, endPoint x: 1297, endPoint y: 67, distance: 68.7
click at [1350, 24] on icon "caret-down" at bounding box center [1356, 17] width 13 height 13
click at [1275, 25] on span "yennhiht.tkn" at bounding box center [1268, 18] width 86 height 18
click at [1253, 49] on span "Đăng xuất" at bounding box center [1276, 45] width 60 height 16
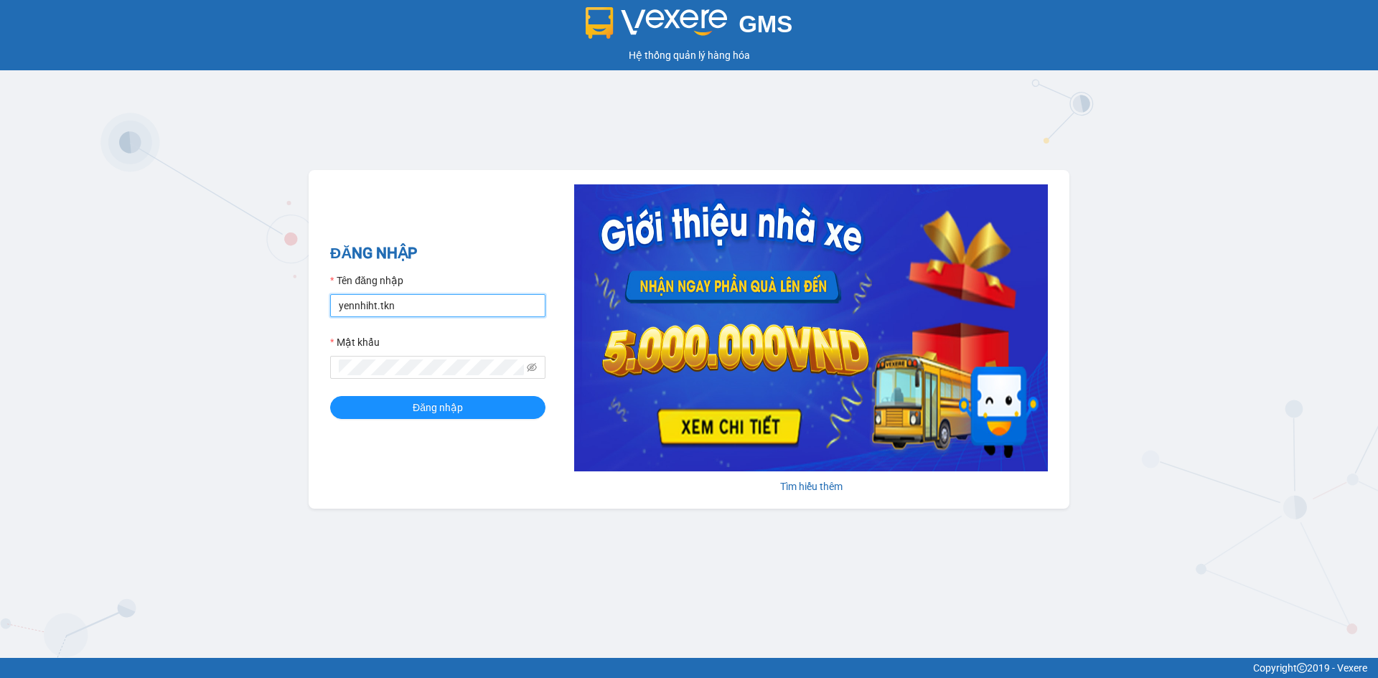
click at [430, 316] on input "yennhiht.tkn" at bounding box center [437, 305] width 215 height 23
type input "hangnga.tkn"
click at [418, 415] on span "Đăng nhập" at bounding box center [438, 408] width 50 height 16
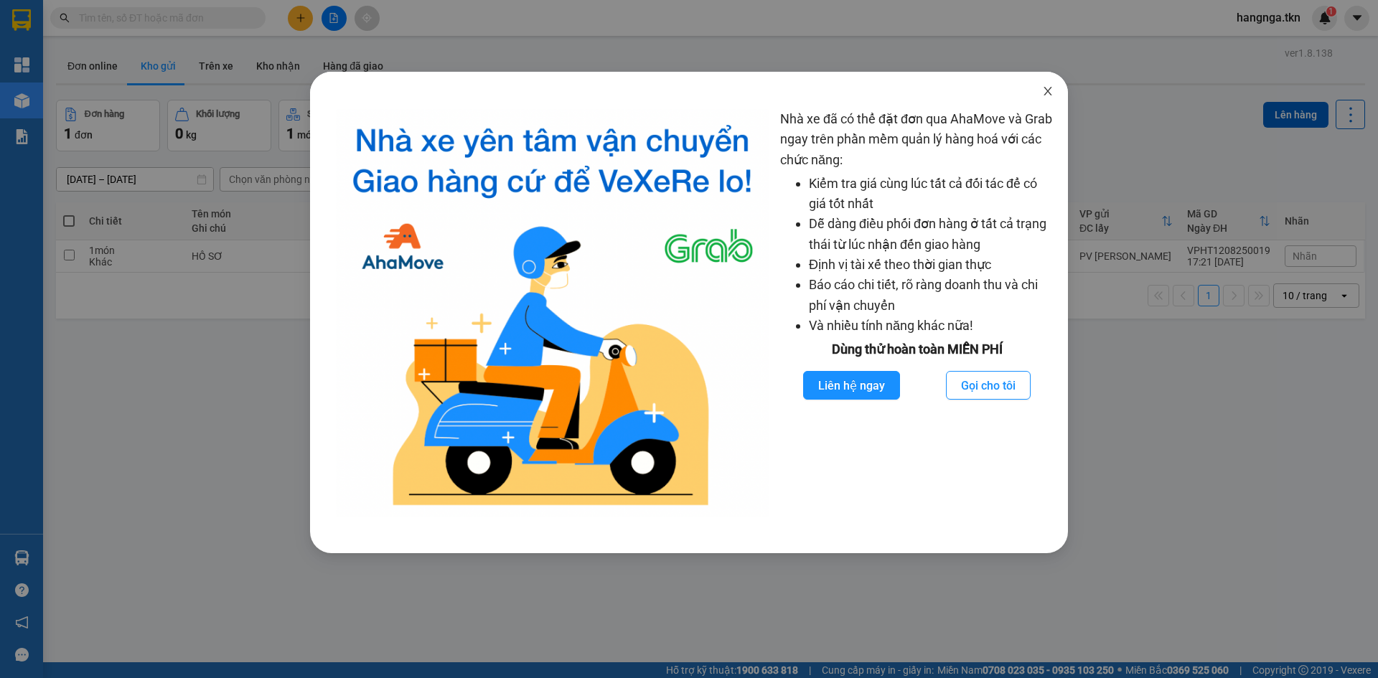
click at [1047, 83] on span "Close" at bounding box center [1047, 92] width 40 height 40
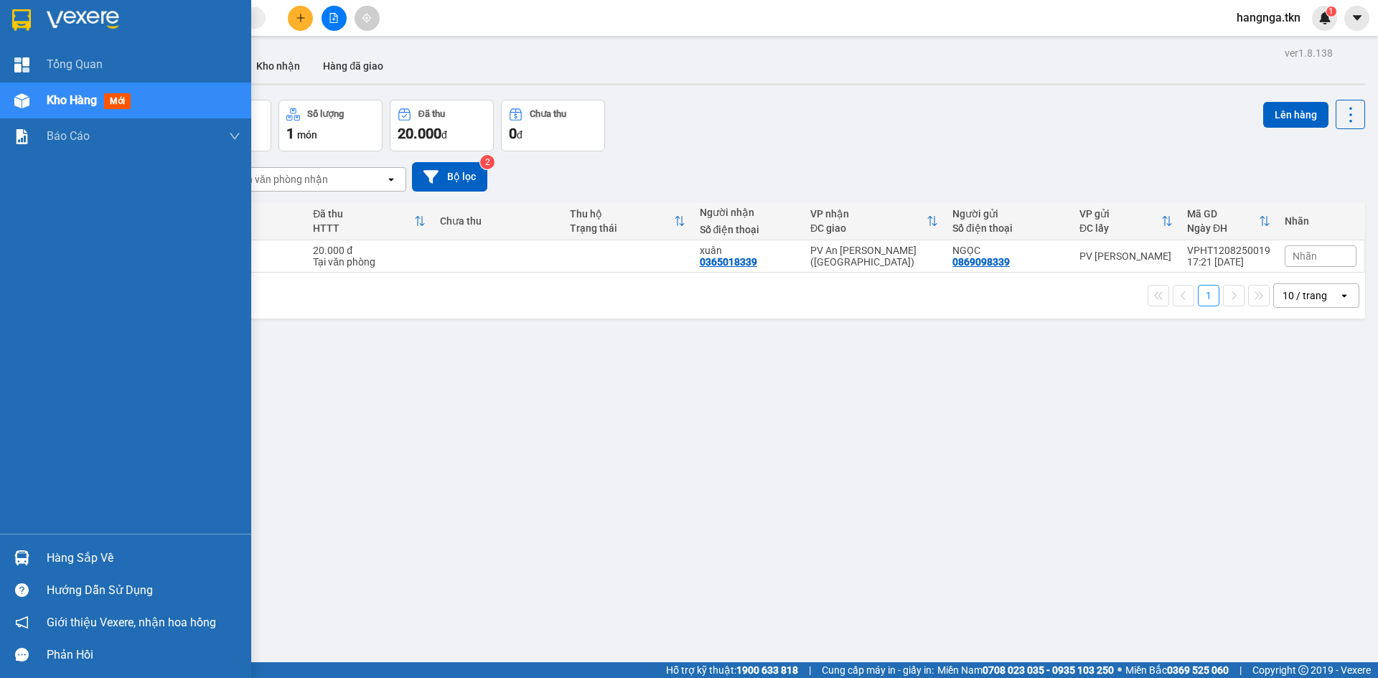
click at [60, 98] on span "Kho hàng" at bounding box center [72, 100] width 50 height 14
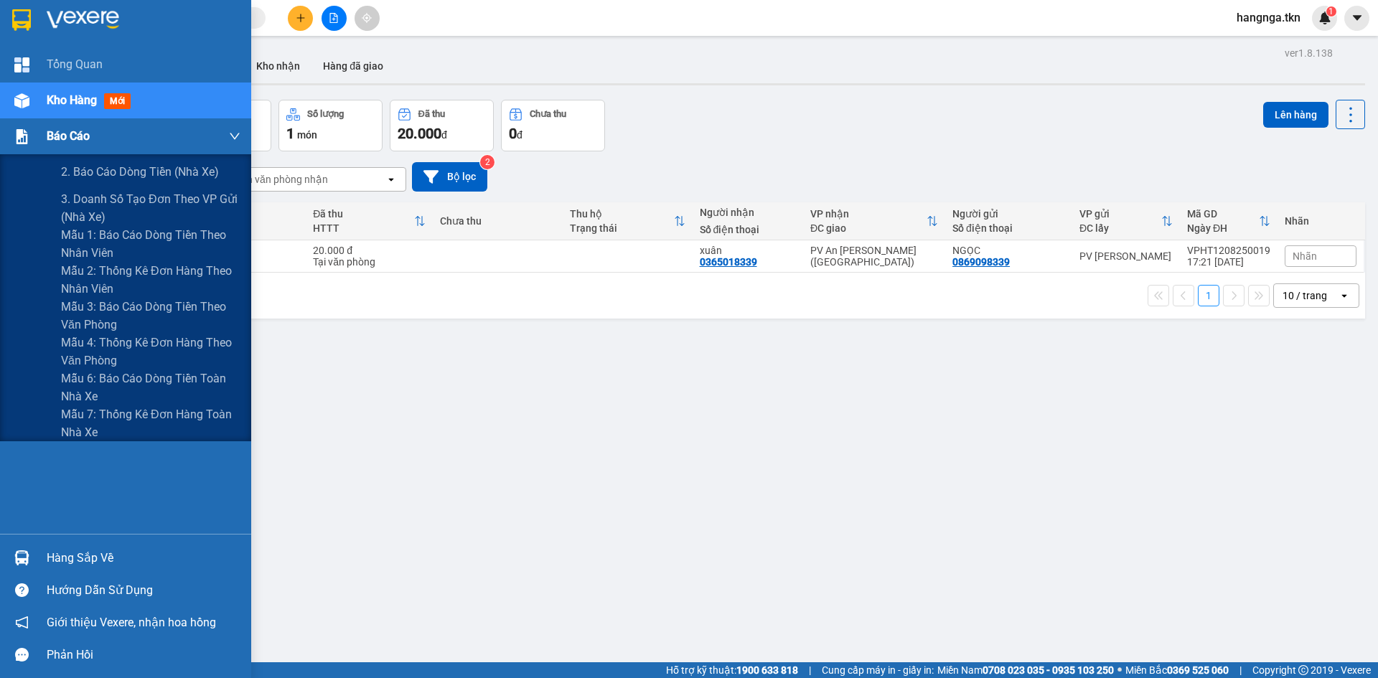
click at [67, 132] on span "Báo cáo" at bounding box center [68, 136] width 43 height 18
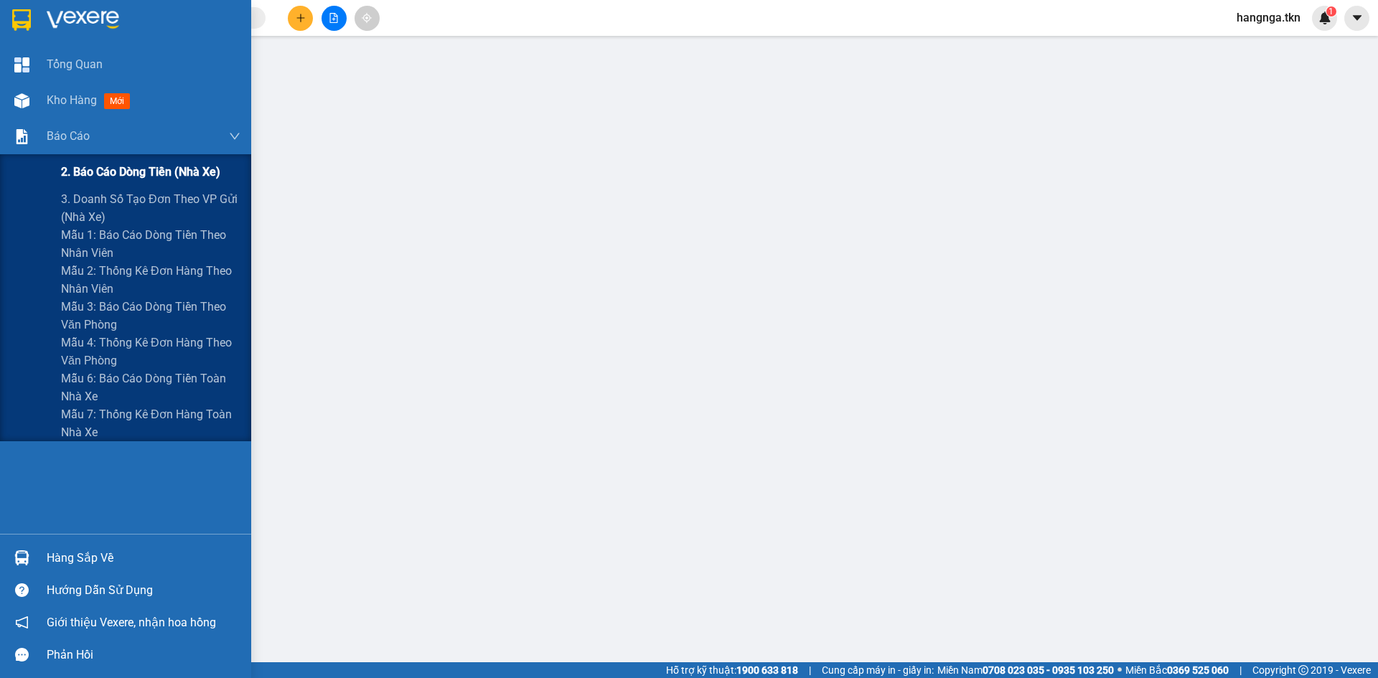
click at [88, 159] on div "2. Báo cáo dòng tiền (nhà xe)" at bounding box center [150, 172] width 179 height 36
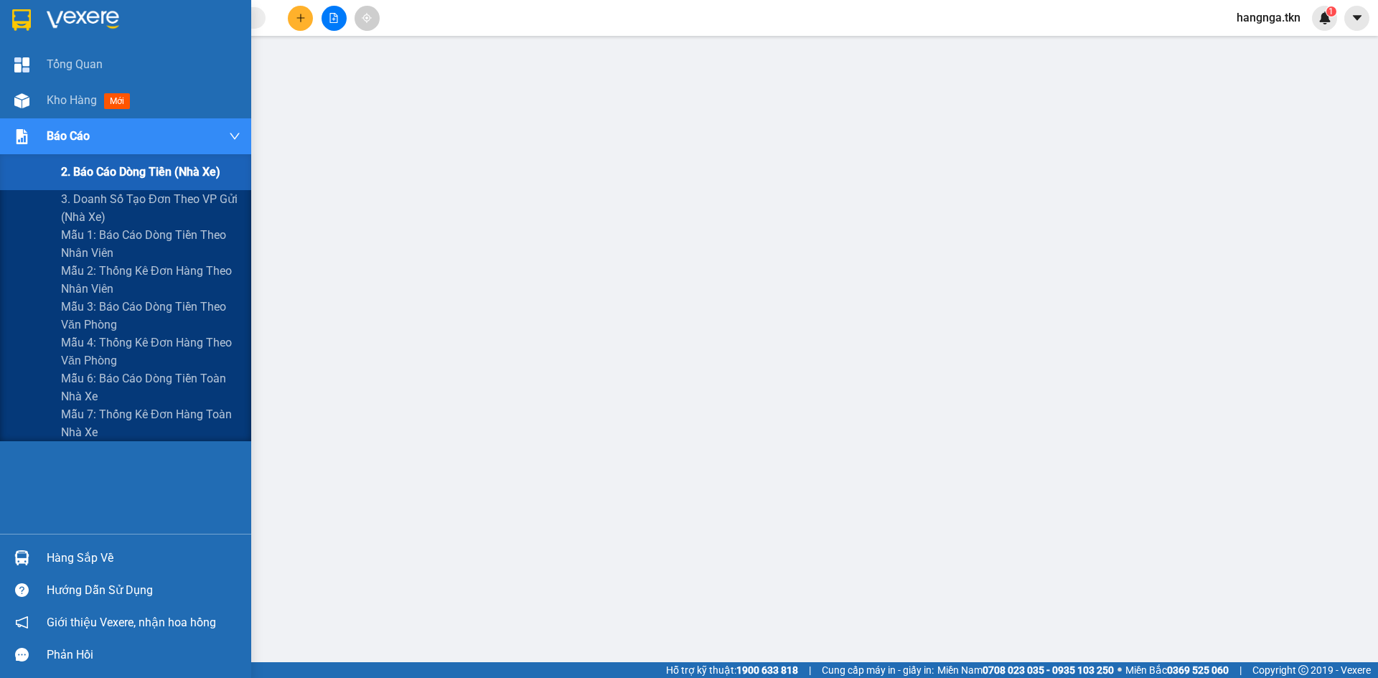
click at [88, 143] on span "Báo cáo" at bounding box center [68, 136] width 43 height 18
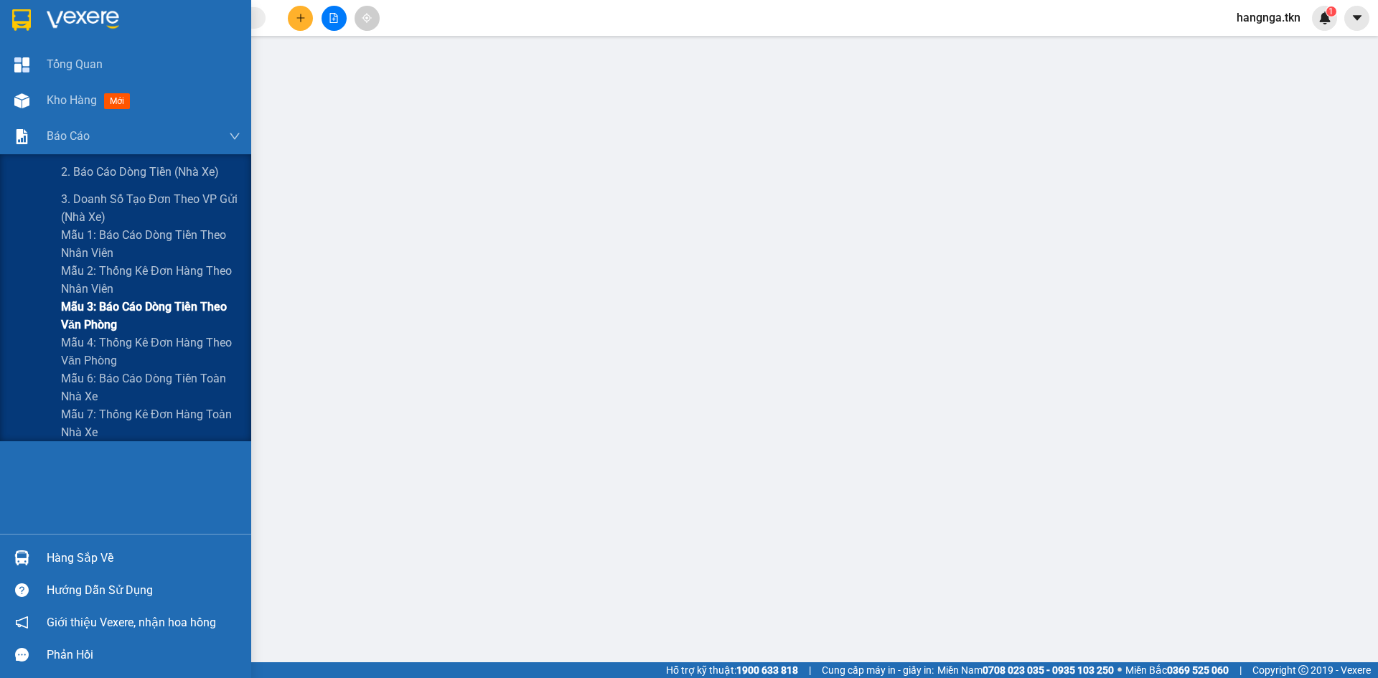
click at [98, 317] on span "Mẫu 3: Báo cáo dòng tiền theo văn phòng" at bounding box center [150, 316] width 179 height 36
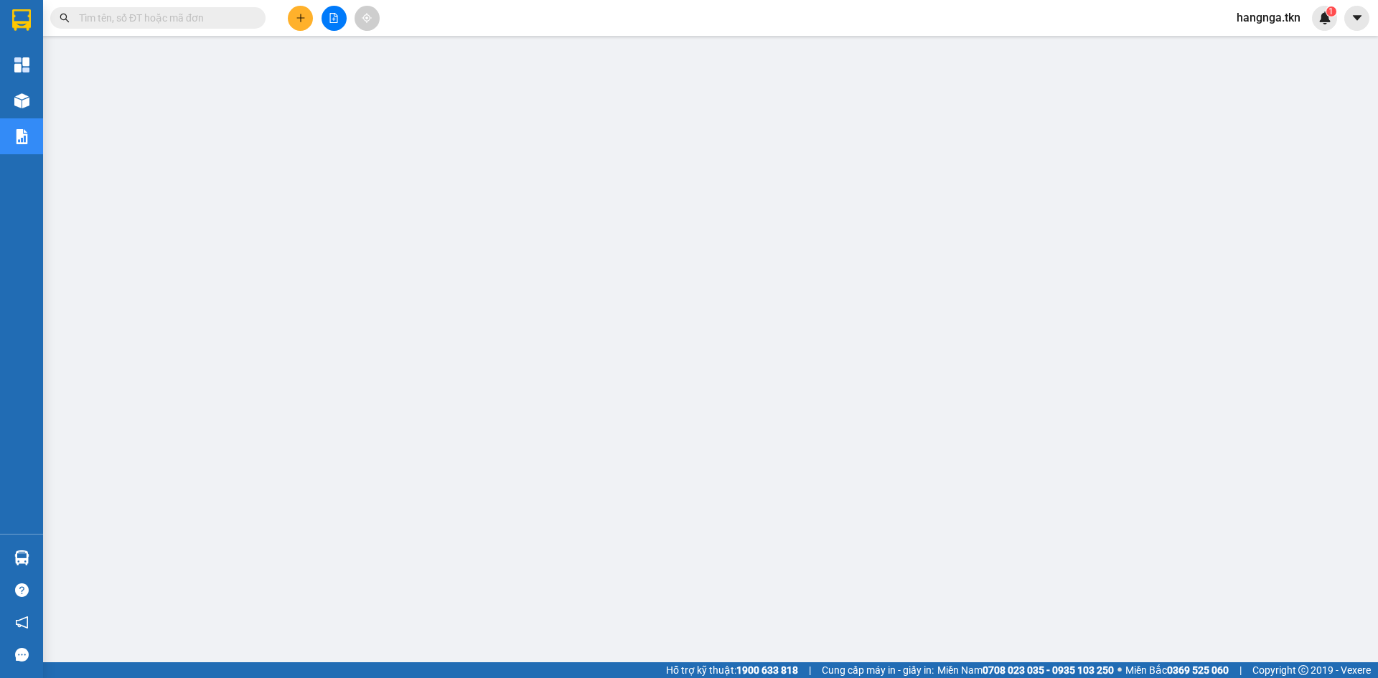
scroll to position [34, 0]
